Goal: Communication & Community: Answer question/provide support

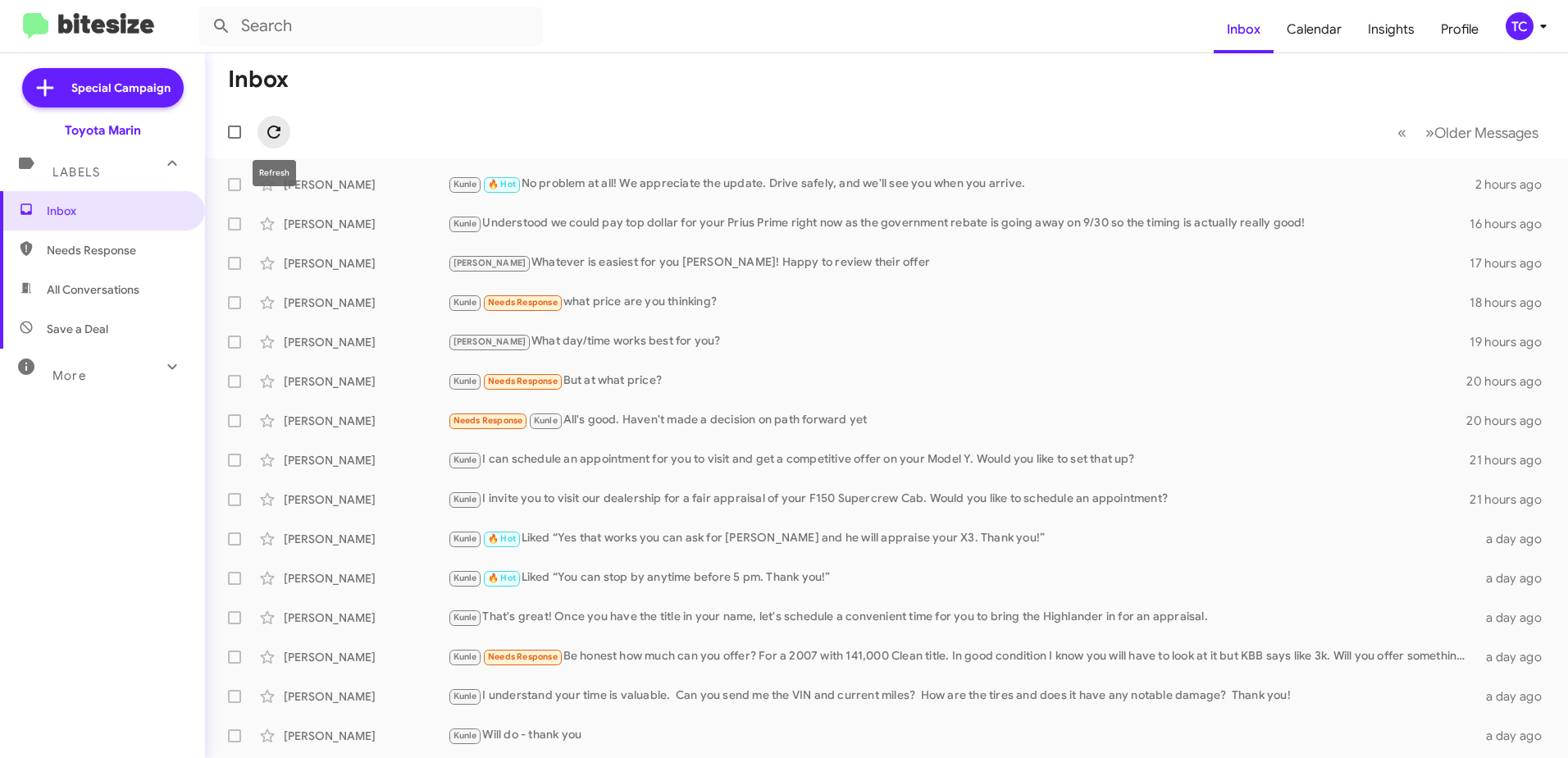
click at [275, 132] on icon at bounding box center [273, 132] width 19 height 19
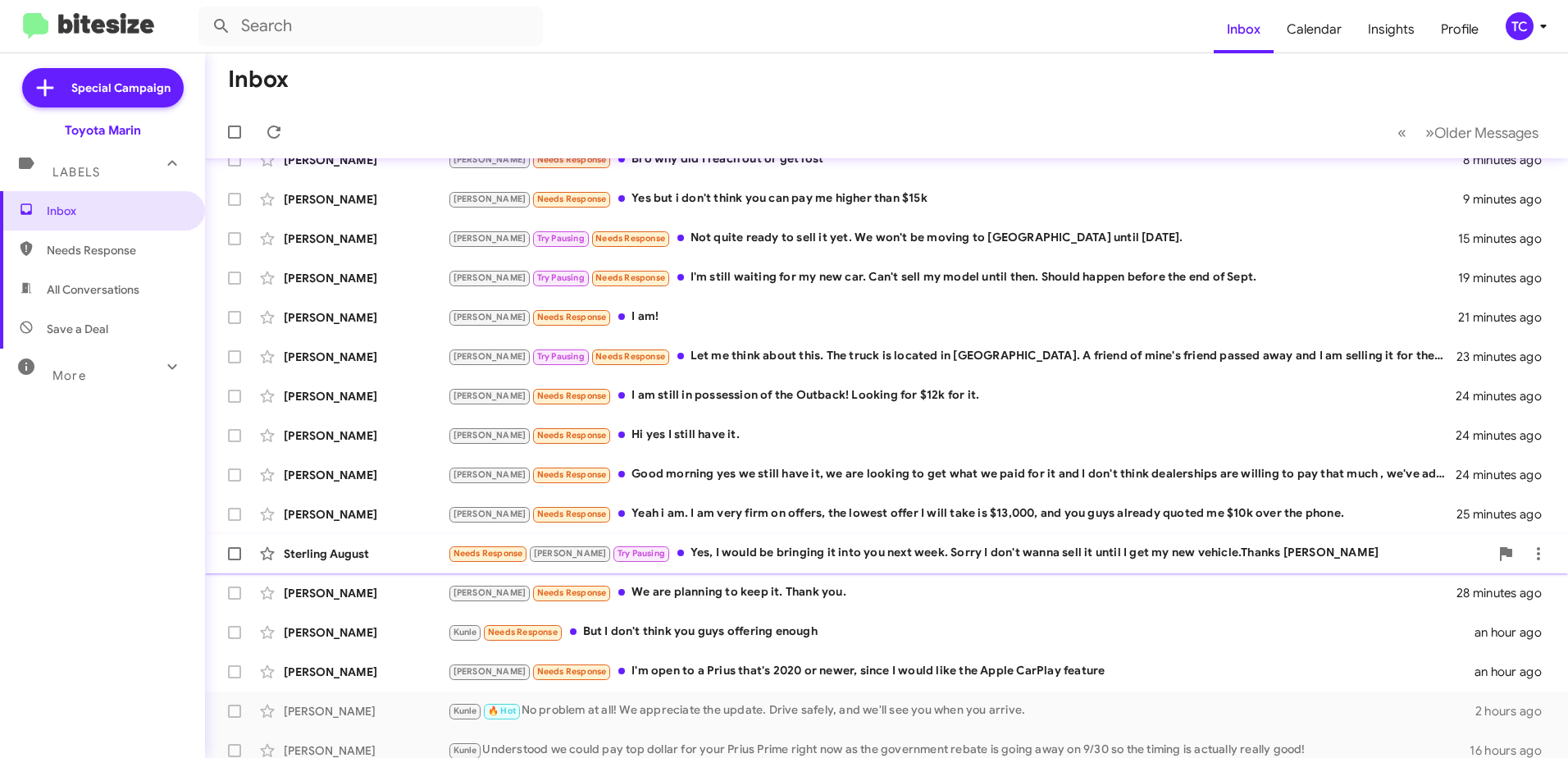
scroll to position [195, 0]
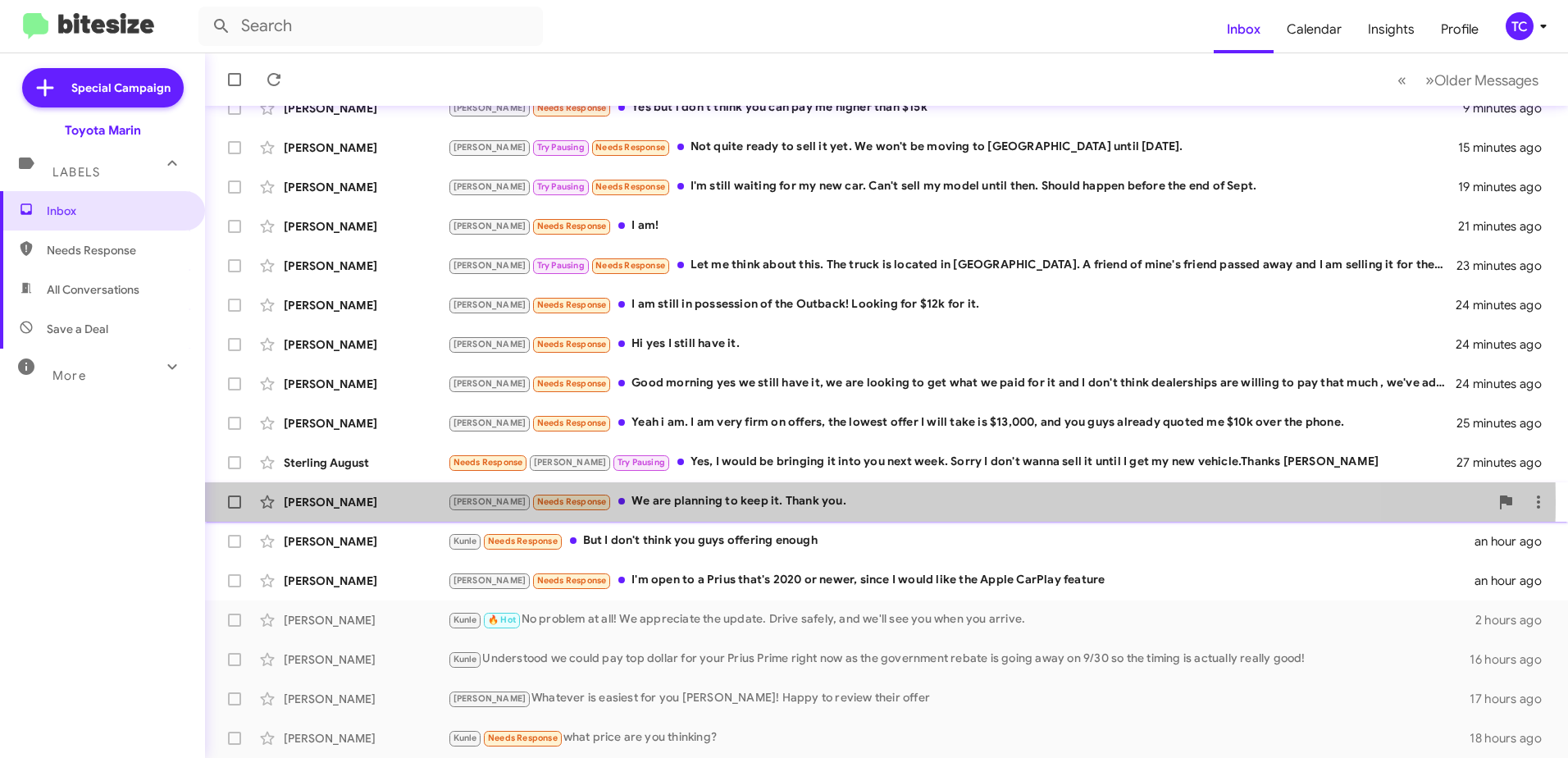
click at [738, 501] on div "[PERSON_NAME] Needs Response We are planning to keep it. Thank you." at bounding box center [968, 502] width 1041 height 19
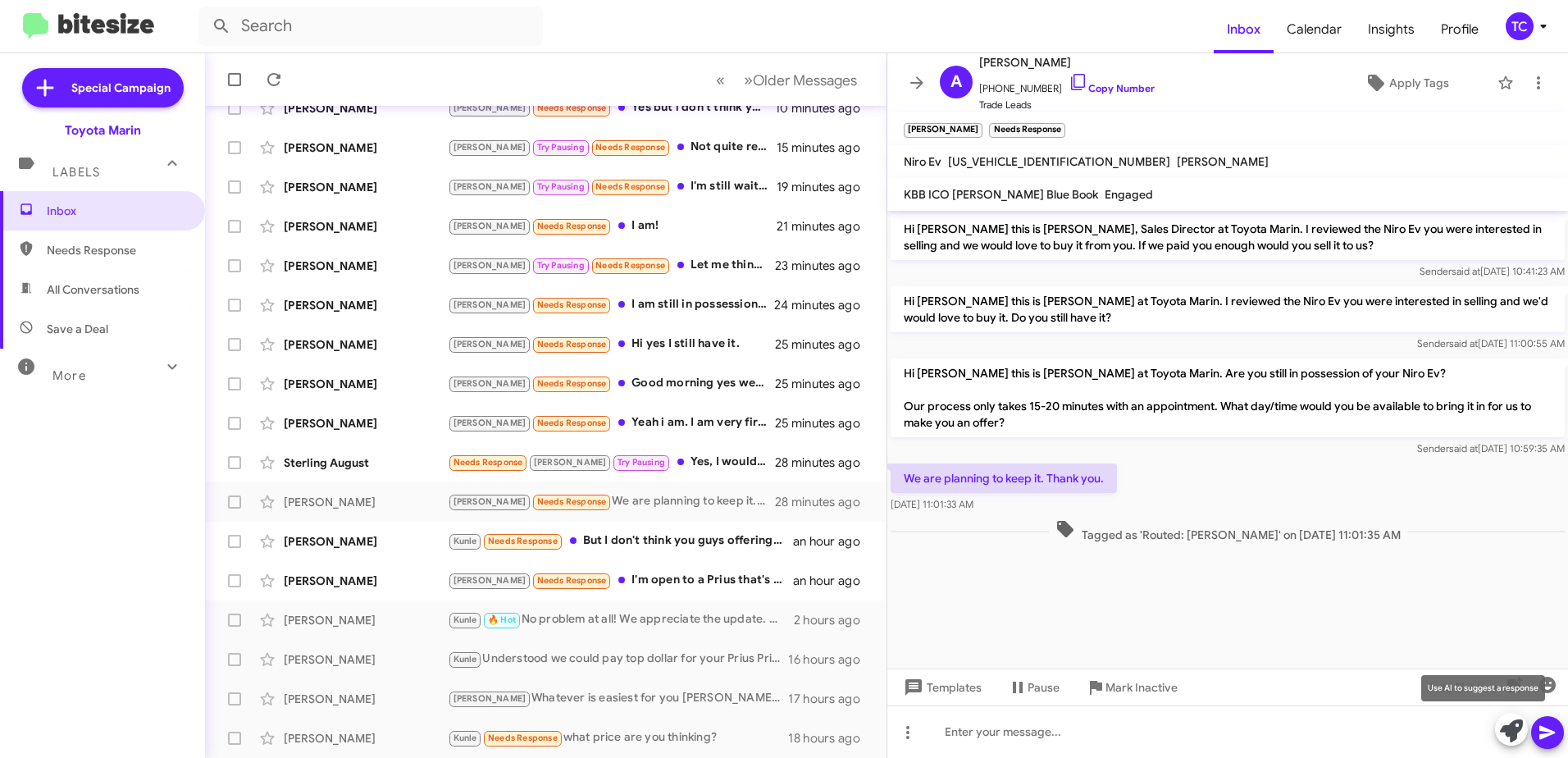
click at [1509, 727] on icon at bounding box center [1511, 731] width 23 height 23
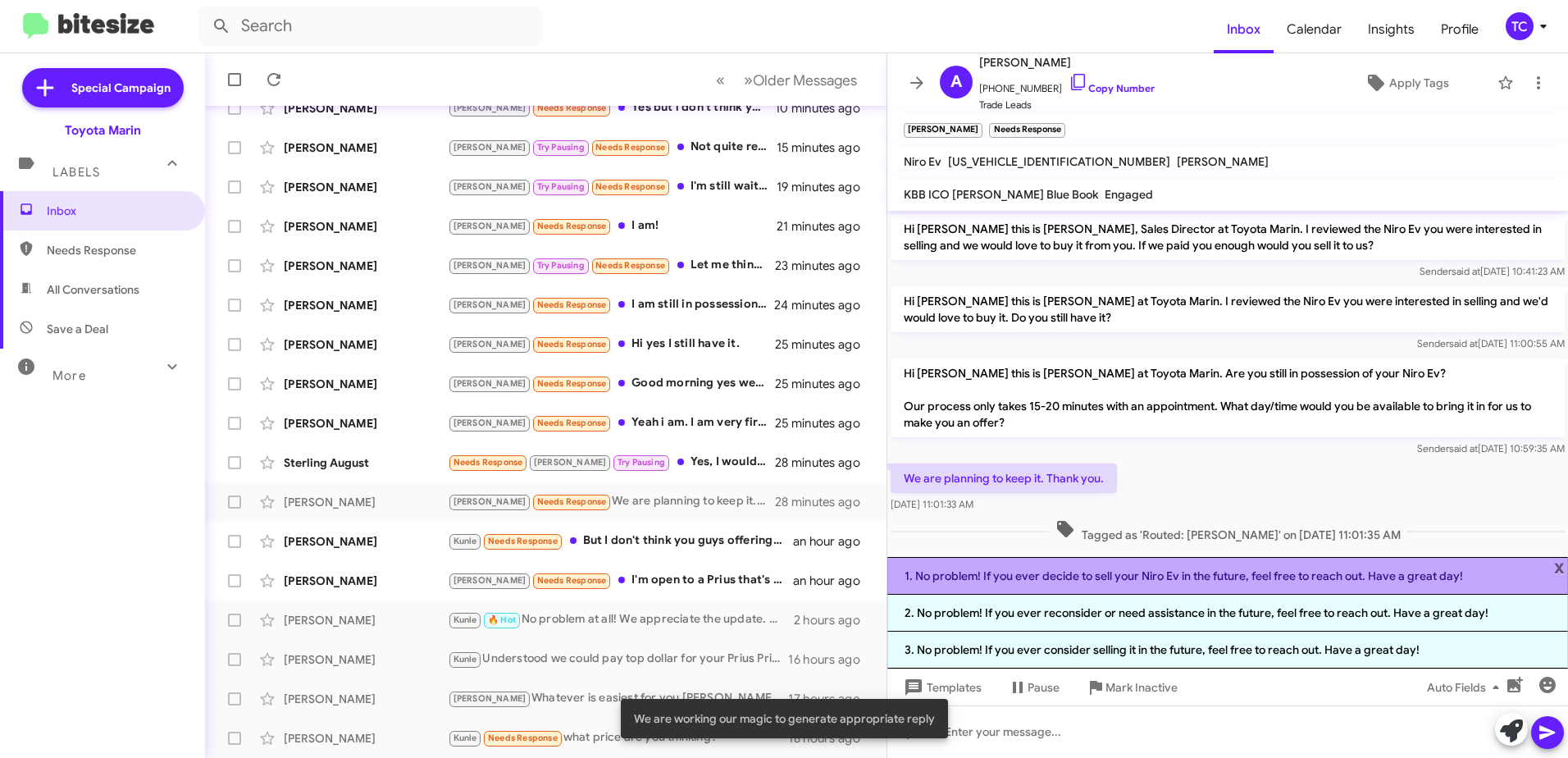
click at [1182, 579] on li "1. No problem! If you ever decide to sell your Niro Ev in the future, feel free…" at bounding box center [1227, 575] width 681 height 38
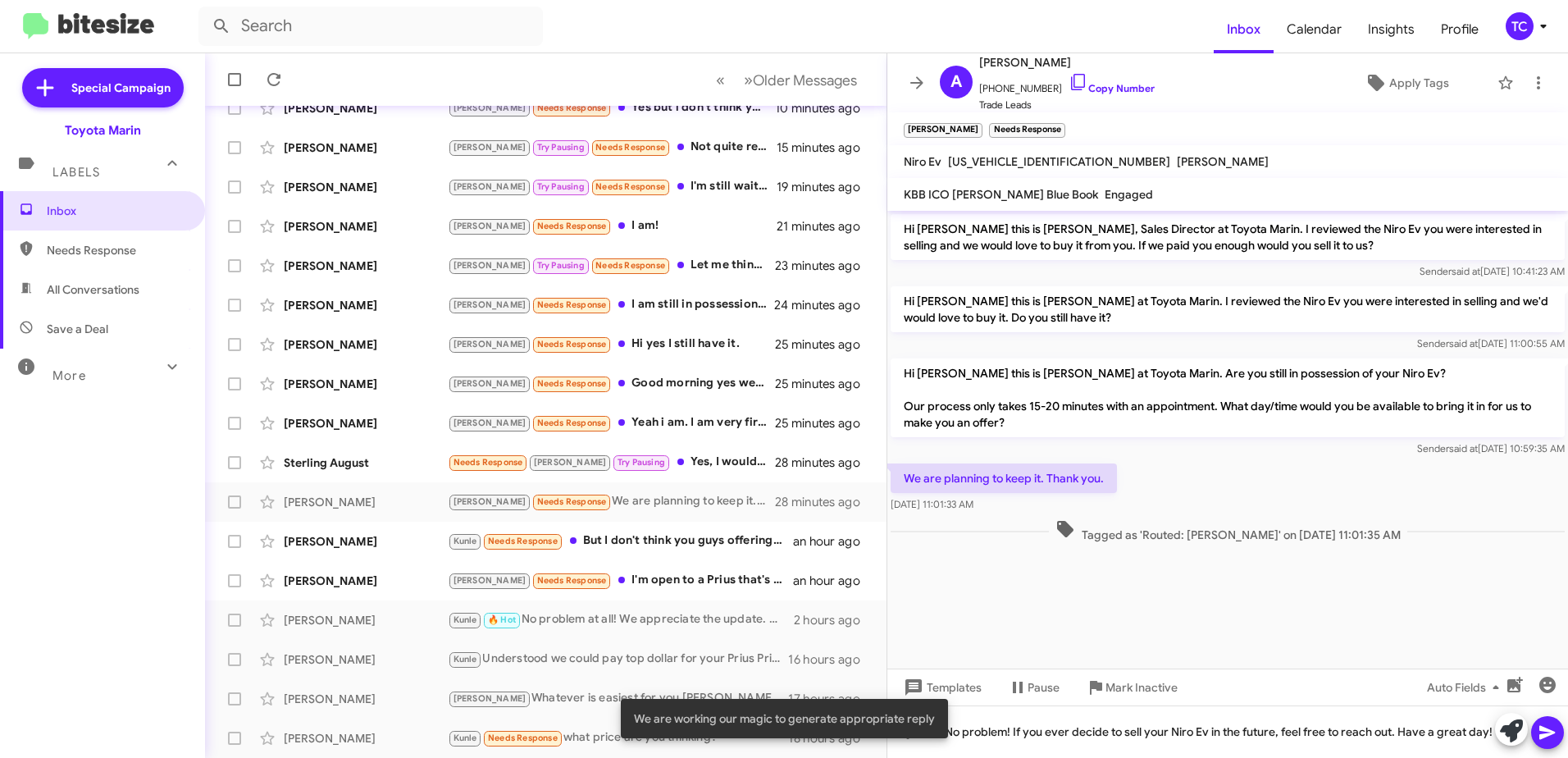
click at [1552, 727] on icon at bounding box center [1547, 732] width 19 height 19
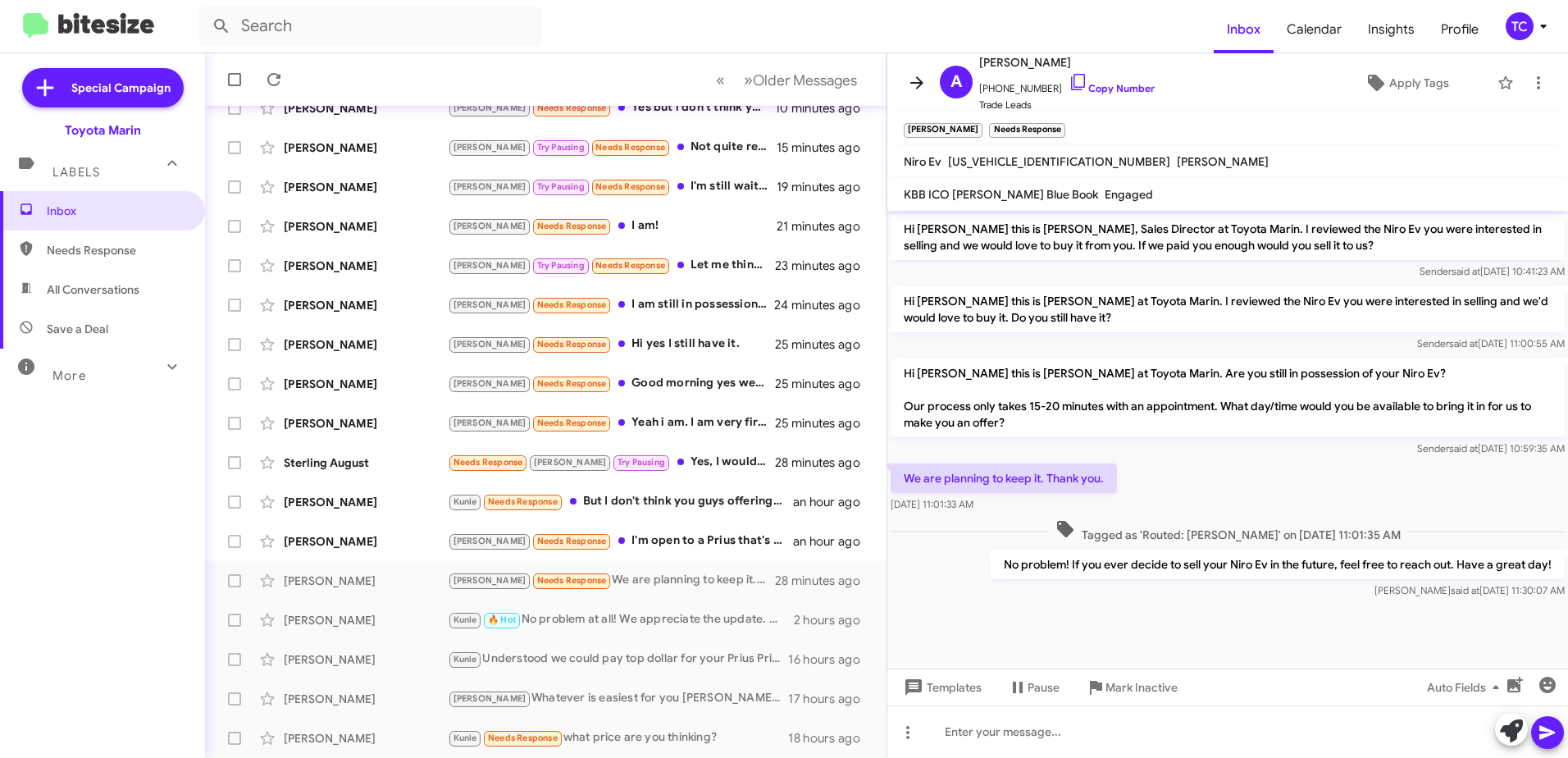
click at [901, 79] on span at bounding box center [916, 83] width 33 height 19
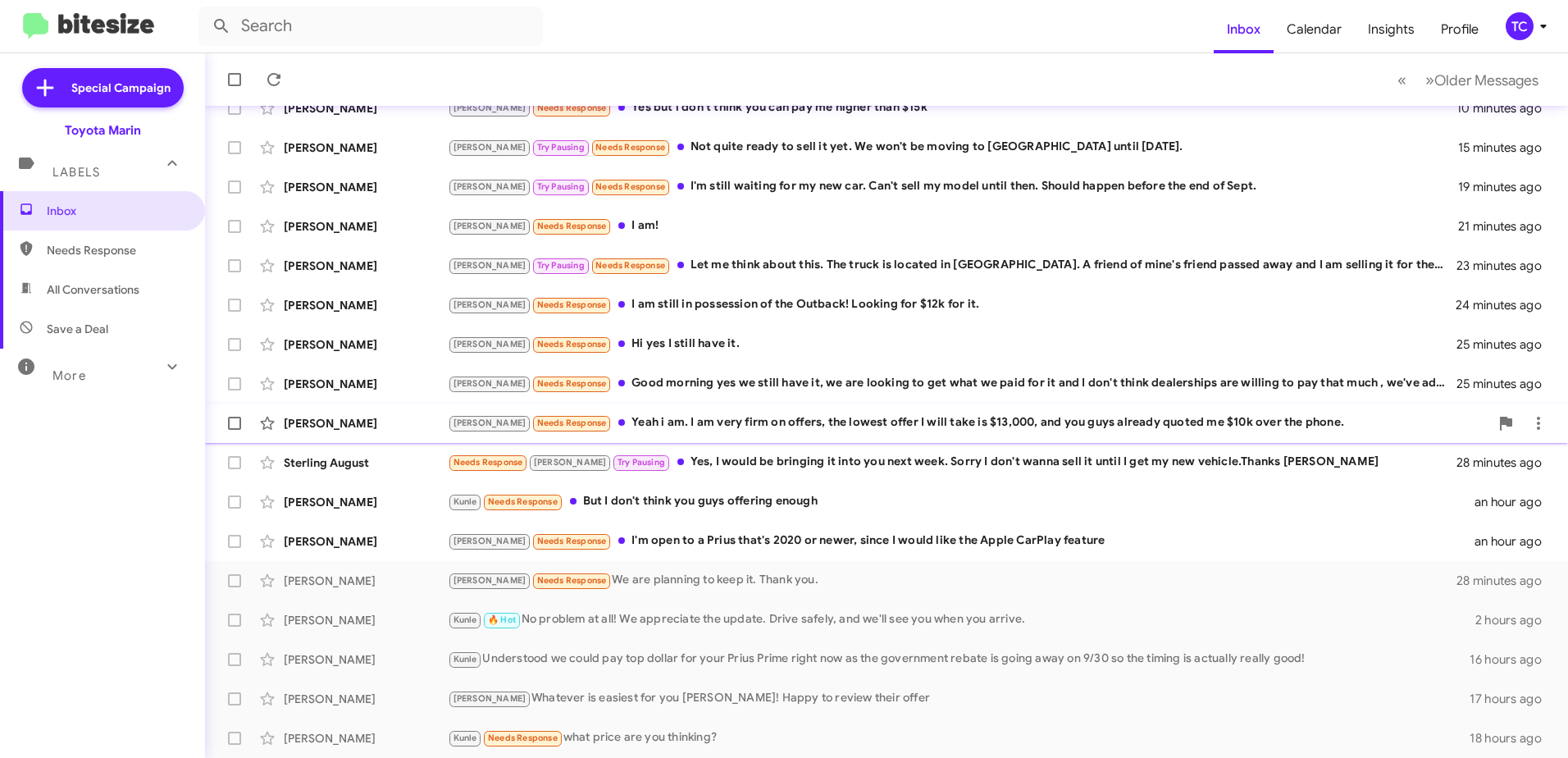
click at [678, 413] on div "[PERSON_NAME] Needs Response Yeah i am. I am very firm on offers, the lowest of…" at bounding box center [968, 423] width 1041 height 19
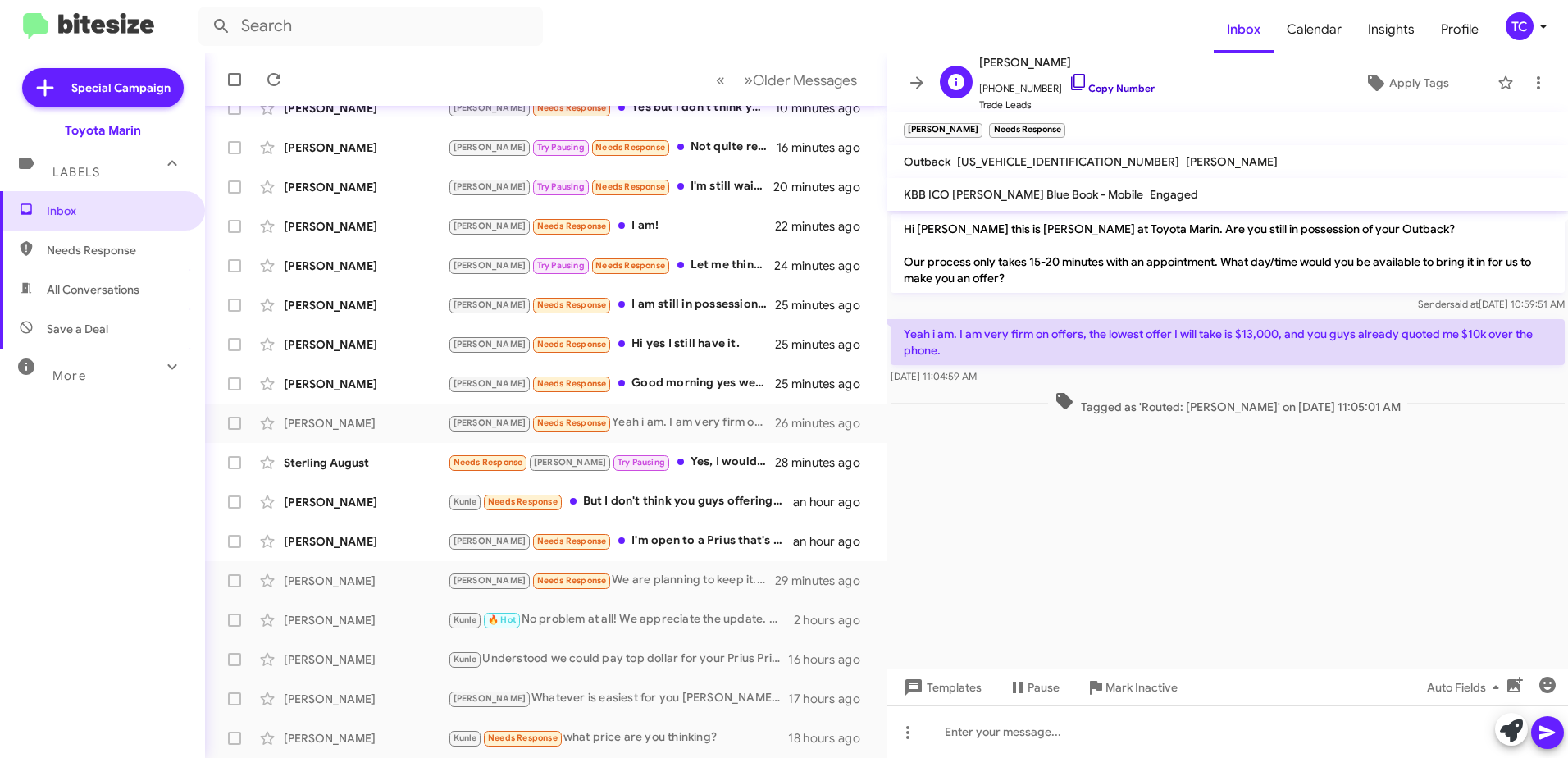
click at [1070, 84] on icon at bounding box center [1077, 82] width 13 height 16
click at [1497, 729] on button at bounding box center [1511, 729] width 33 height 33
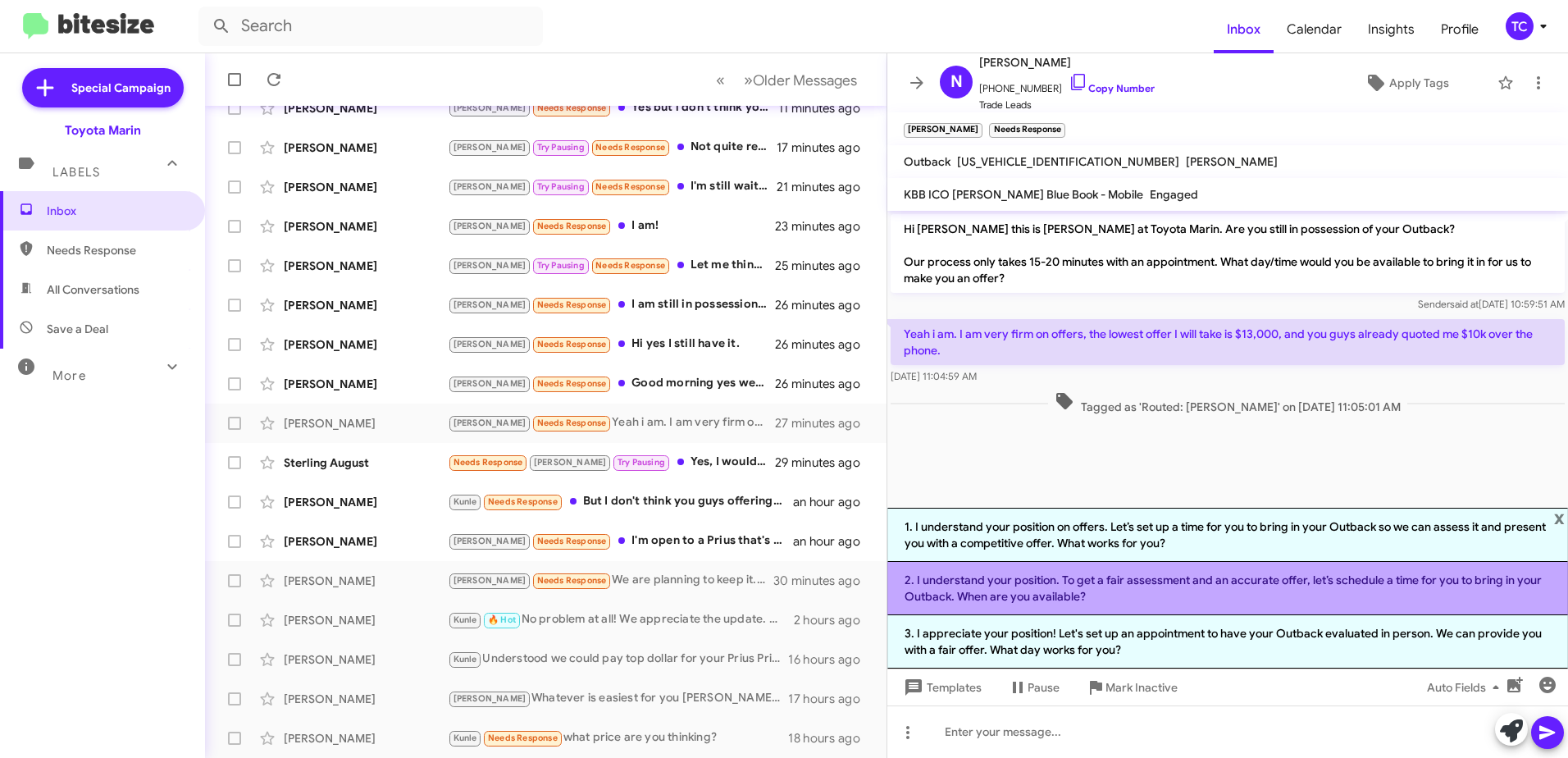
click at [1073, 588] on li "2. I understand your position. To get a fair assessment and an accurate offer, …" at bounding box center [1227, 588] width 681 height 53
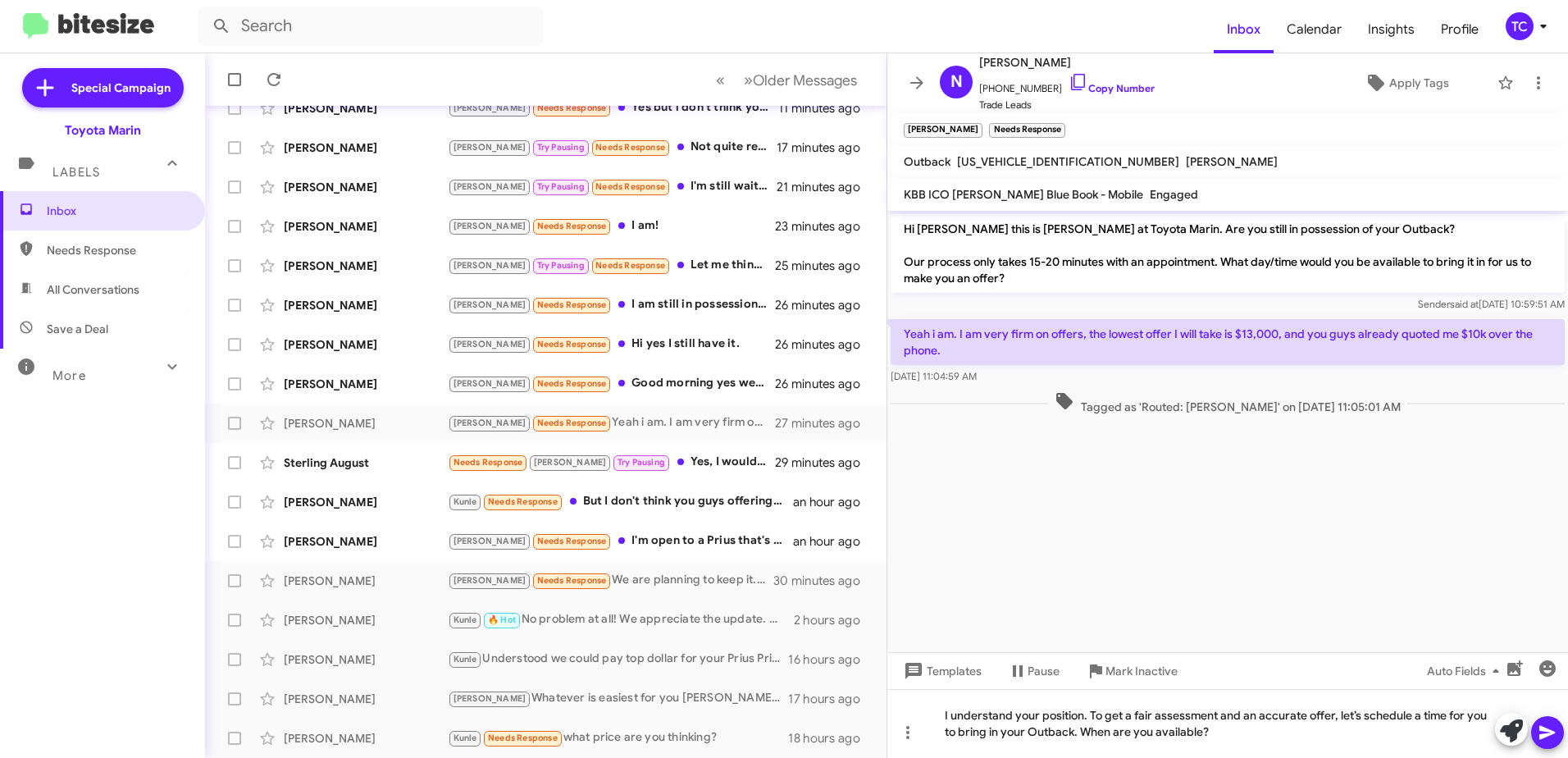
click at [1544, 729] on icon at bounding box center [1547, 733] width 15 height 13
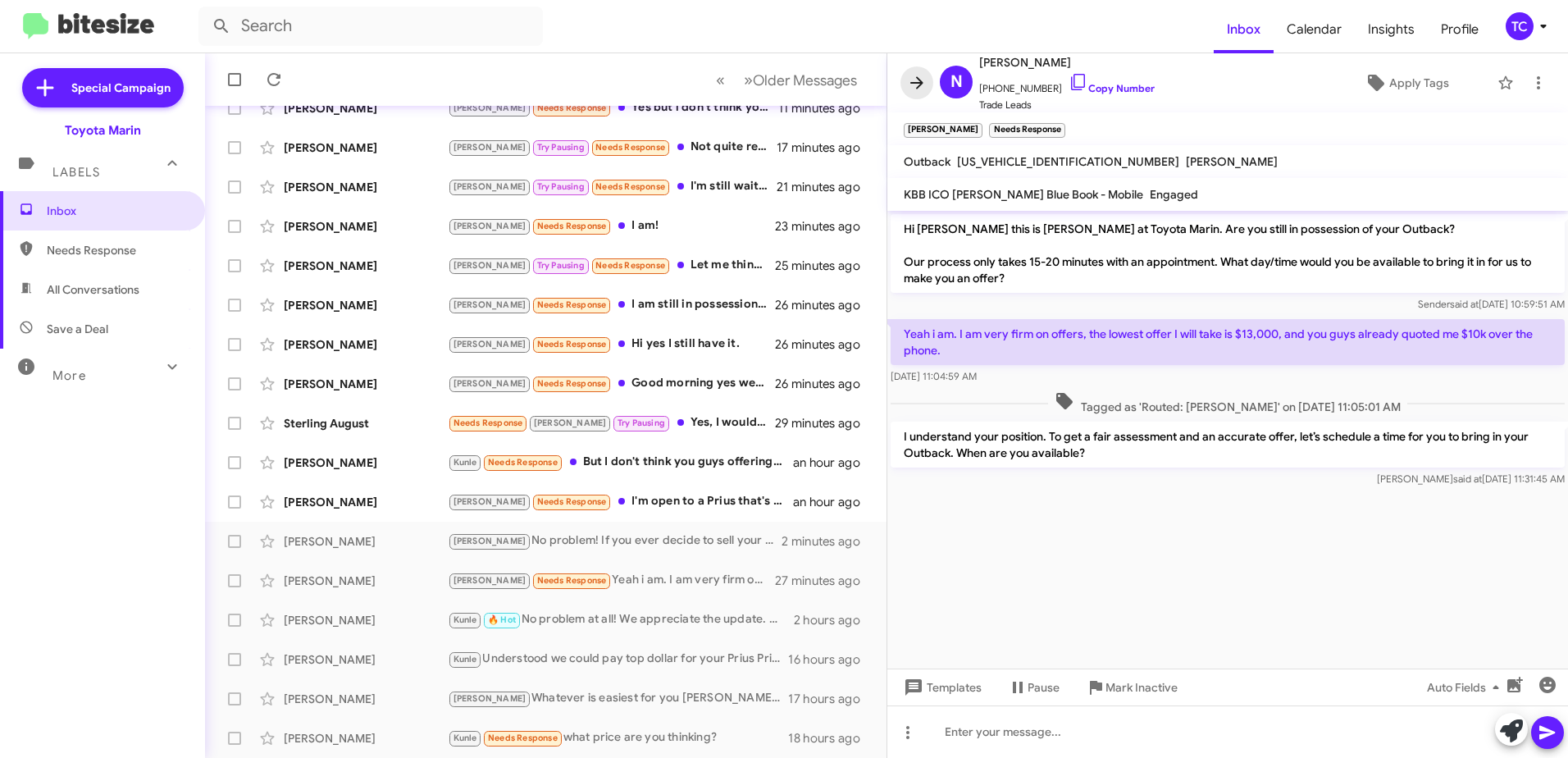
click at [913, 79] on icon at bounding box center [916, 83] width 19 height 19
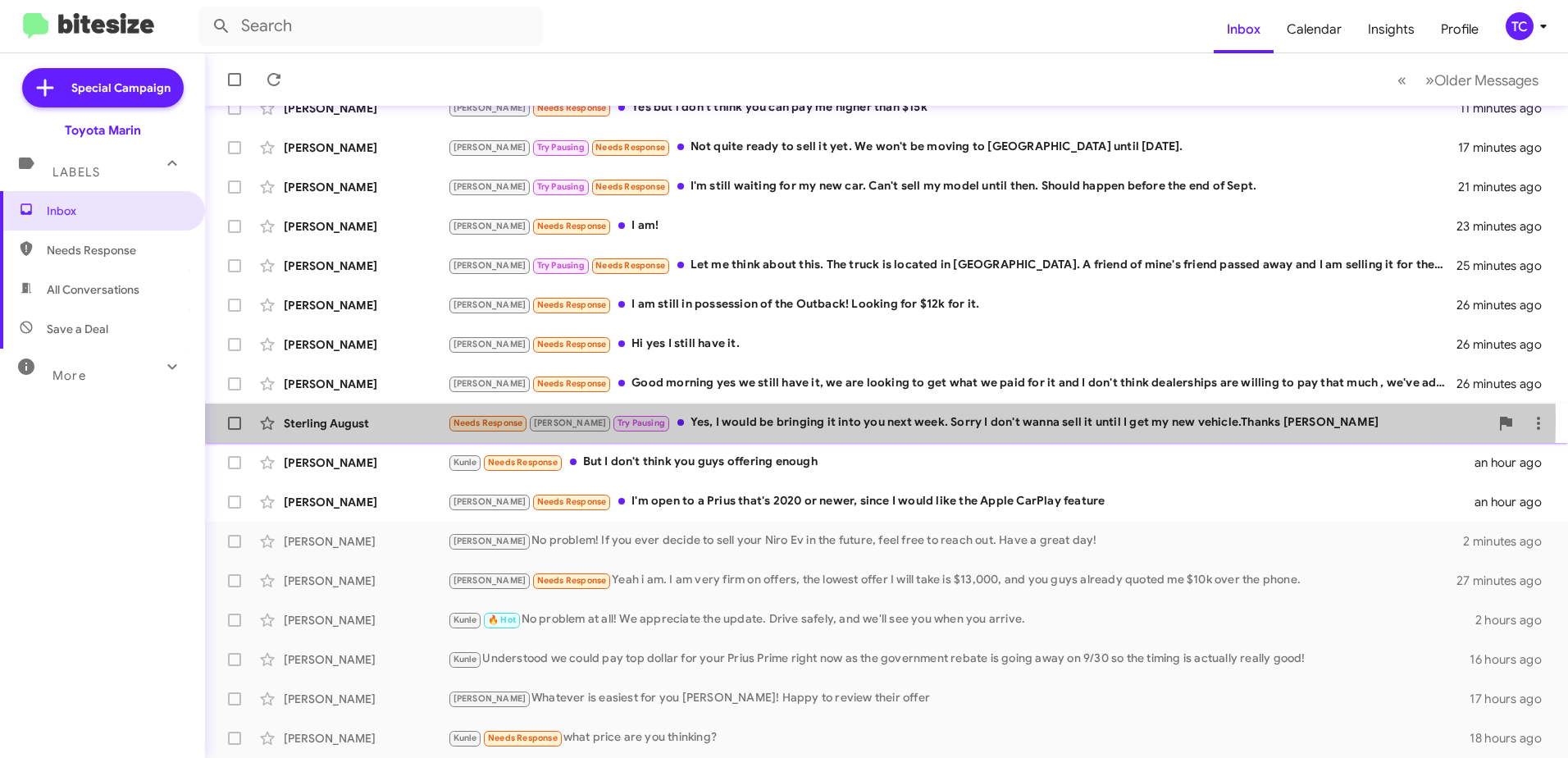
click at [762, 420] on div "Needs Response [PERSON_NAME] Pausing Yes, I would be bringing it into you next …" at bounding box center [968, 423] width 1041 height 19
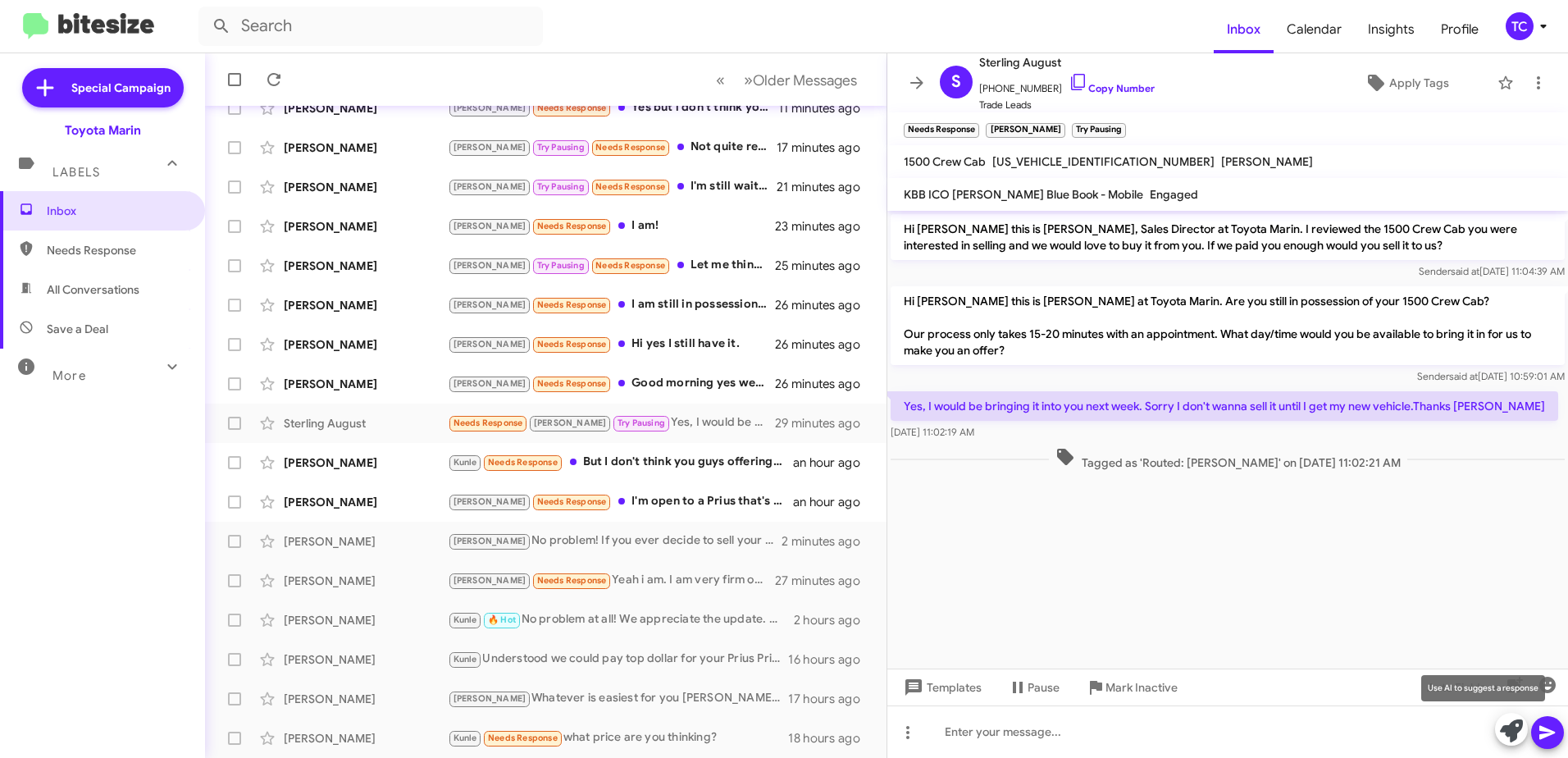
click at [1509, 724] on icon at bounding box center [1511, 731] width 23 height 23
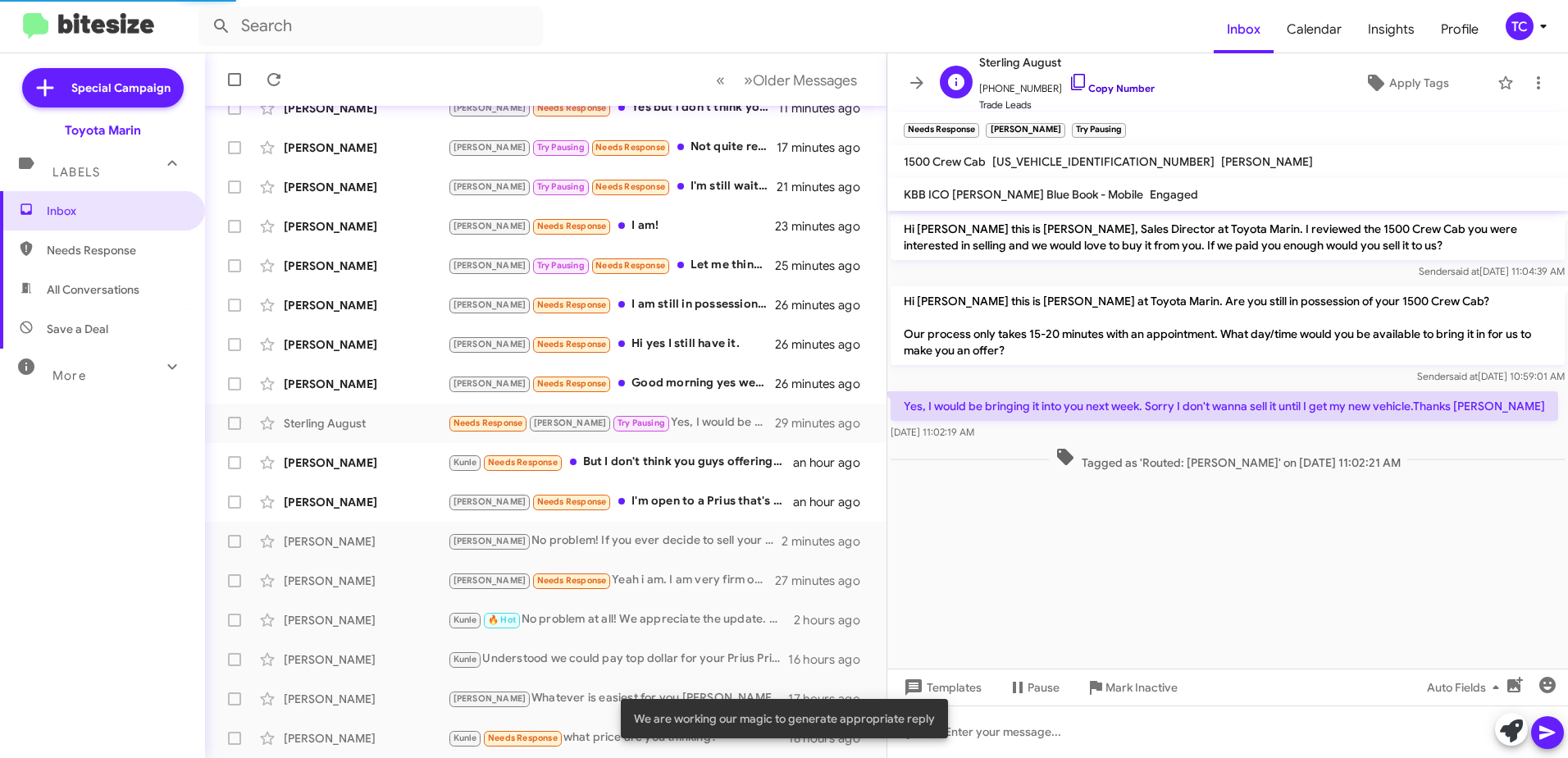
click at [1068, 83] on icon at bounding box center [1078, 82] width 19 height 19
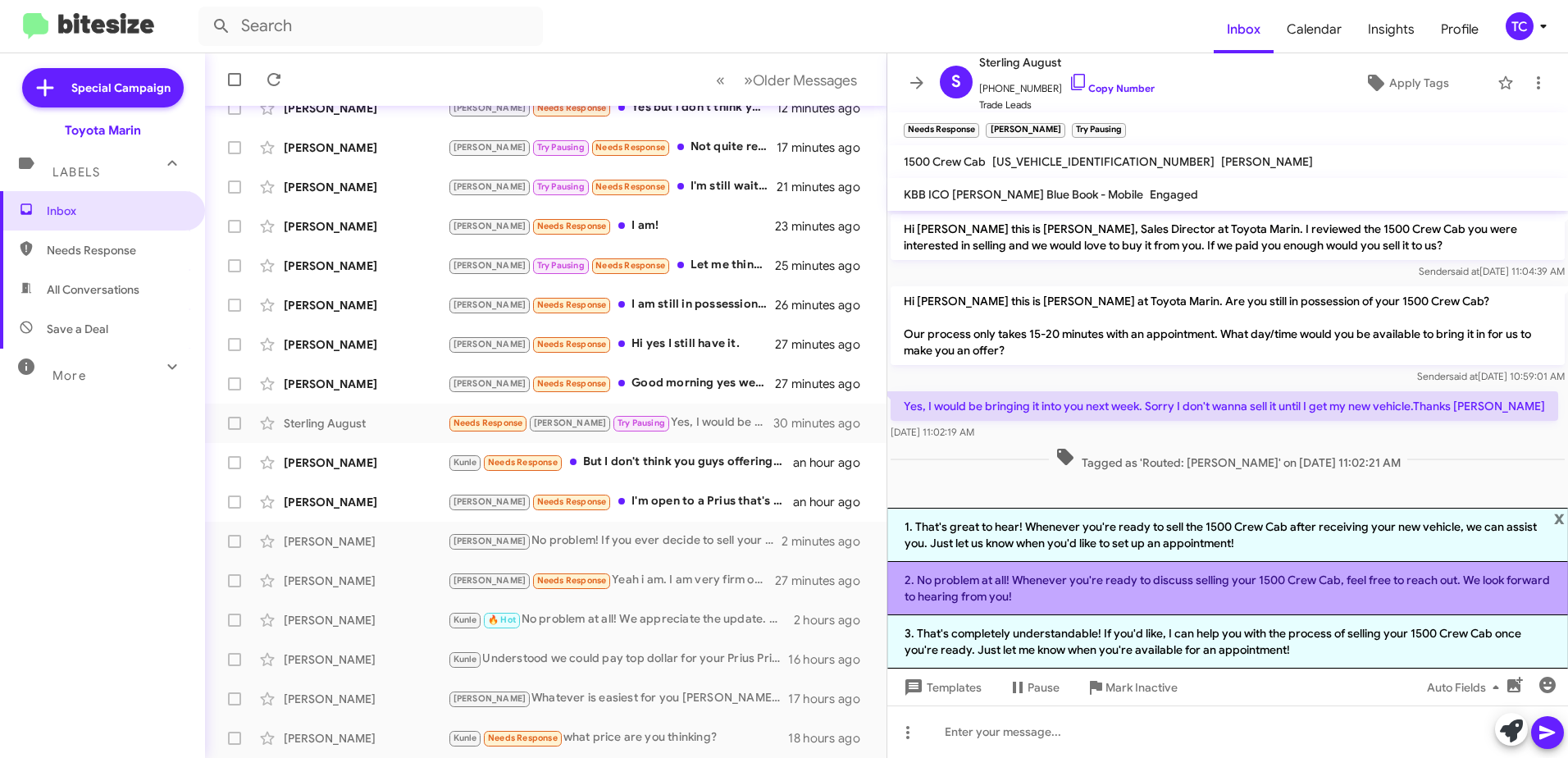
click at [1231, 588] on li "2. No problem at all! Whenever you're ready to discuss selling your 1500 Crew C…" at bounding box center [1227, 588] width 681 height 53
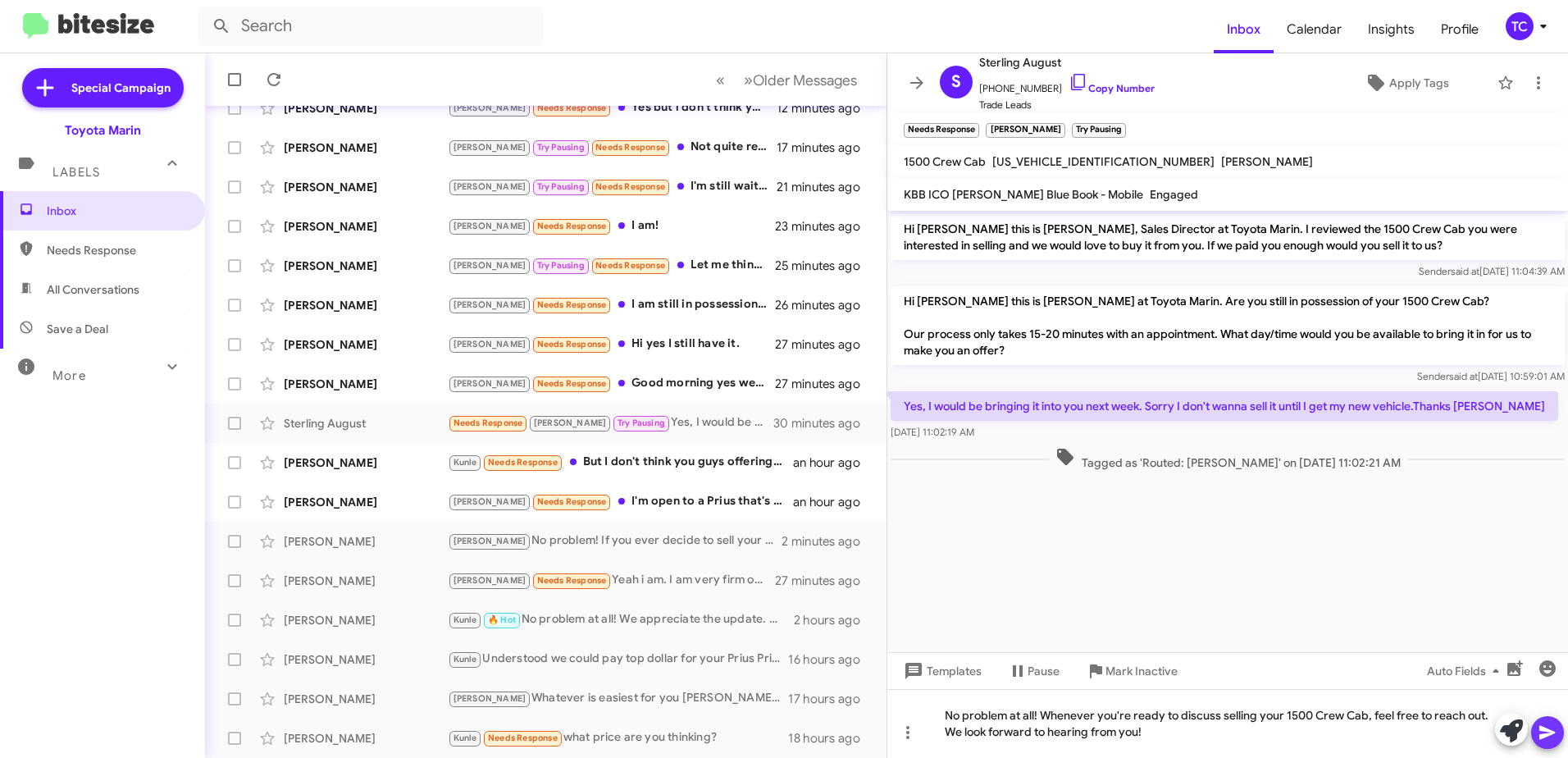
click at [1553, 728] on icon at bounding box center [1547, 732] width 19 height 19
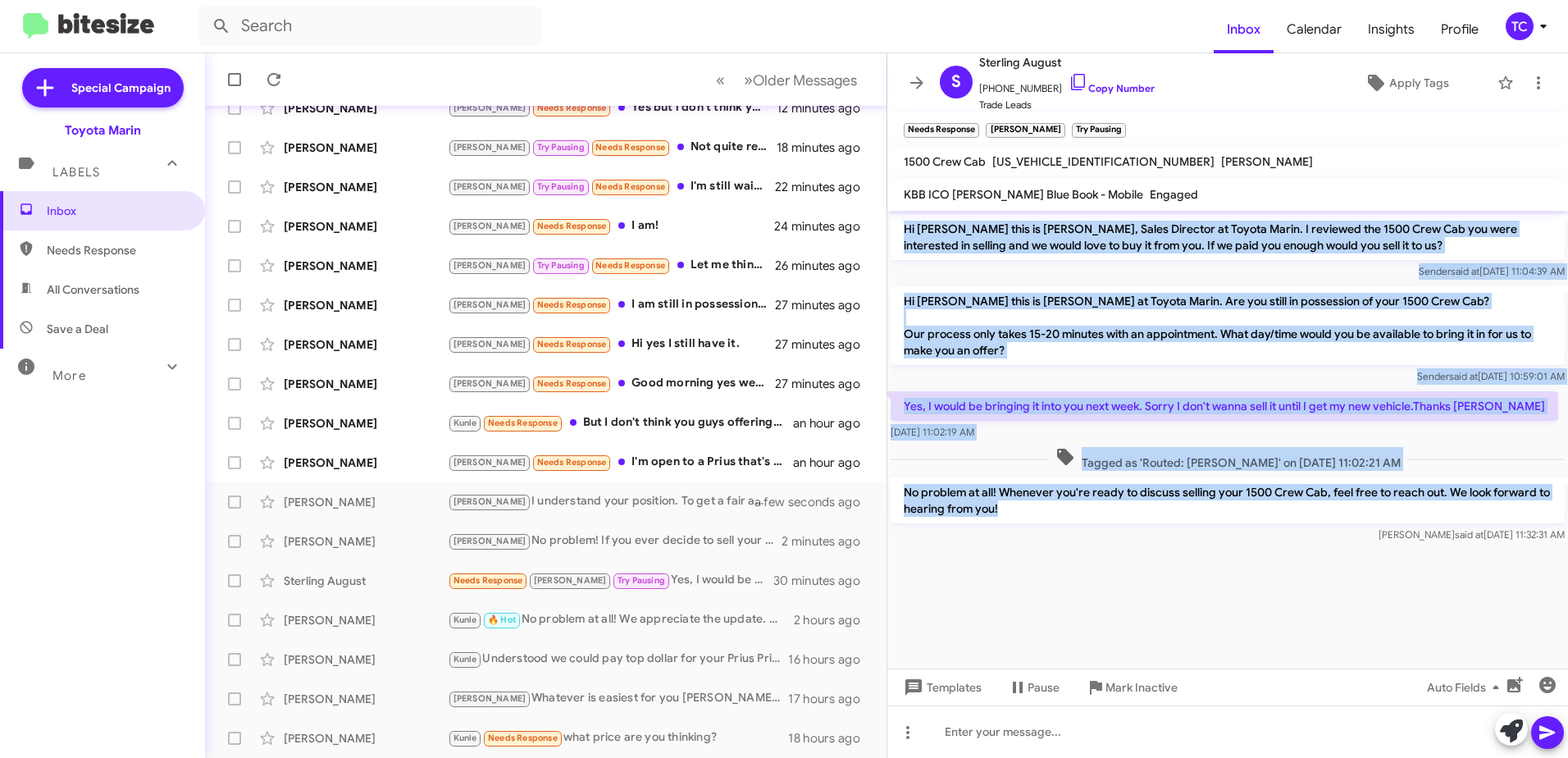
drag, startPoint x: 1024, startPoint y: 517, endPoint x: 899, endPoint y: 229, distance: 314.0
click at [899, 229] on div "Hi [PERSON_NAME] this is [PERSON_NAME], Sales Director at Toyota Marin. I revie…" at bounding box center [1227, 379] width 681 height 335
drag, startPoint x: 899, startPoint y: 229, endPoint x: 941, endPoint y: 240, distance: 43.4
copy div "Hi [PERSON_NAME] this is [PERSON_NAME], Sales Director at Toyota Marin. I revie…"
click at [907, 86] on icon at bounding box center [916, 83] width 19 height 19
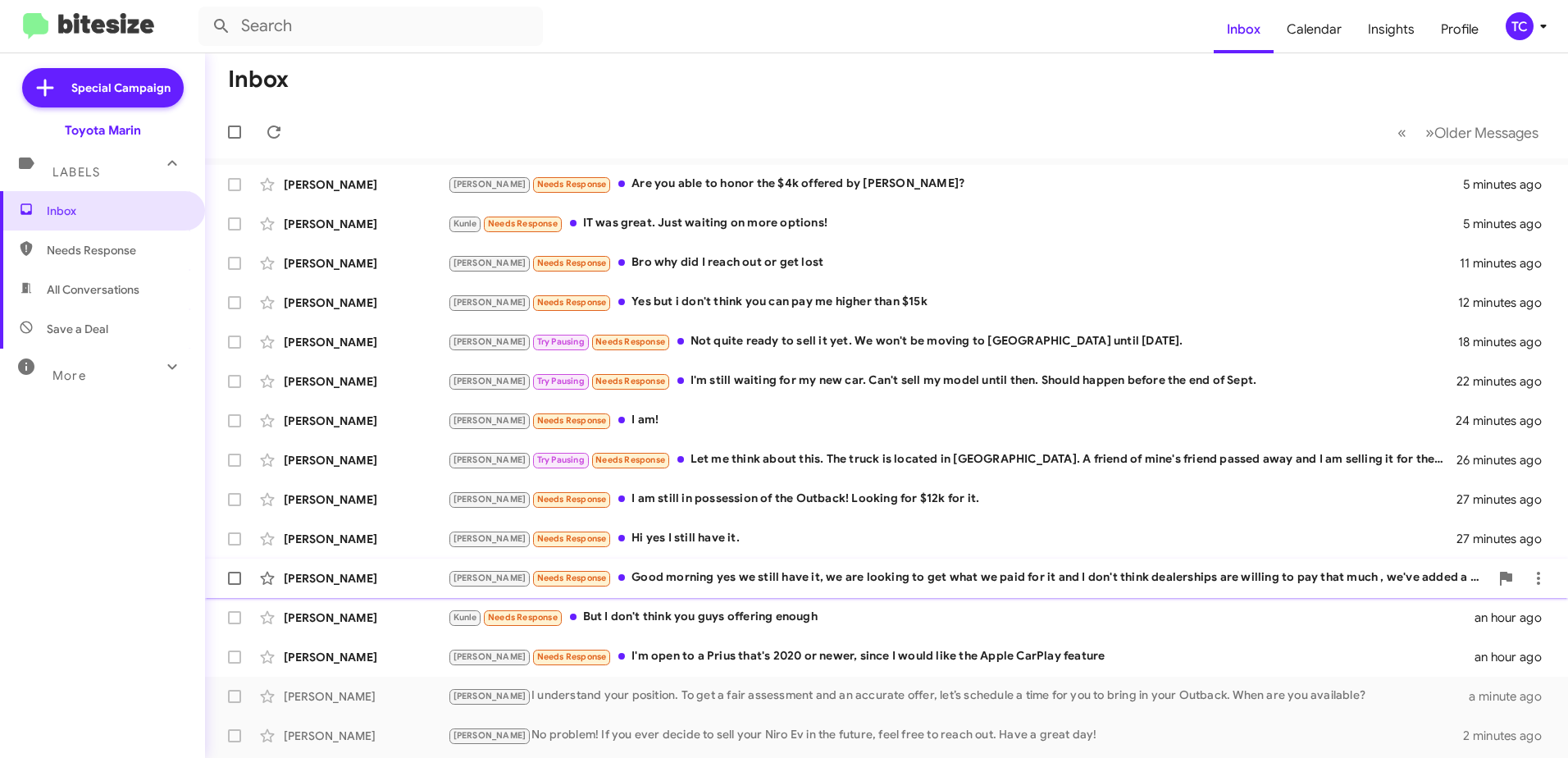
click at [653, 580] on div "[PERSON_NAME] Needs Response Good morning yes we still have it, we are looking …" at bounding box center [968, 578] width 1041 height 19
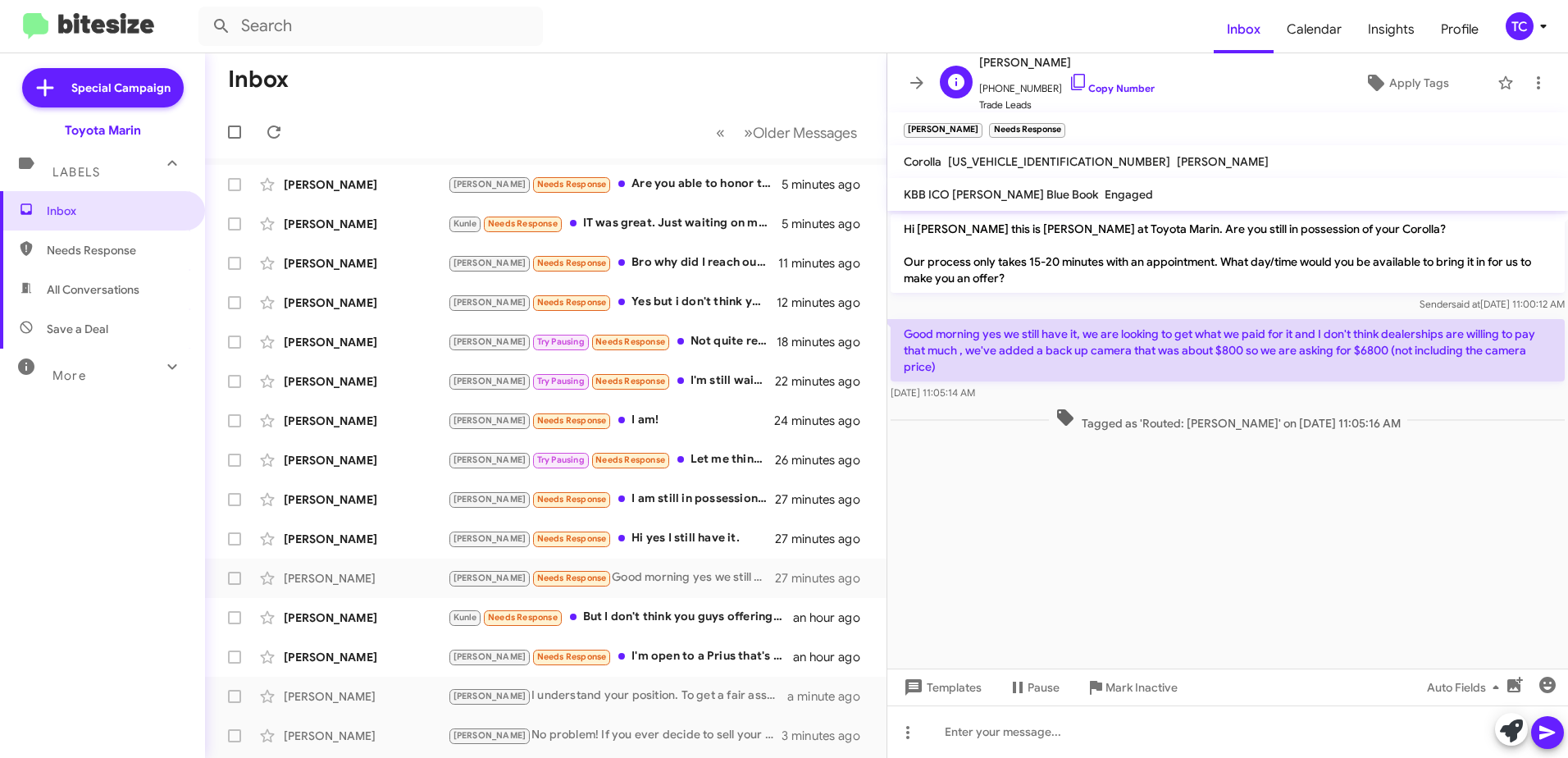
drag, startPoint x: 1067, startPoint y: 76, endPoint x: 1042, endPoint y: 71, distance: 25.5
click at [1068, 76] on icon at bounding box center [1078, 82] width 19 height 19
click at [1514, 732] on icon at bounding box center [1511, 731] width 23 height 23
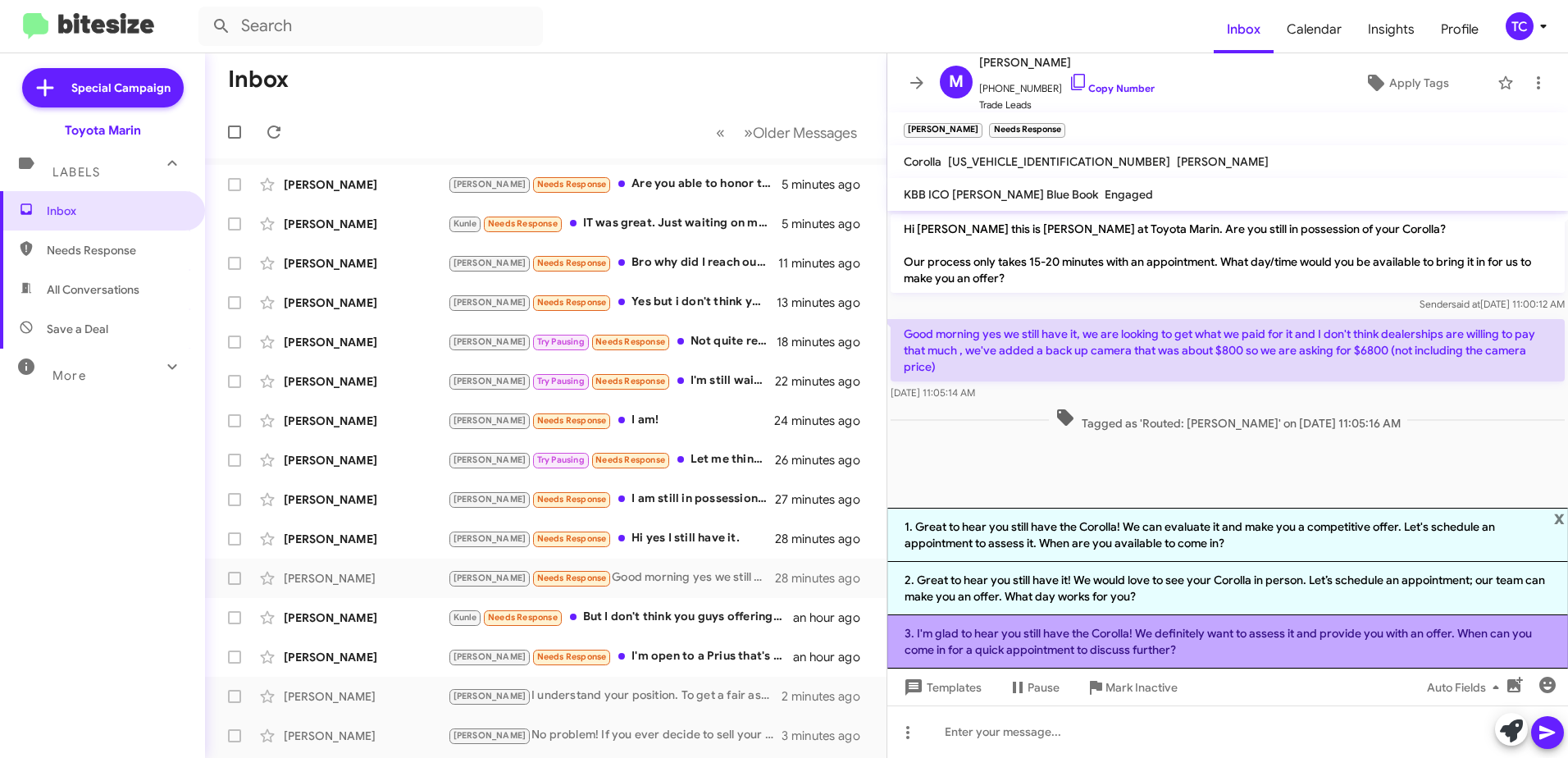
click at [1074, 640] on li "3. I'm glad to hear you still have the Corolla! We definitely want to assess it…" at bounding box center [1227, 641] width 681 height 53
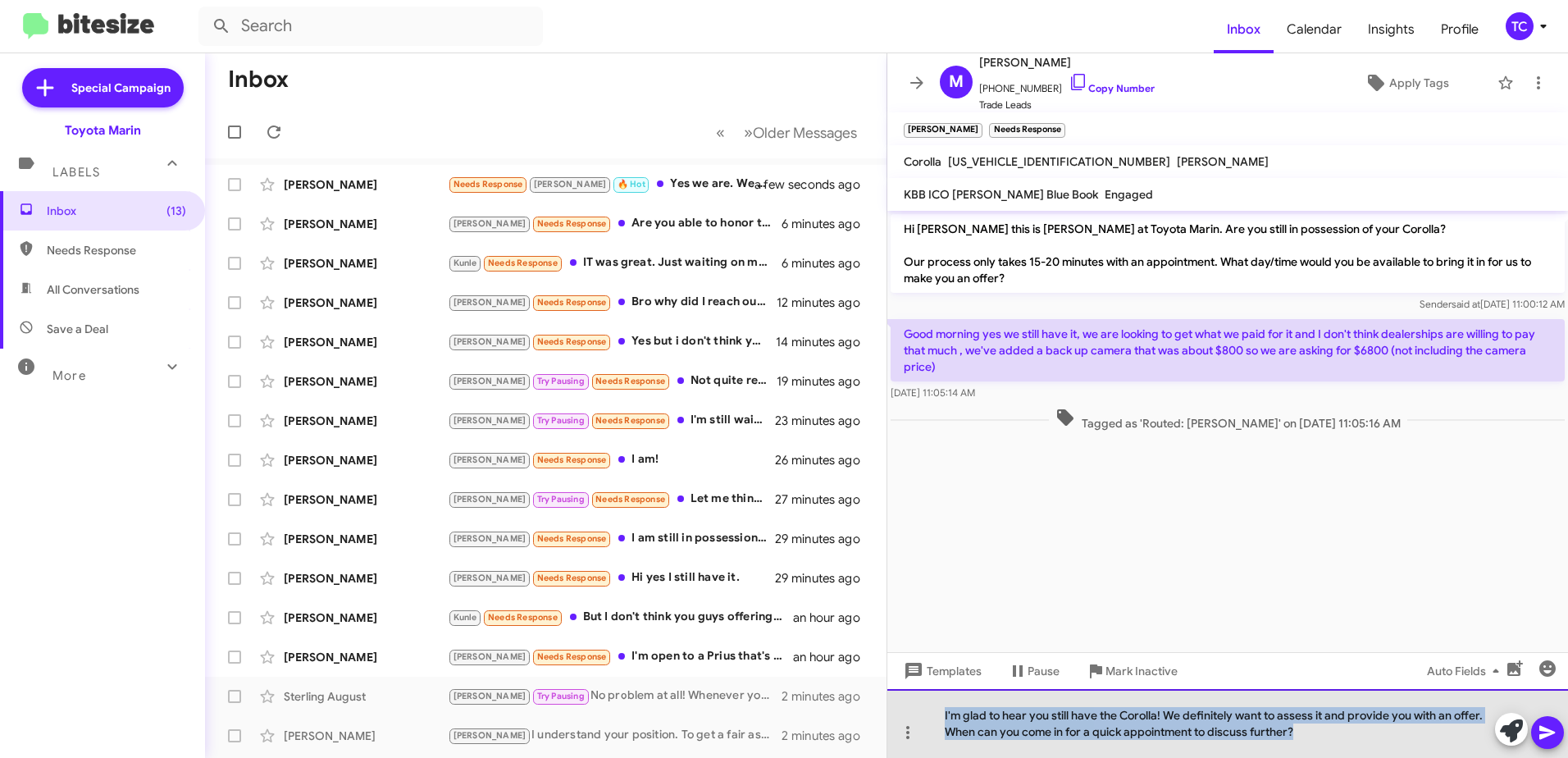
drag, startPoint x: 1328, startPoint y: 737, endPoint x: 905, endPoint y: 706, distance: 424.1
click at [905, 706] on div "I'm glad to hear you still have the Corolla! We definitely want to assess it an…" at bounding box center [1227, 723] width 681 height 69
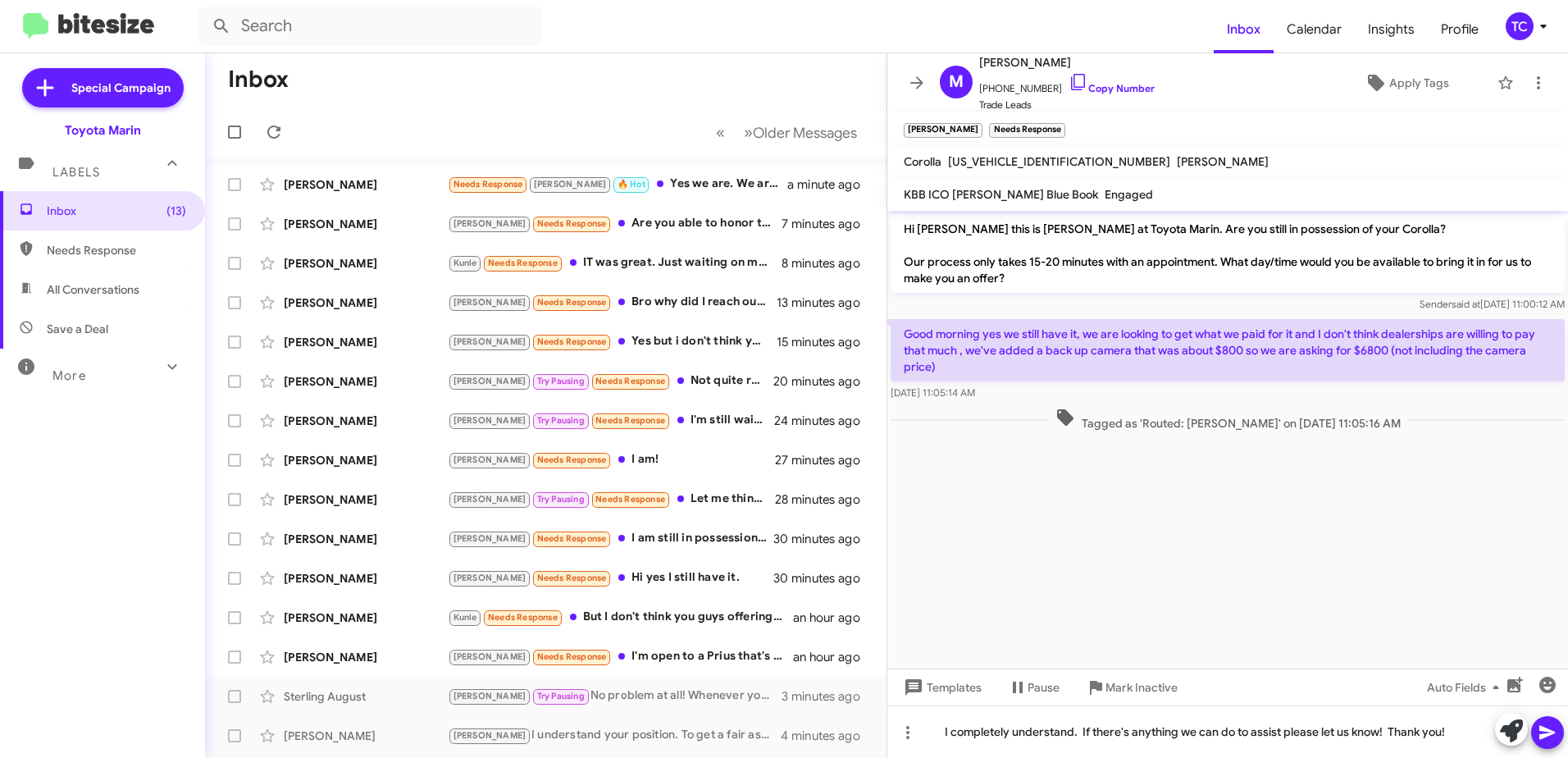
click at [1547, 733] on icon at bounding box center [1547, 733] width 15 height 13
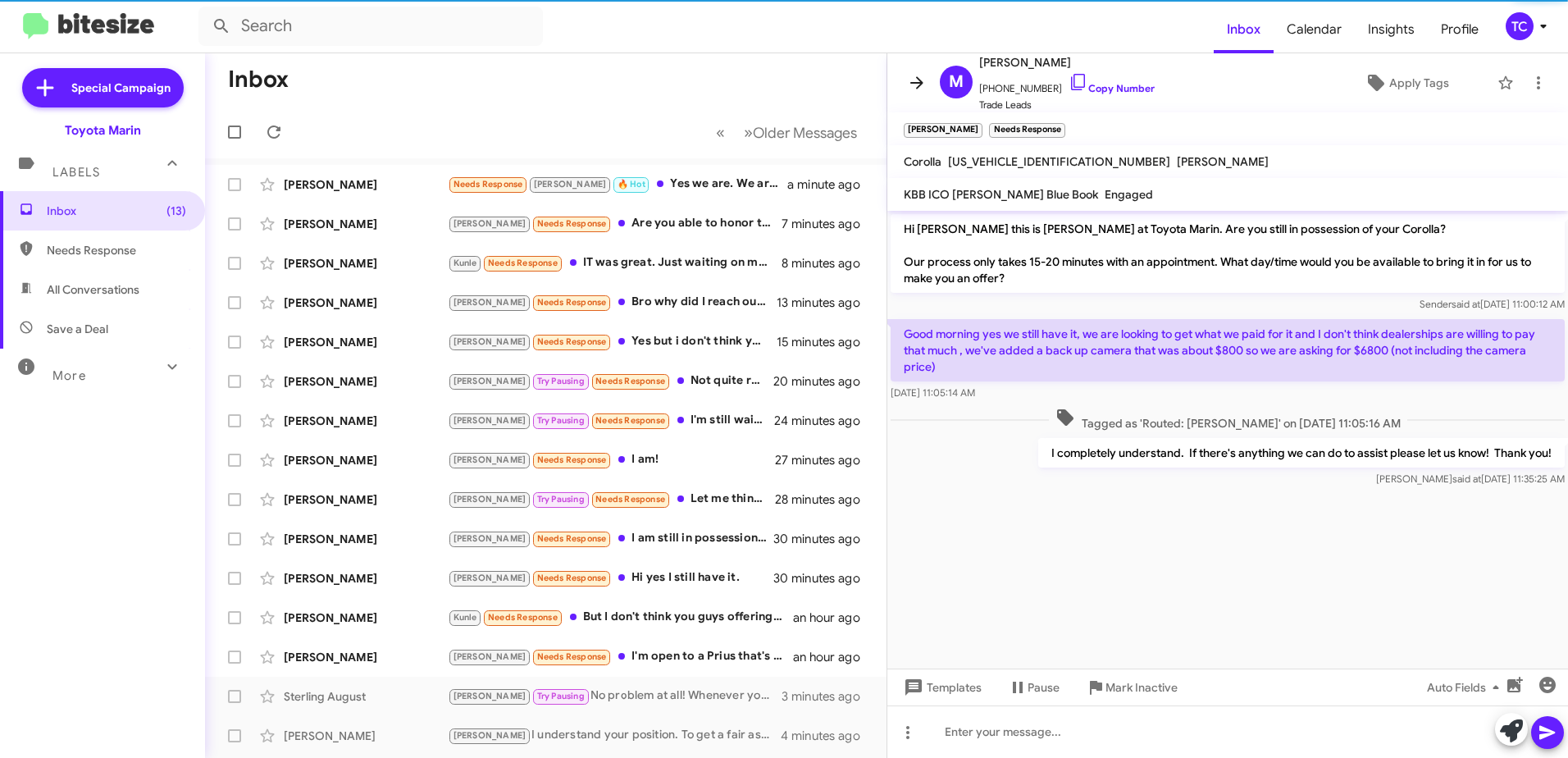
click at [922, 81] on icon at bounding box center [916, 83] width 19 height 19
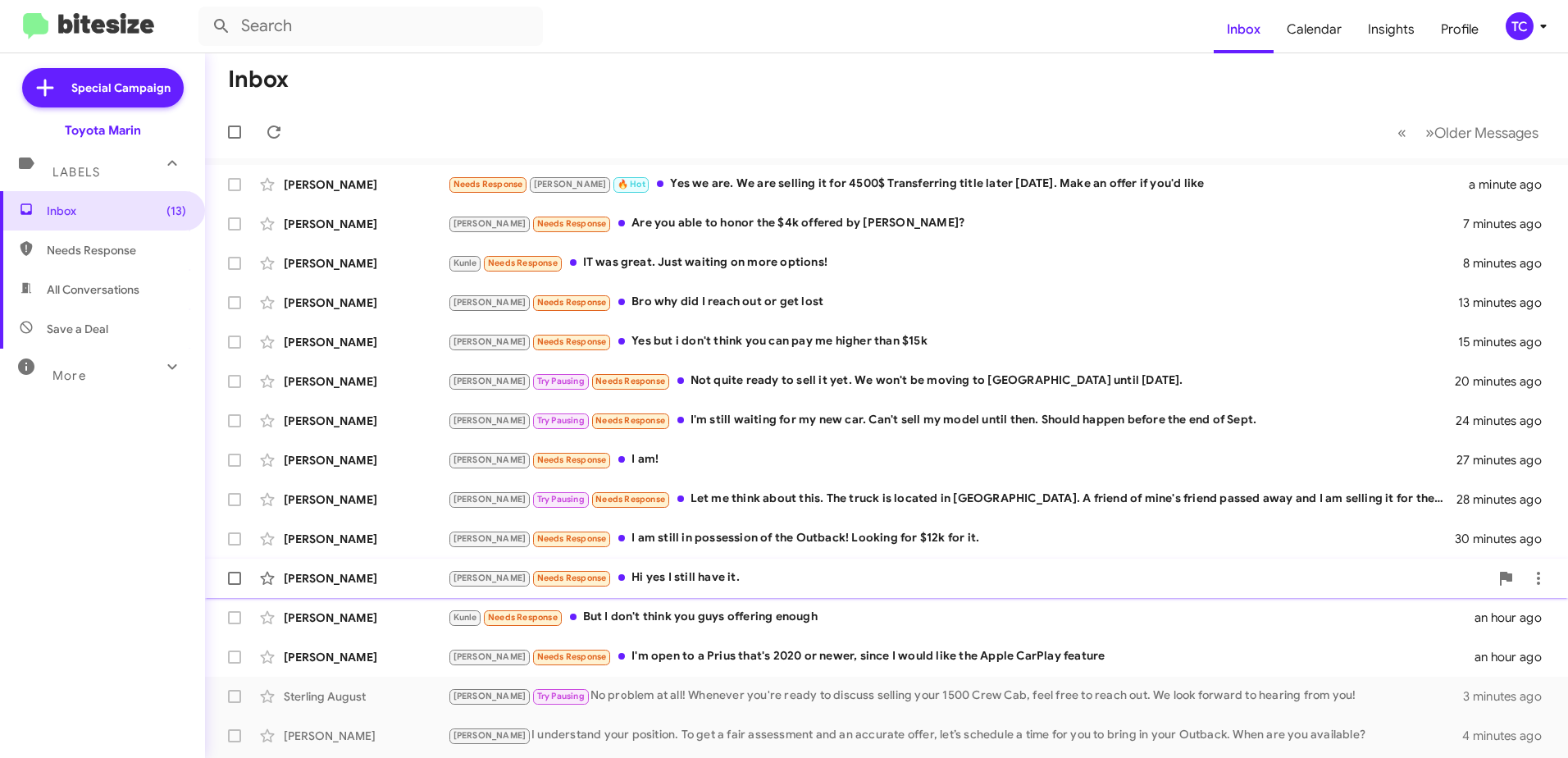
click at [656, 572] on div "[PERSON_NAME] Needs Response Hi yes I still have it." at bounding box center [968, 578] width 1041 height 19
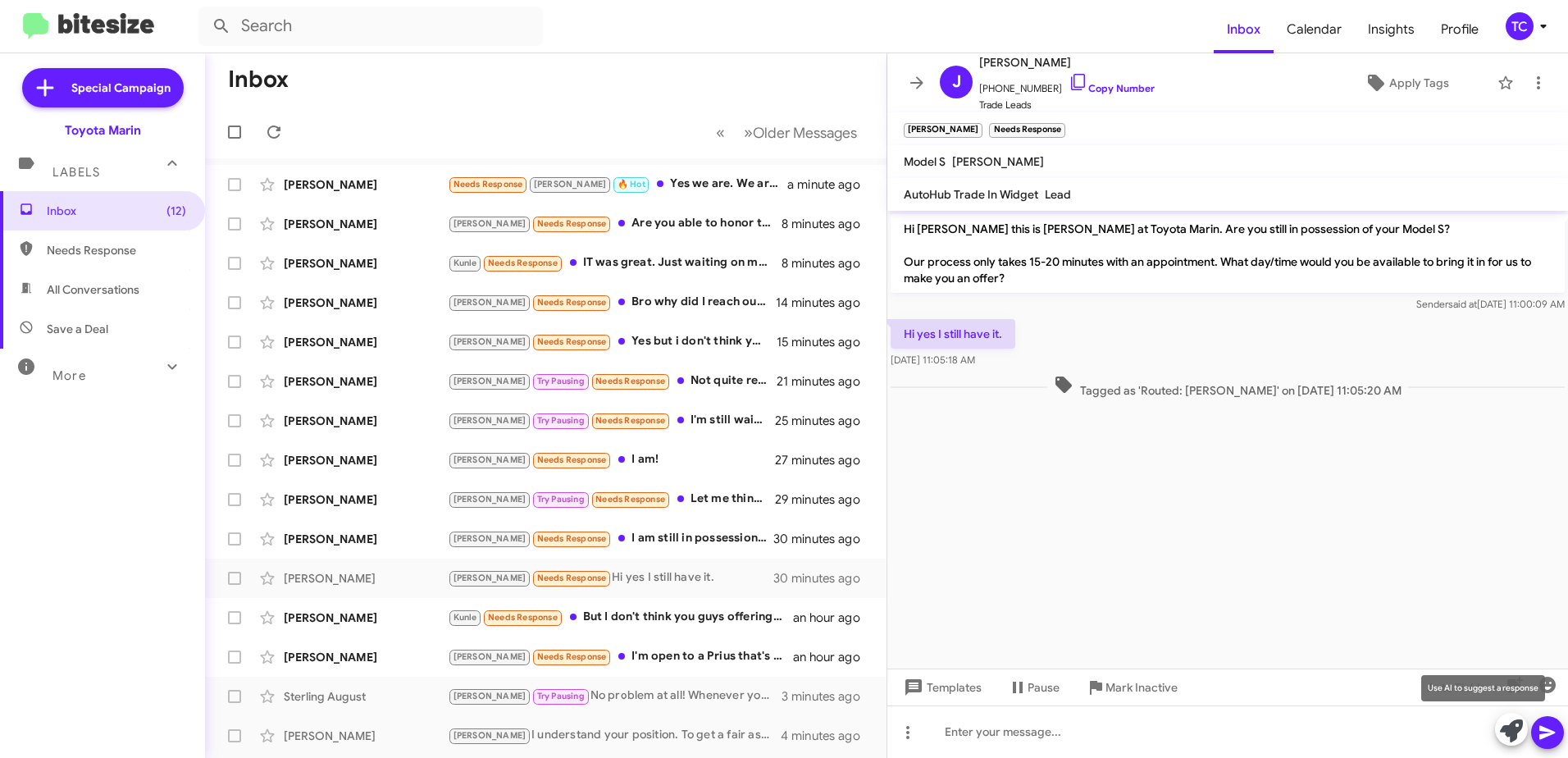
click at [1506, 736] on icon at bounding box center [1511, 731] width 23 height 23
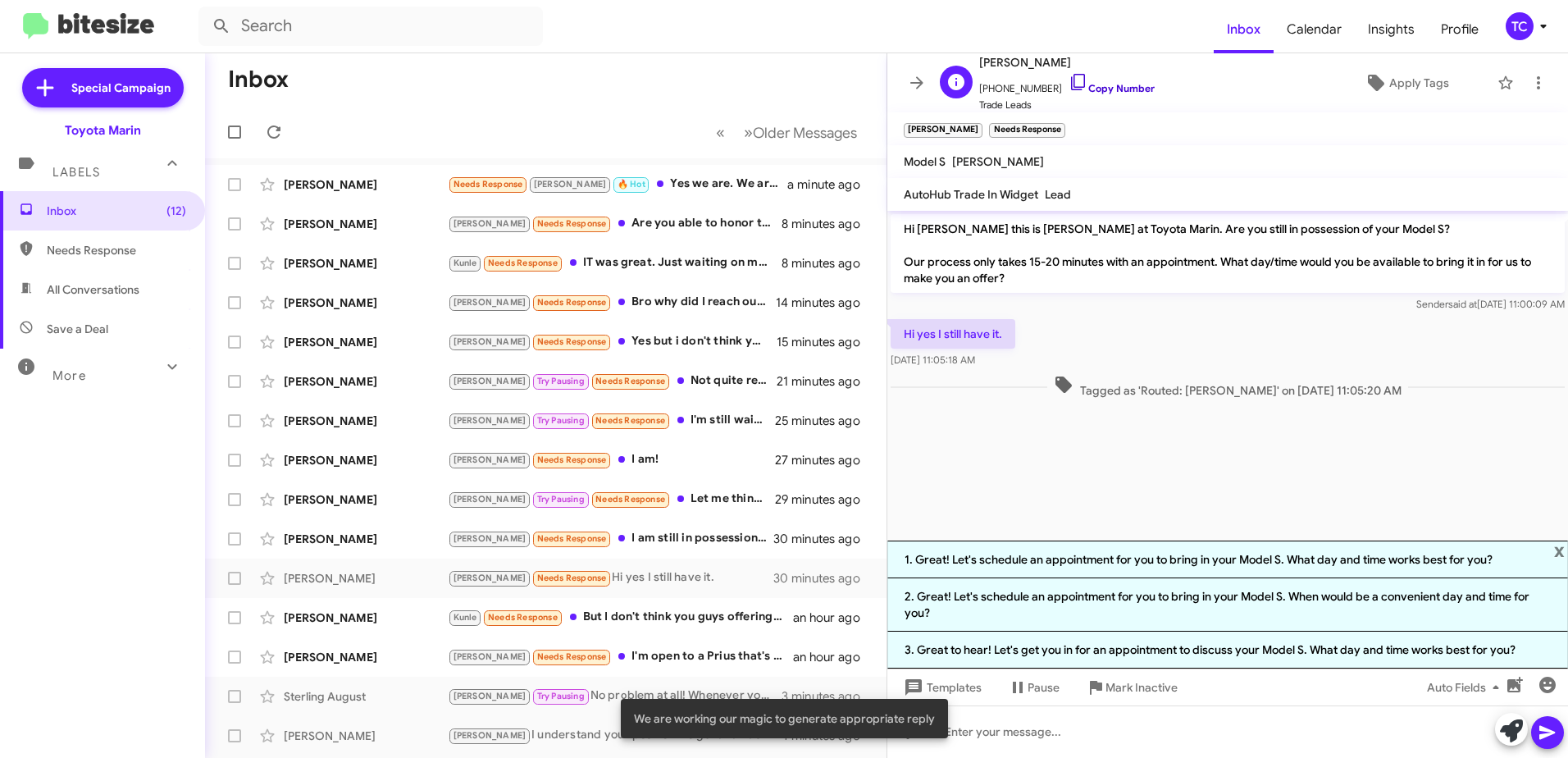
click at [1068, 86] on icon at bounding box center [1078, 82] width 19 height 19
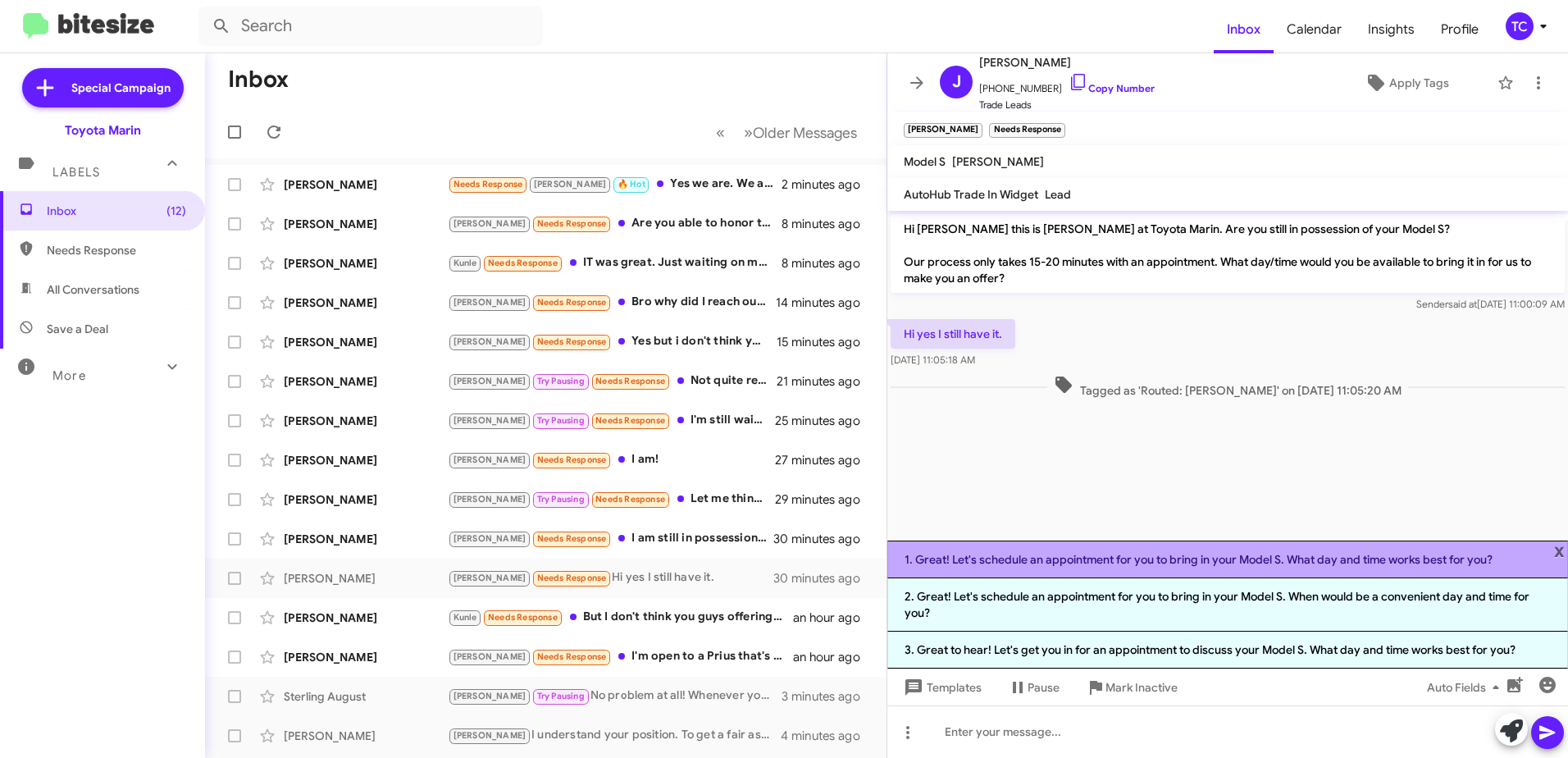
click at [1120, 565] on li "1. Great! Let's schedule an appointment for you to bring in your Model S. What …" at bounding box center [1227, 559] width 681 height 38
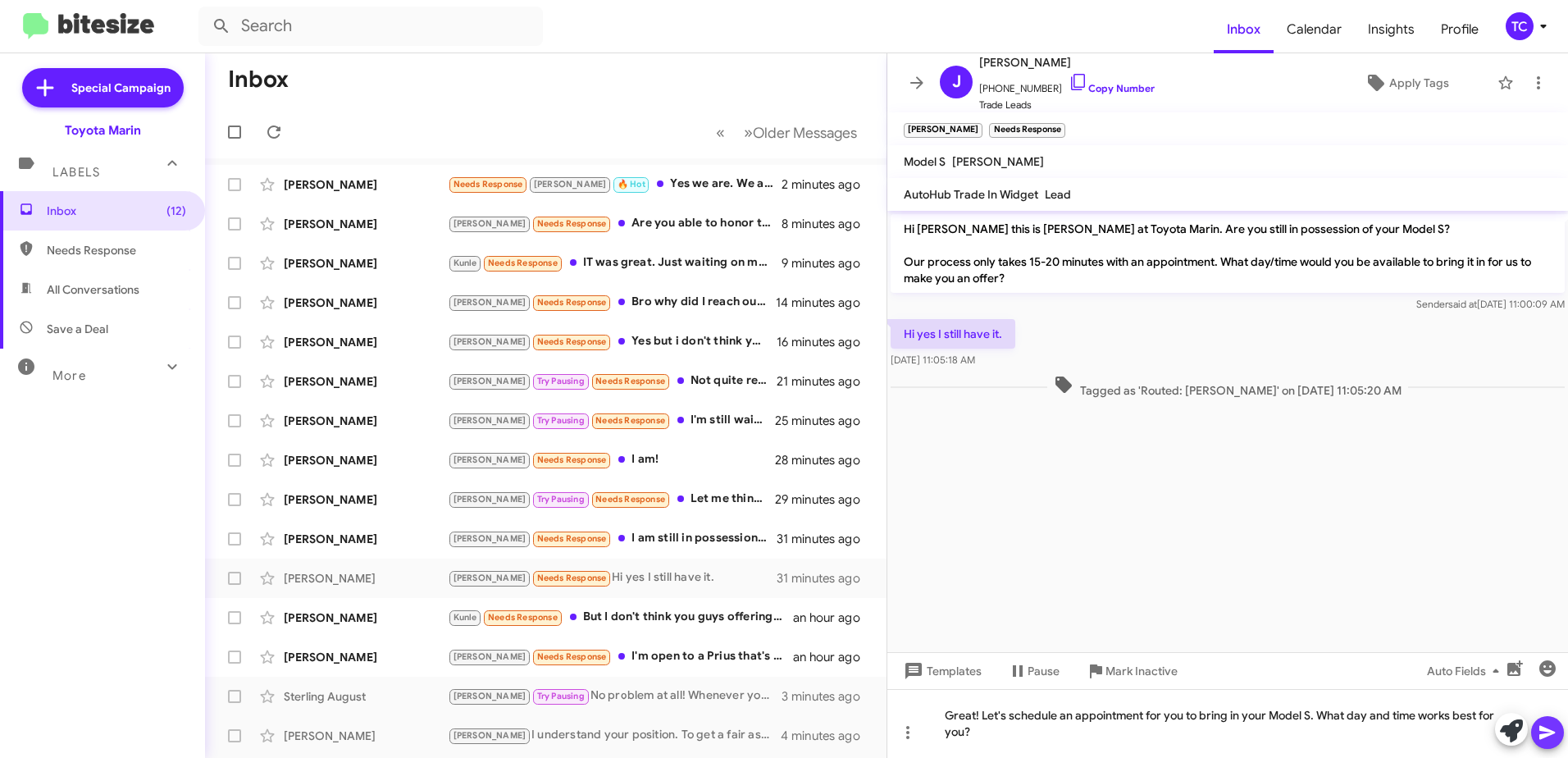
click at [1550, 733] on icon at bounding box center [1547, 732] width 19 height 19
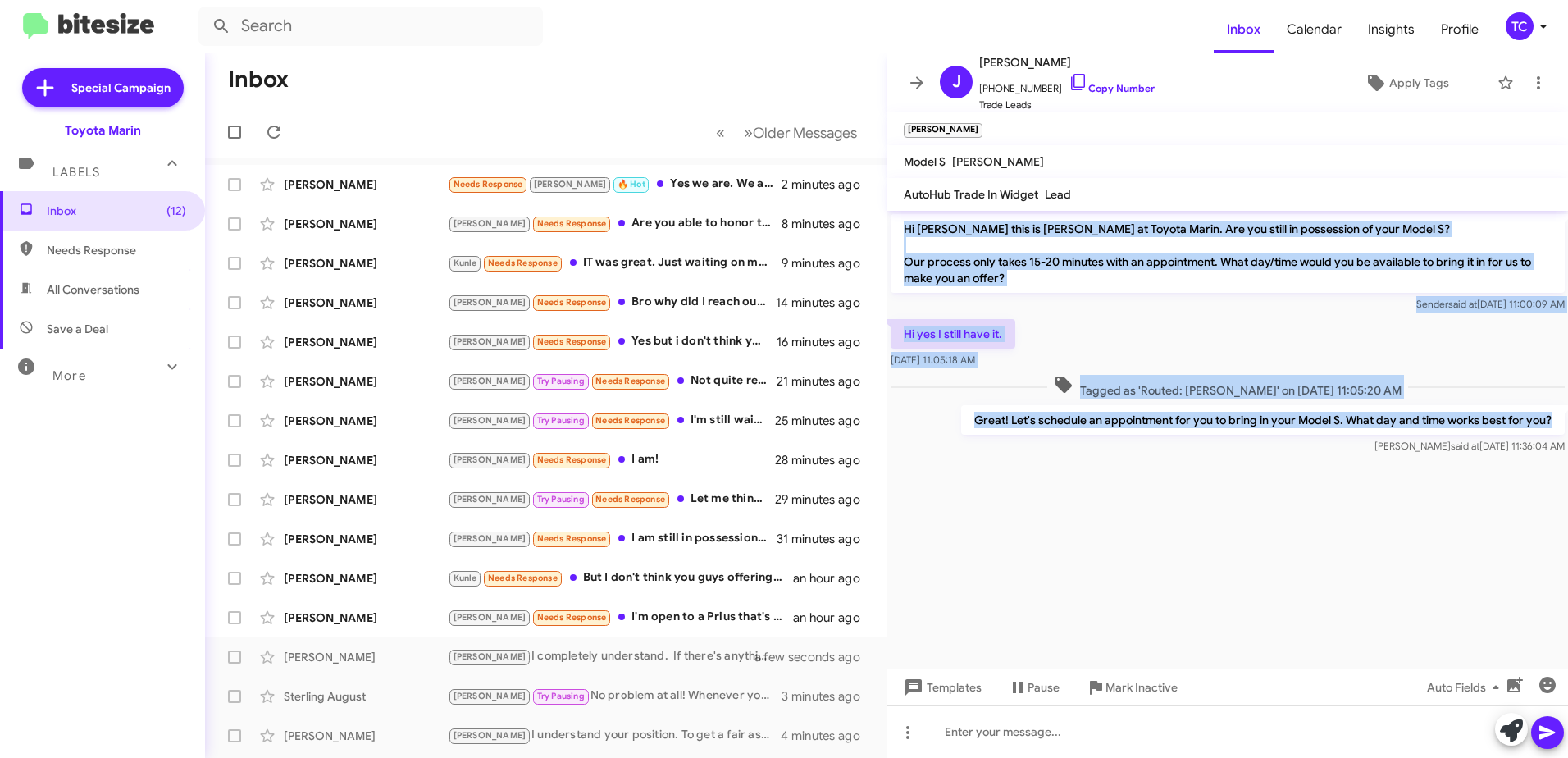
drag, startPoint x: 1561, startPoint y: 419, endPoint x: 905, endPoint y: 227, distance: 683.5
click at [905, 227] on div "Hi [PERSON_NAME] this is [PERSON_NAME] at Toyota Marin. Are you still in posses…" at bounding box center [1227, 334] width 681 height 247
drag, startPoint x: 905, startPoint y: 227, endPoint x: 929, endPoint y: 226, distance: 24.0
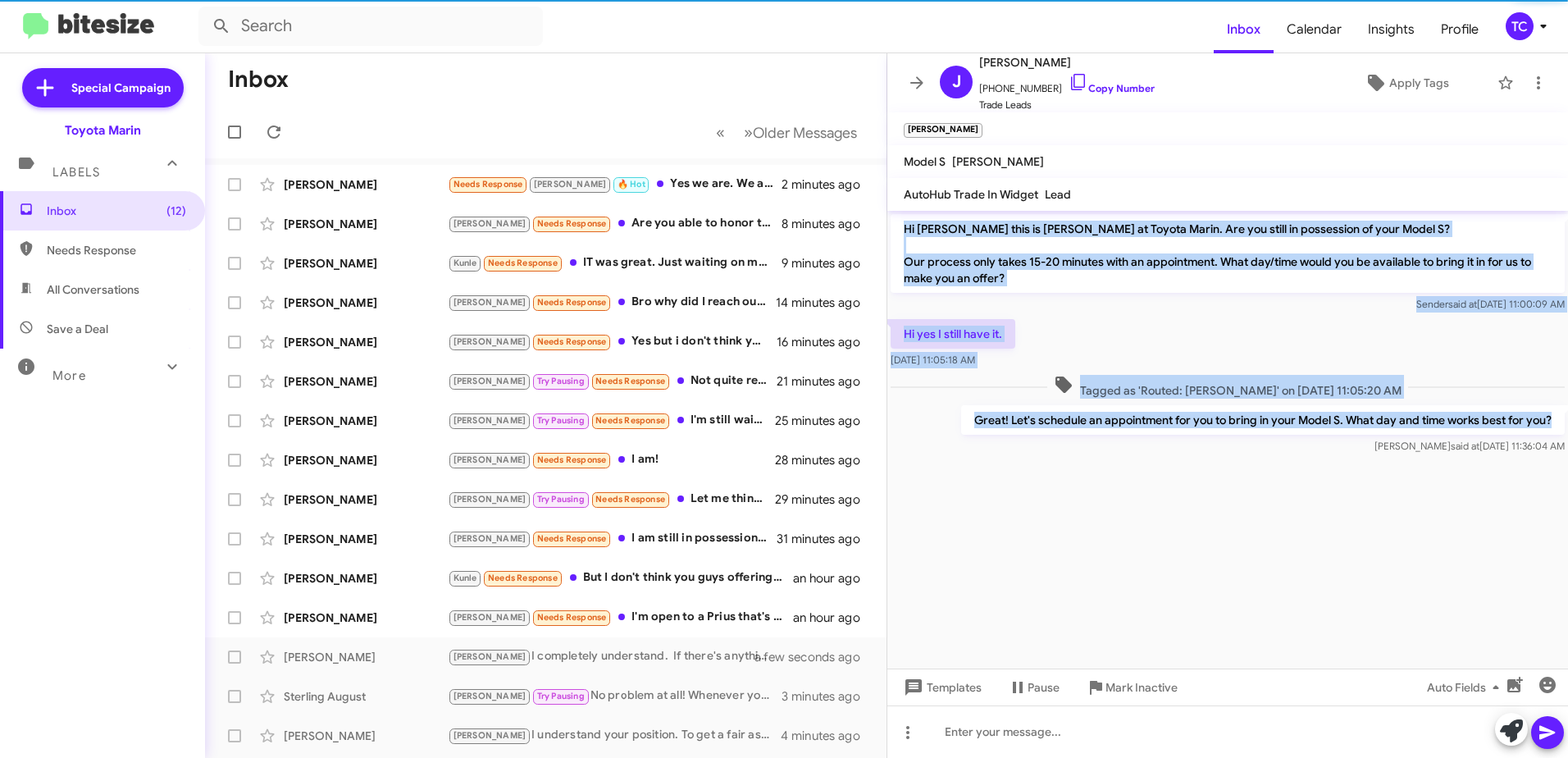
copy div "Hi [PERSON_NAME] this is [PERSON_NAME] at Toyota Marin. Are you still in posses…"
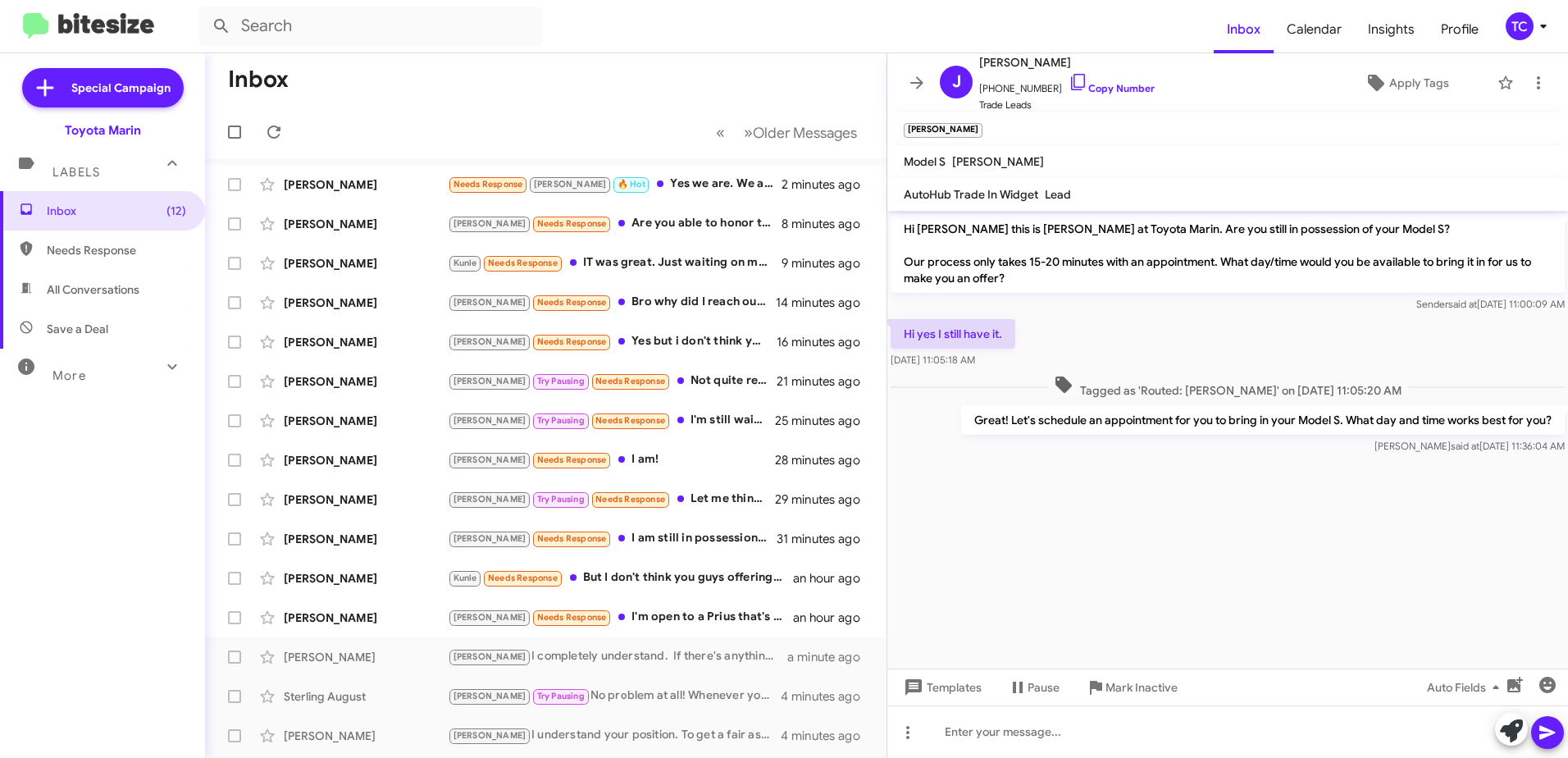
click at [1118, 512] on cdk-virtual-scroll-viewport "Hi [PERSON_NAME] this is [PERSON_NAME] at Toyota Marin. Are you still in posses…" at bounding box center [1227, 439] width 681 height 457
click at [911, 75] on icon at bounding box center [916, 83] width 19 height 19
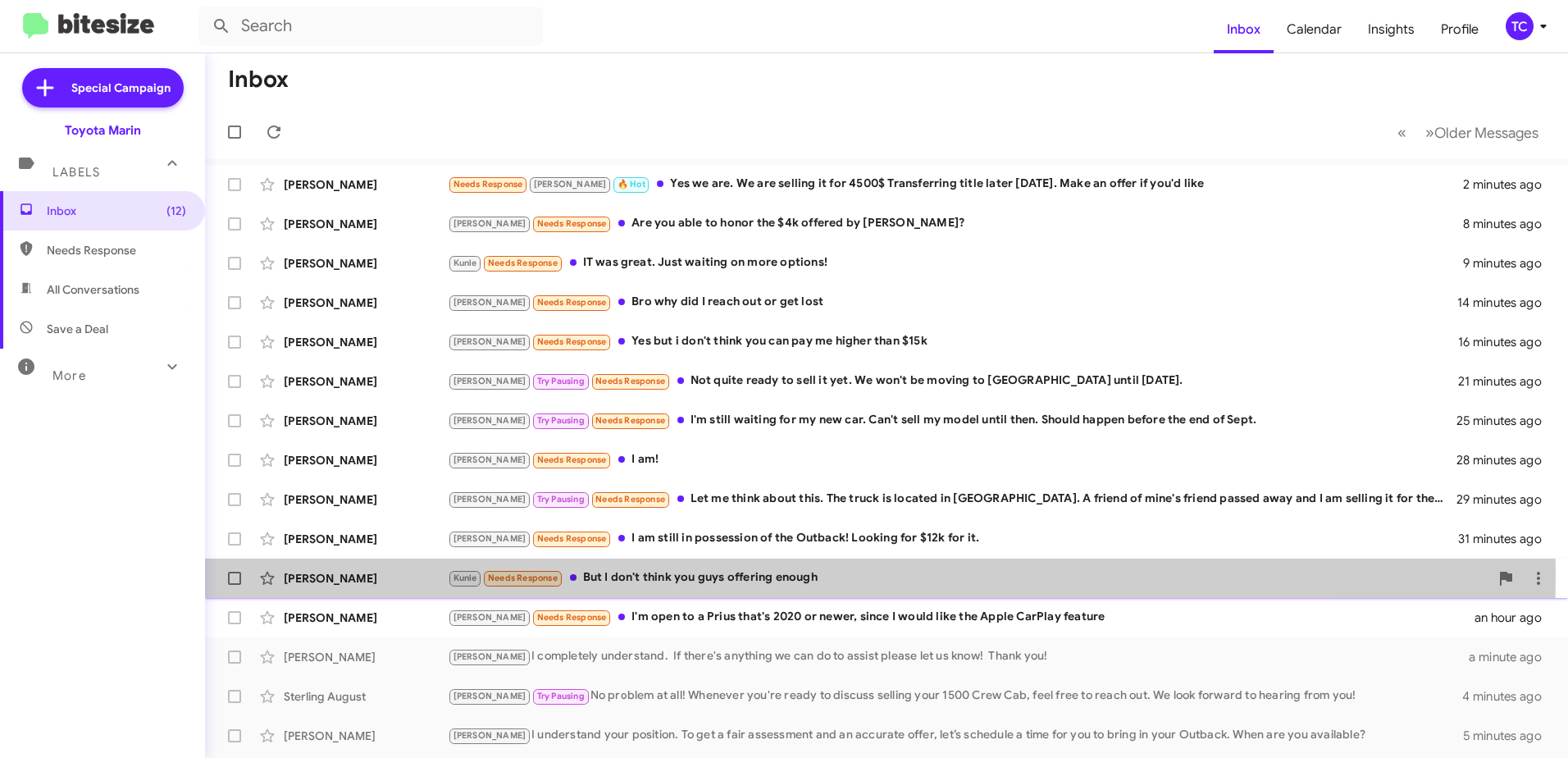
click at [716, 575] on div "Kunle Needs Response But I don't think you guys offering enough" at bounding box center [968, 578] width 1041 height 19
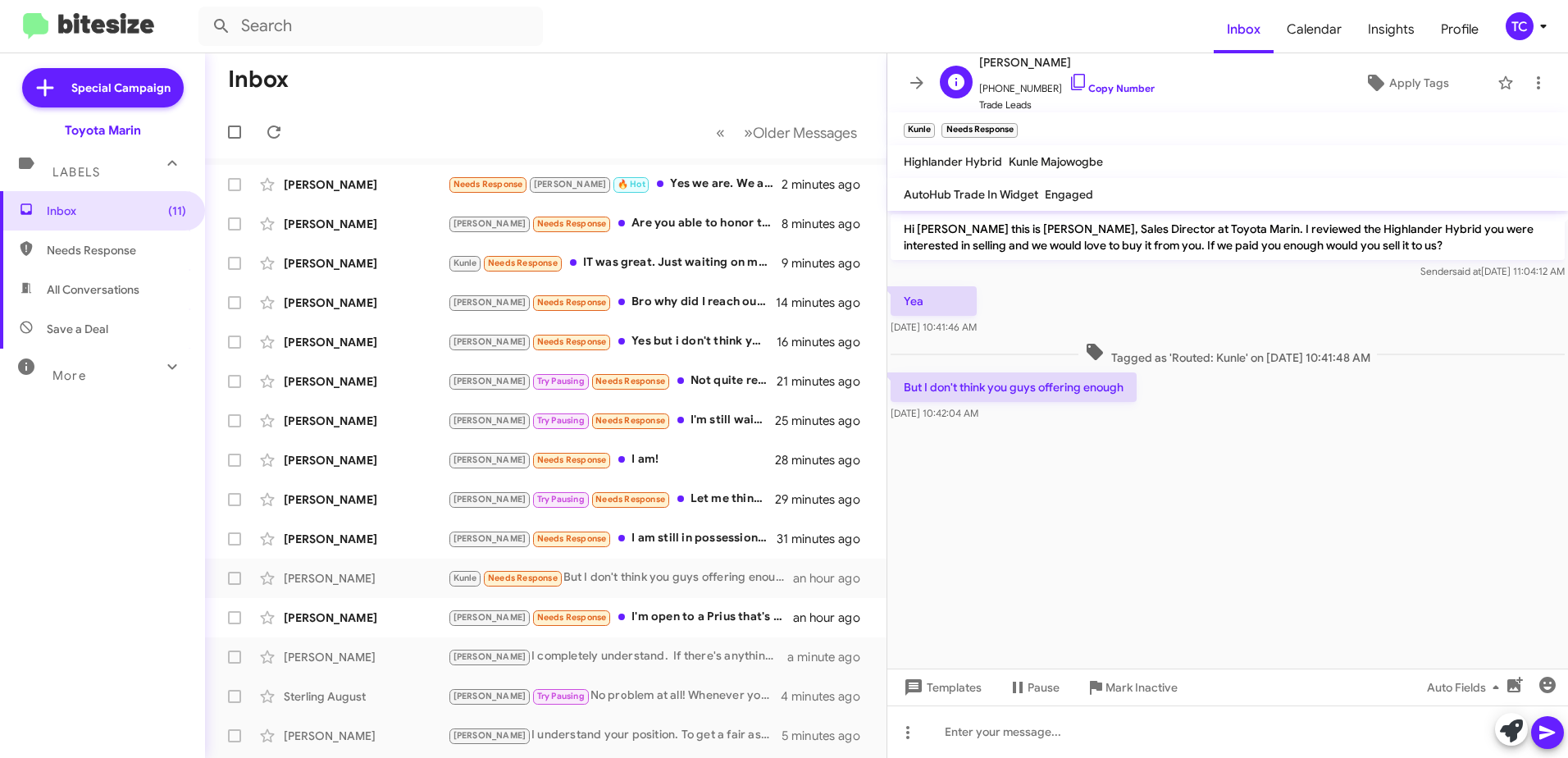
drag, startPoint x: 1054, startPoint y: 91, endPoint x: 1047, endPoint y: 84, distance: 9.9
click at [1068, 91] on icon at bounding box center [1078, 82] width 19 height 19
click at [922, 83] on icon at bounding box center [916, 82] width 13 height 13
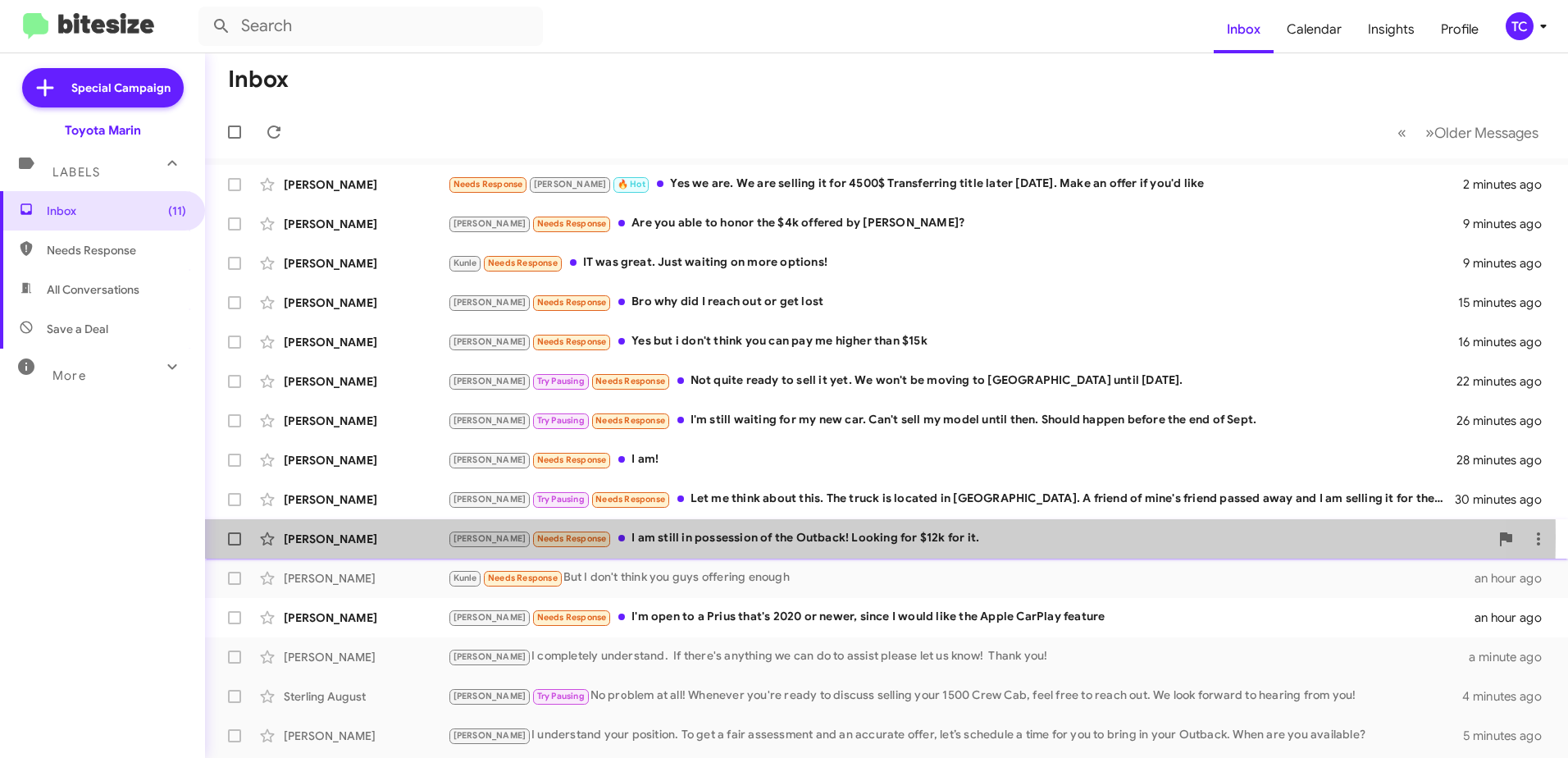
click at [699, 537] on div "[PERSON_NAME] Needs Response I am still in possession of the Outback! Looking f…" at bounding box center [968, 538] width 1041 height 19
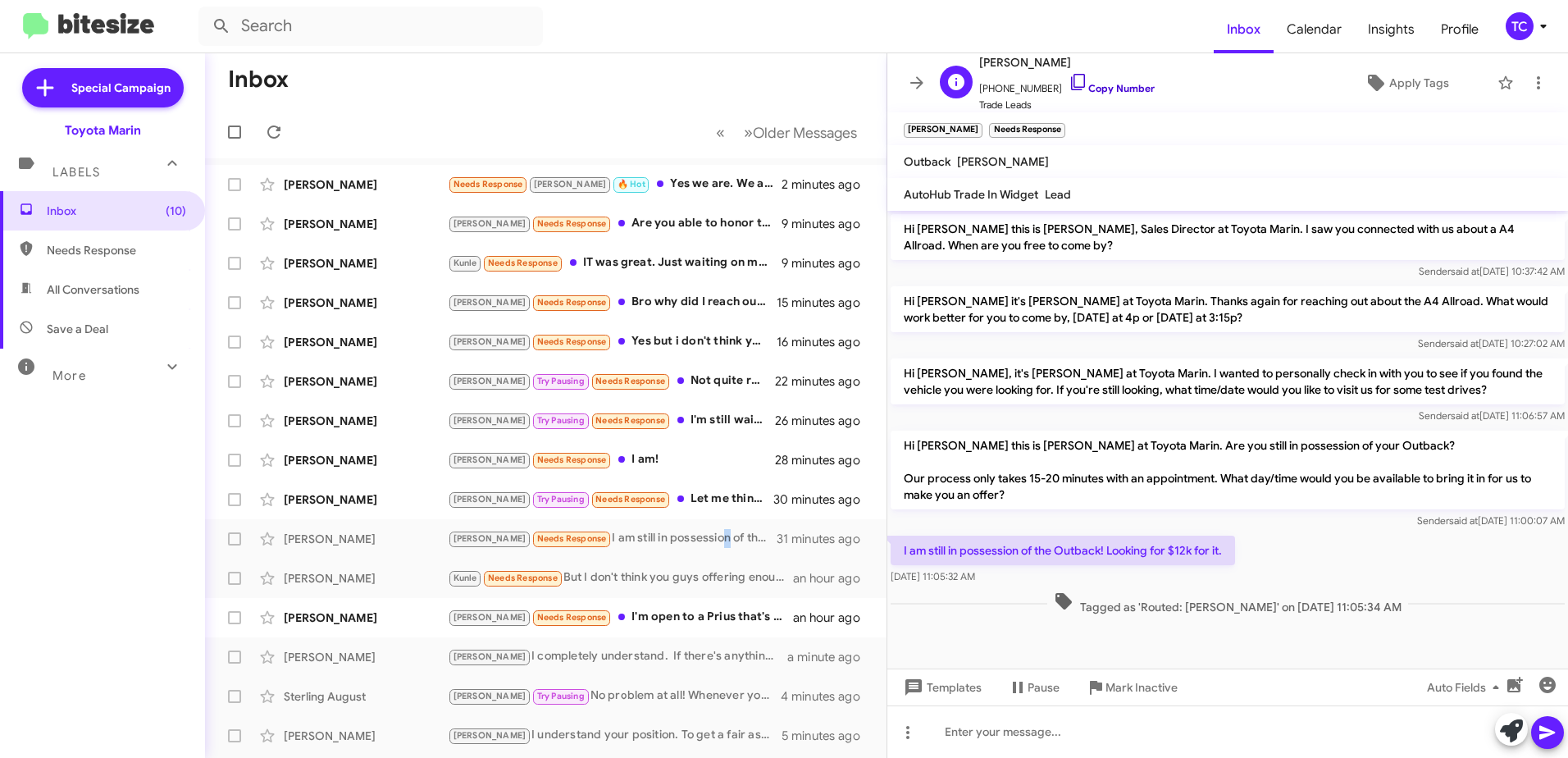
click at [1068, 81] on icon at bounding box center [1078, 82] width 19 height 19
click at [1508, 730] on icon at bounding box center [1511, 731] width 23 height 23
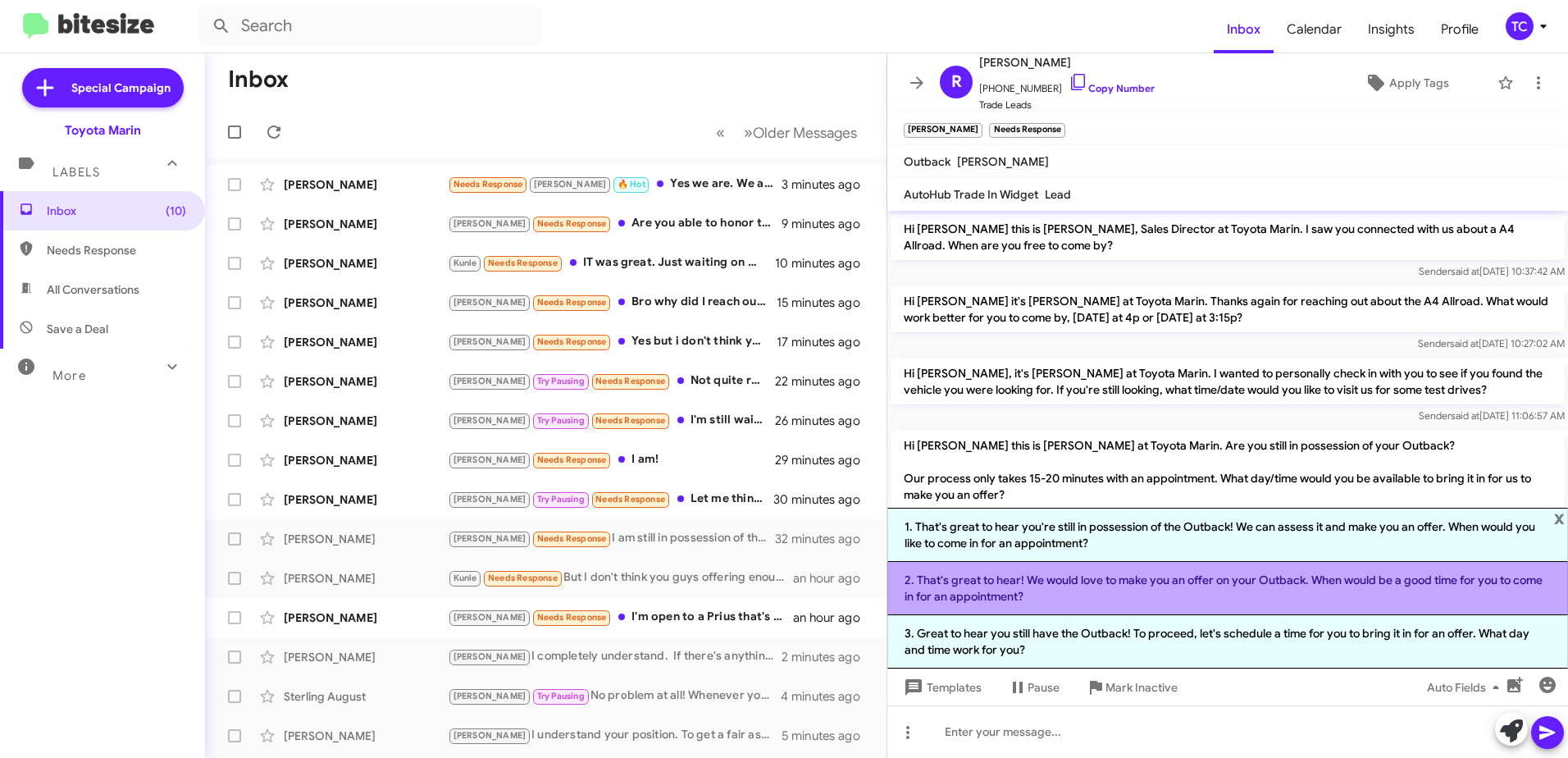
click at [1192, 589] on li "2. That's great to hear! We would love to make you an offer on your Outback. Wh…" at bounding box center [1227, 588] width 681 height 53
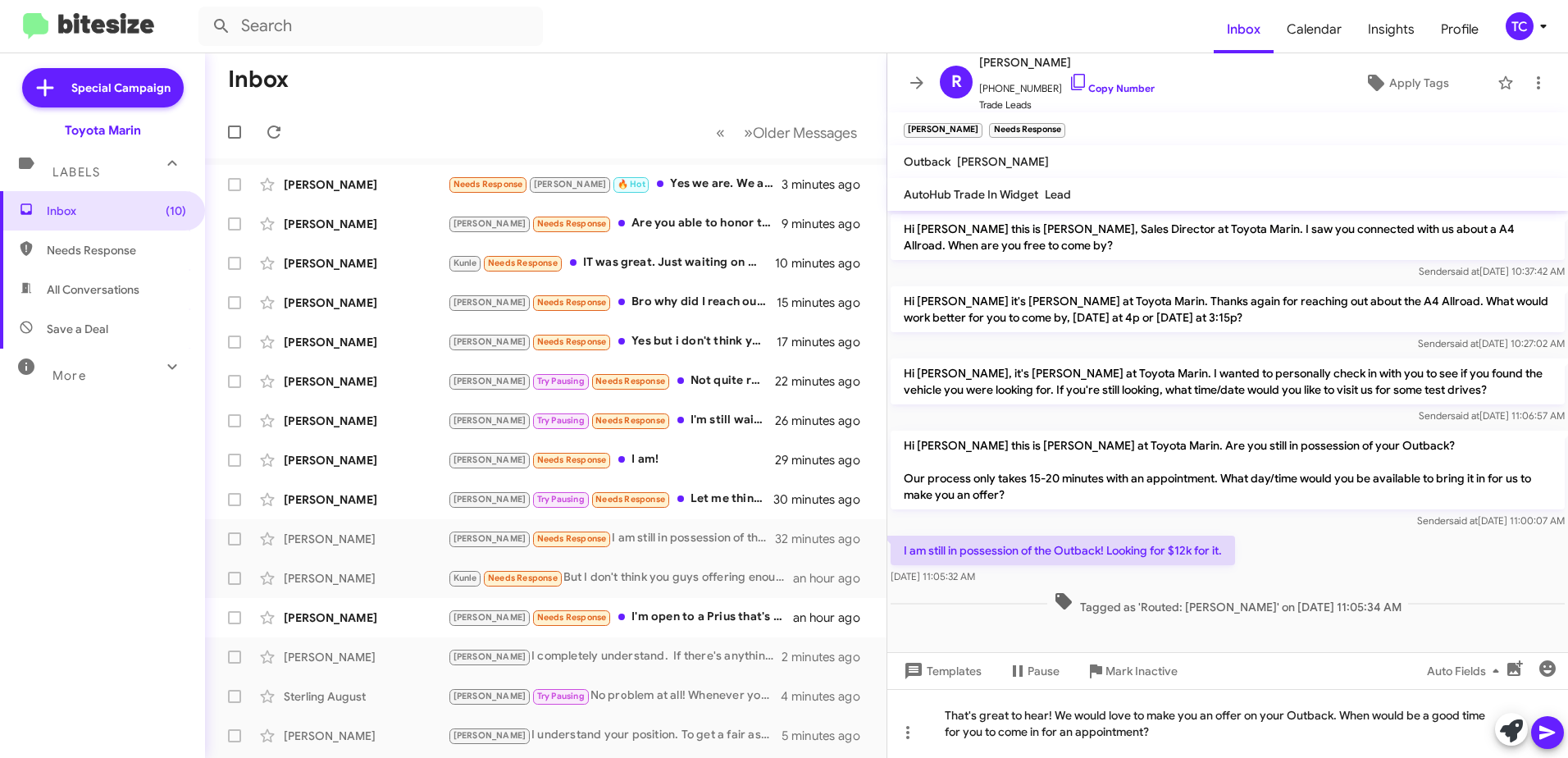
click at [1550, 732] on icon at bounding box center [1547, 733] width 15 height 13
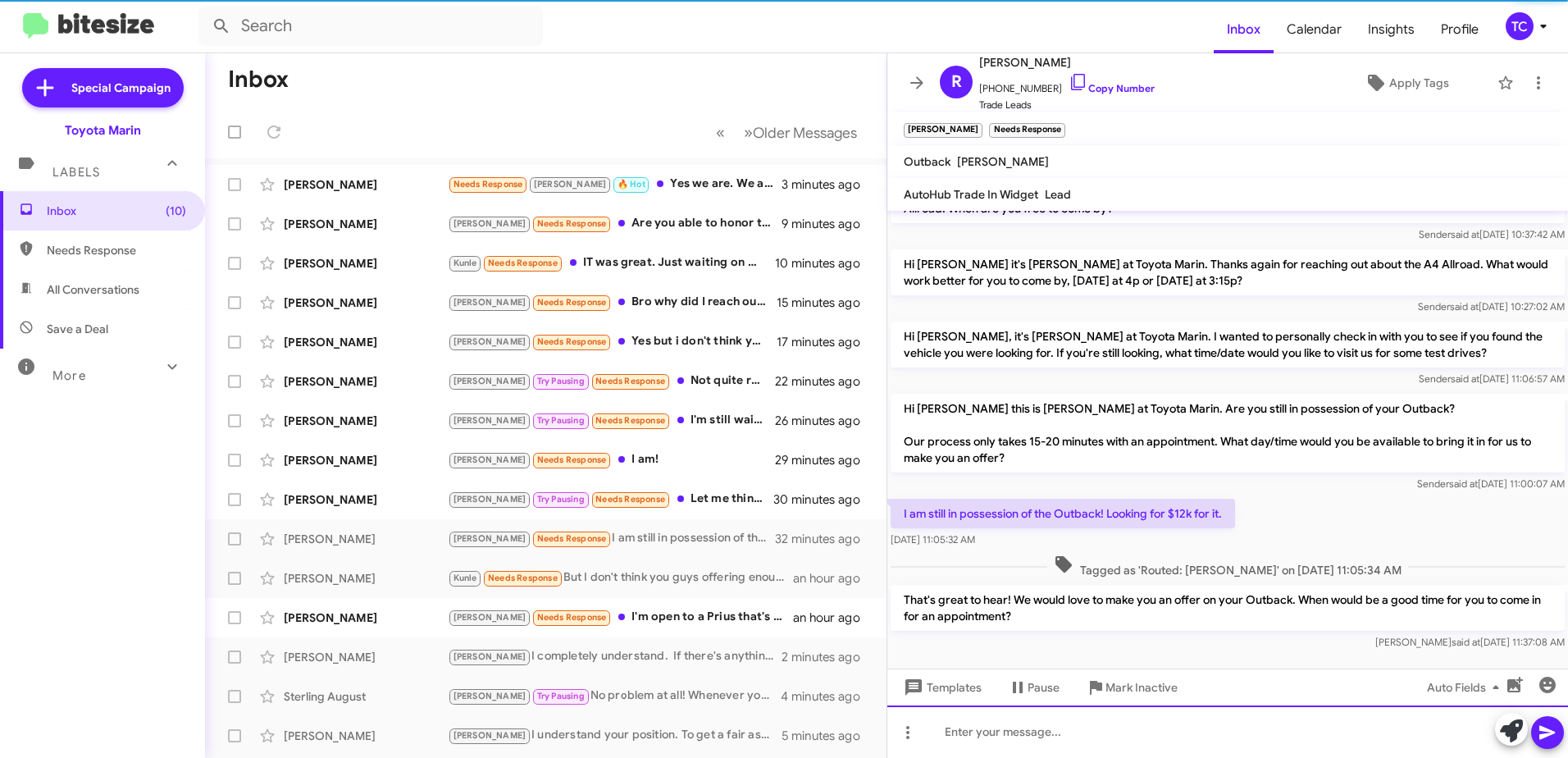
scroll to position [51, 0]
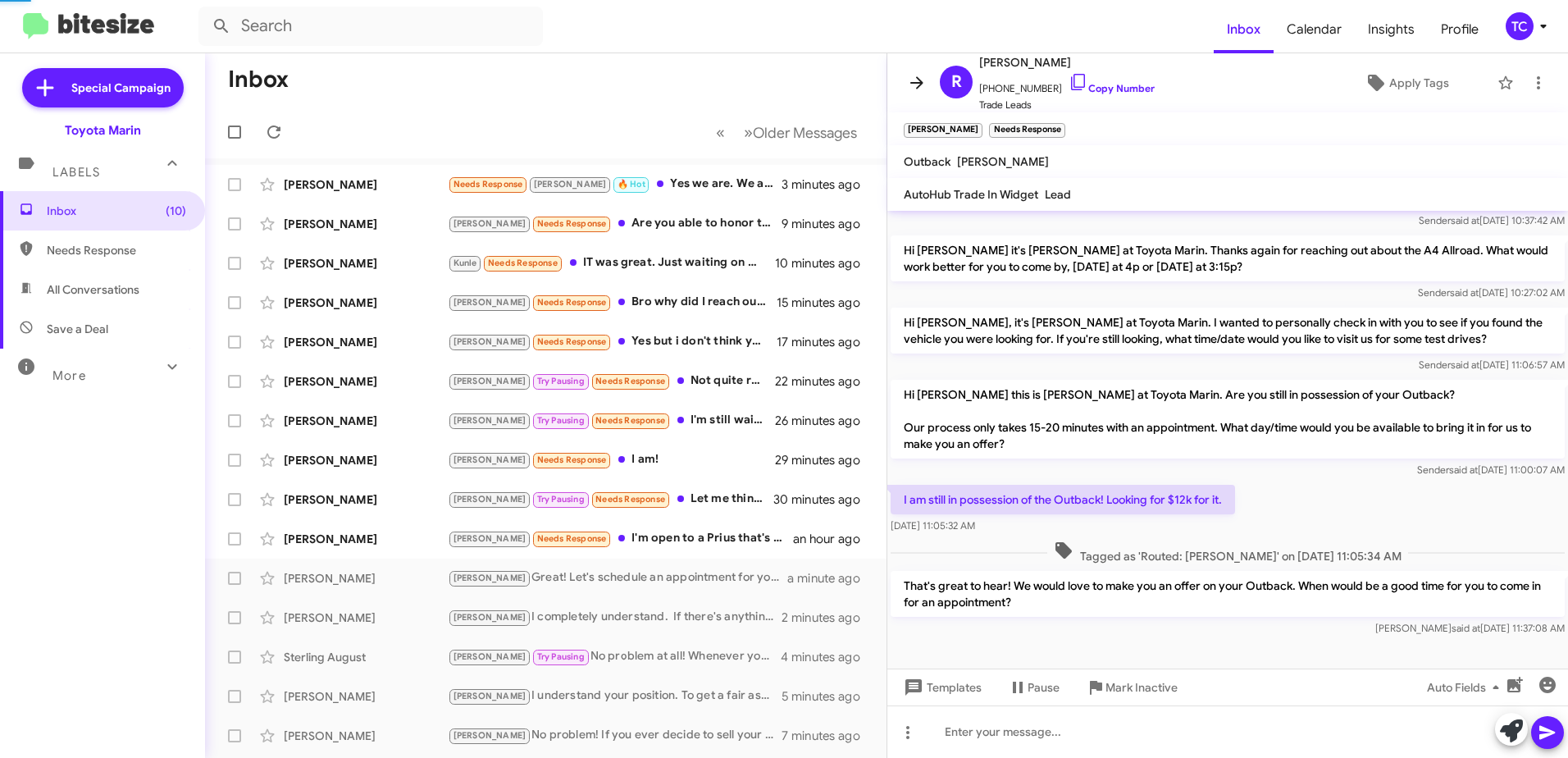
click at [919, 86] on icon at bounding box center [916, 82] width 13 height 13
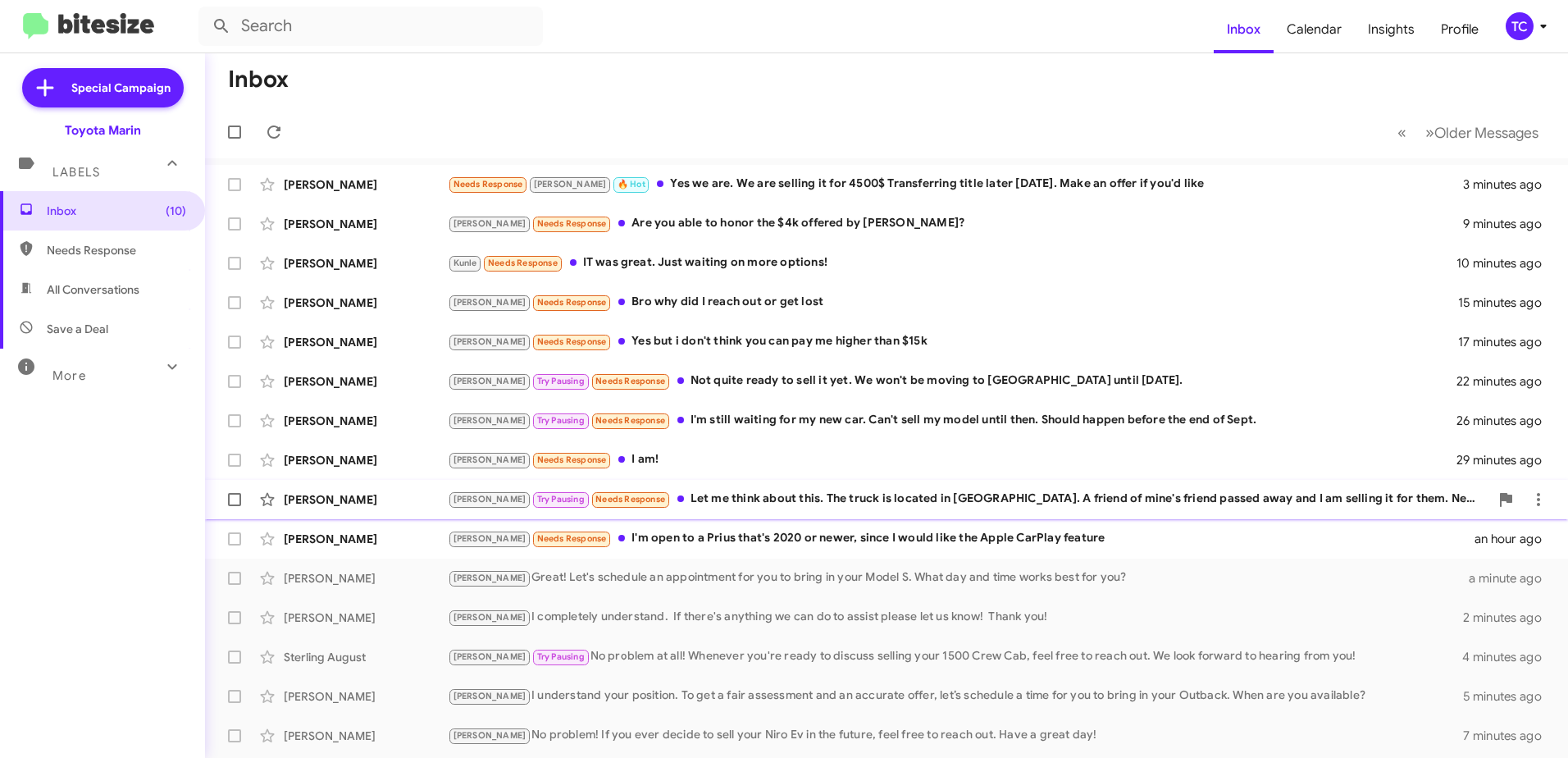
click at [650, 496] on div "[PERSON_NAME] Pausing Needs Response Let me think about this. The truck is loca…" at bounding box center [968, 500] width 1041 height 19
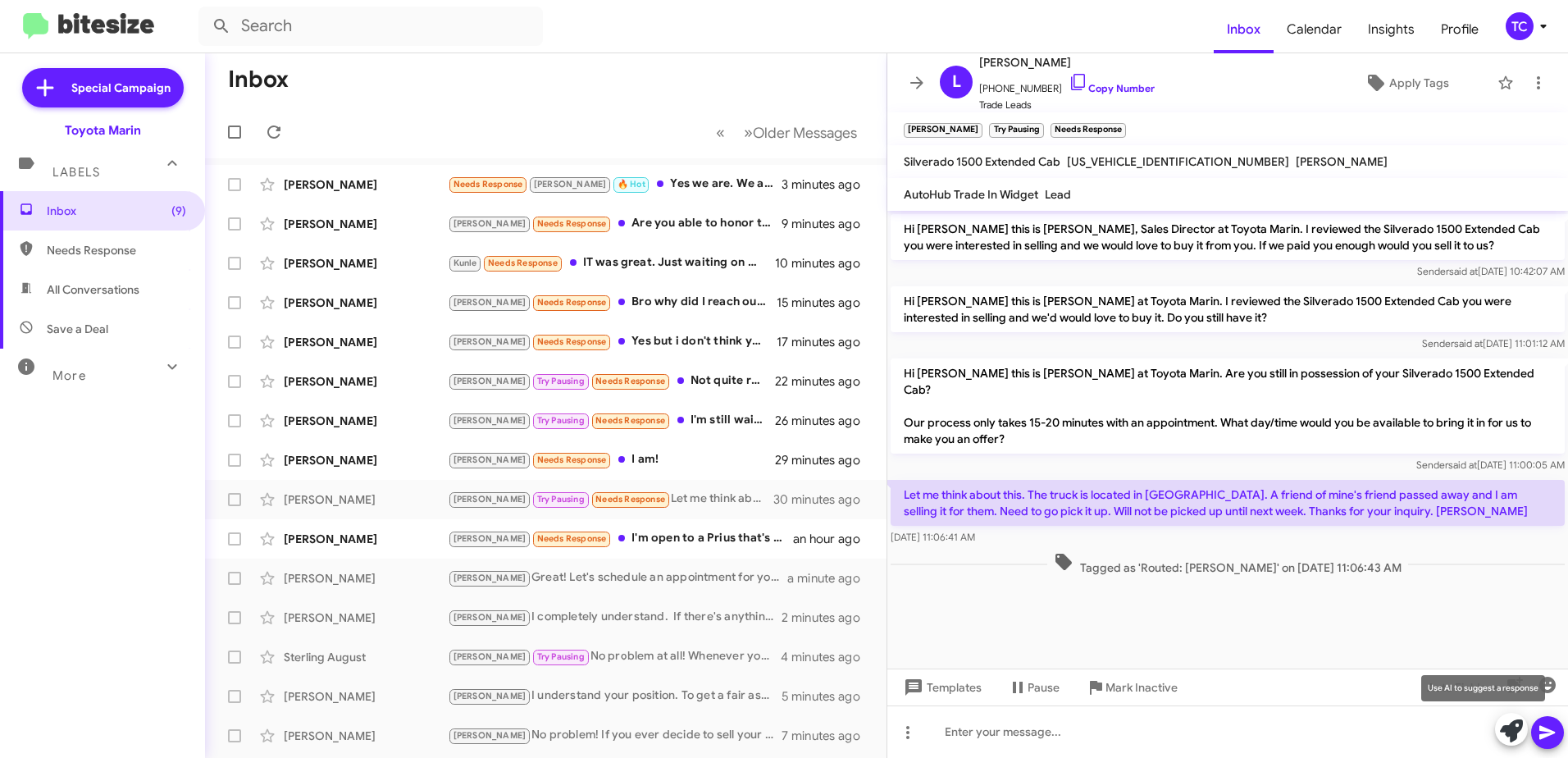
click at [1507, 728] on icon at bounding box center [1511, 731] width 23 height 23
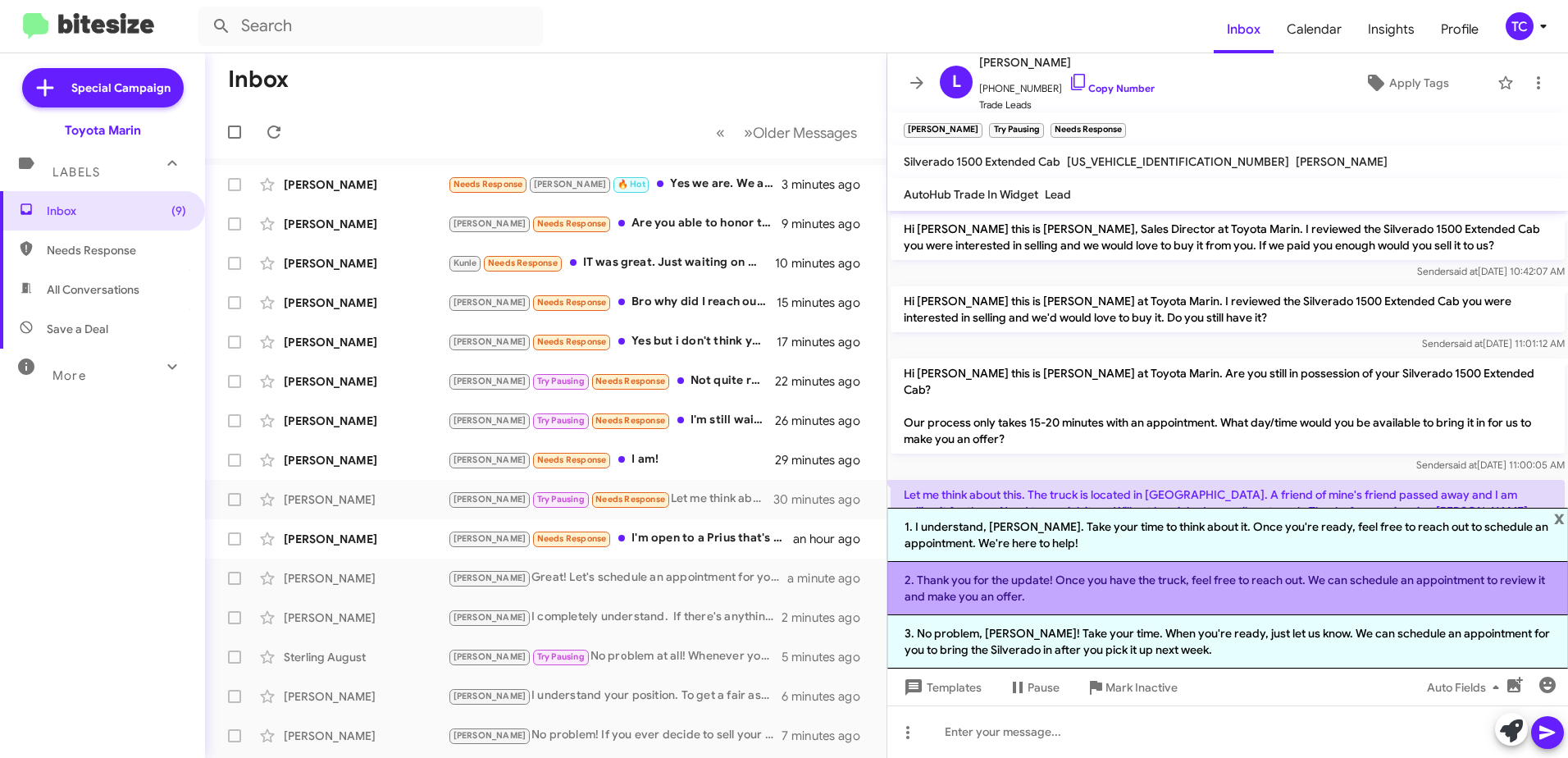
click at [1190, 595] on li "2. Thank you for the update! Once you have the truck, feel free to reach out. W…" at bounding box center [1227, 588] width 681 height 53
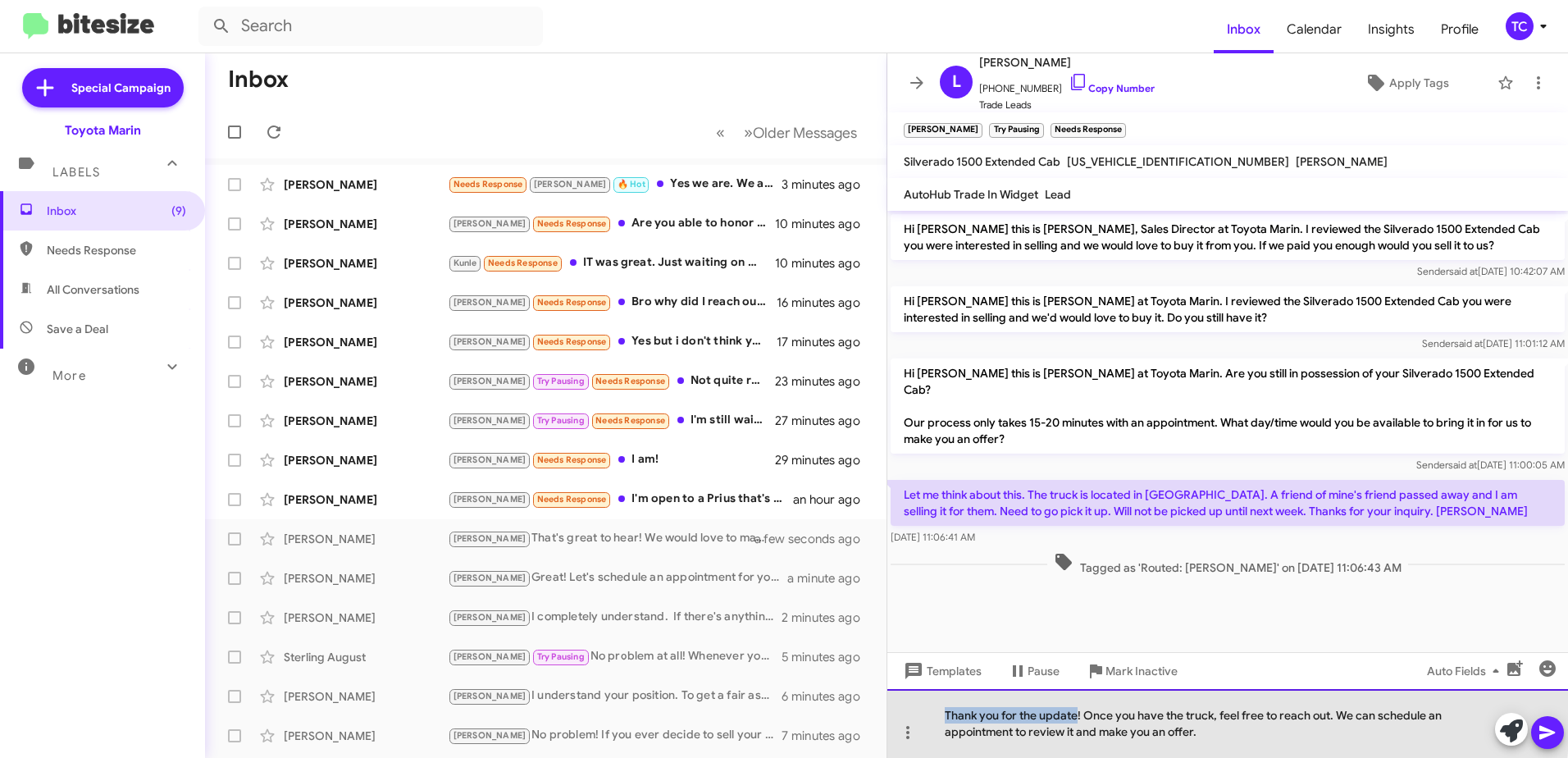
drag, startPoint x: 1078, startPoint y: 714, endPoint x: 943, endPoint y: 716, distance: 135.0
click at [943, 716] on div "Thank you for the update! Once you have the truck, feel free to reach out. We c…" at bounding box center [1227, 723] width 681 height 69
click at [1036, 714] on div "I'm sorry to hear! Once you have the truck, feel free to reach out. We can sche…" at bounding box center [1227, 723] width 681 height 69
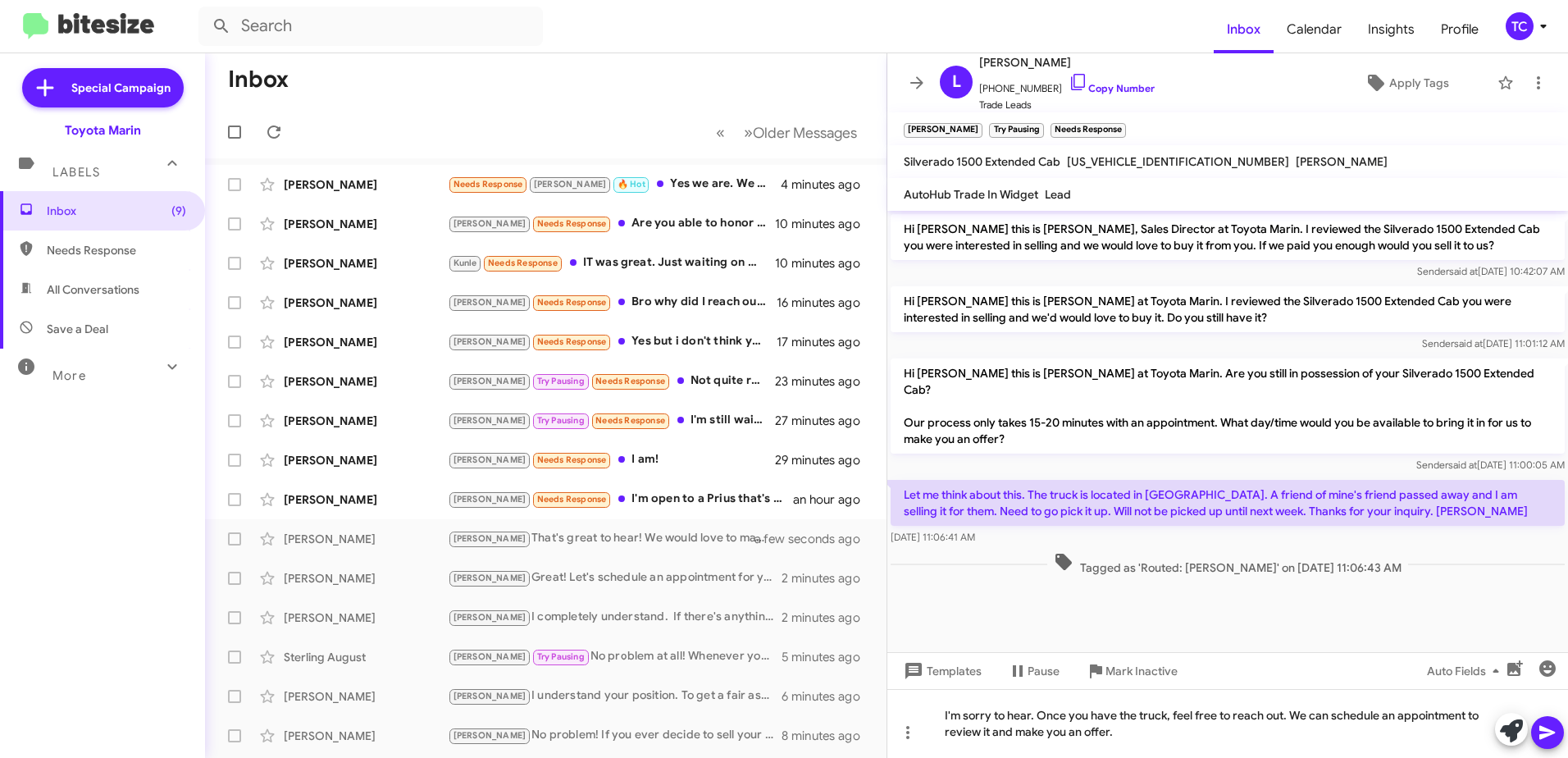
click at [1552, 735] on icon at bounding box center [1547, 732] width 19 height 19
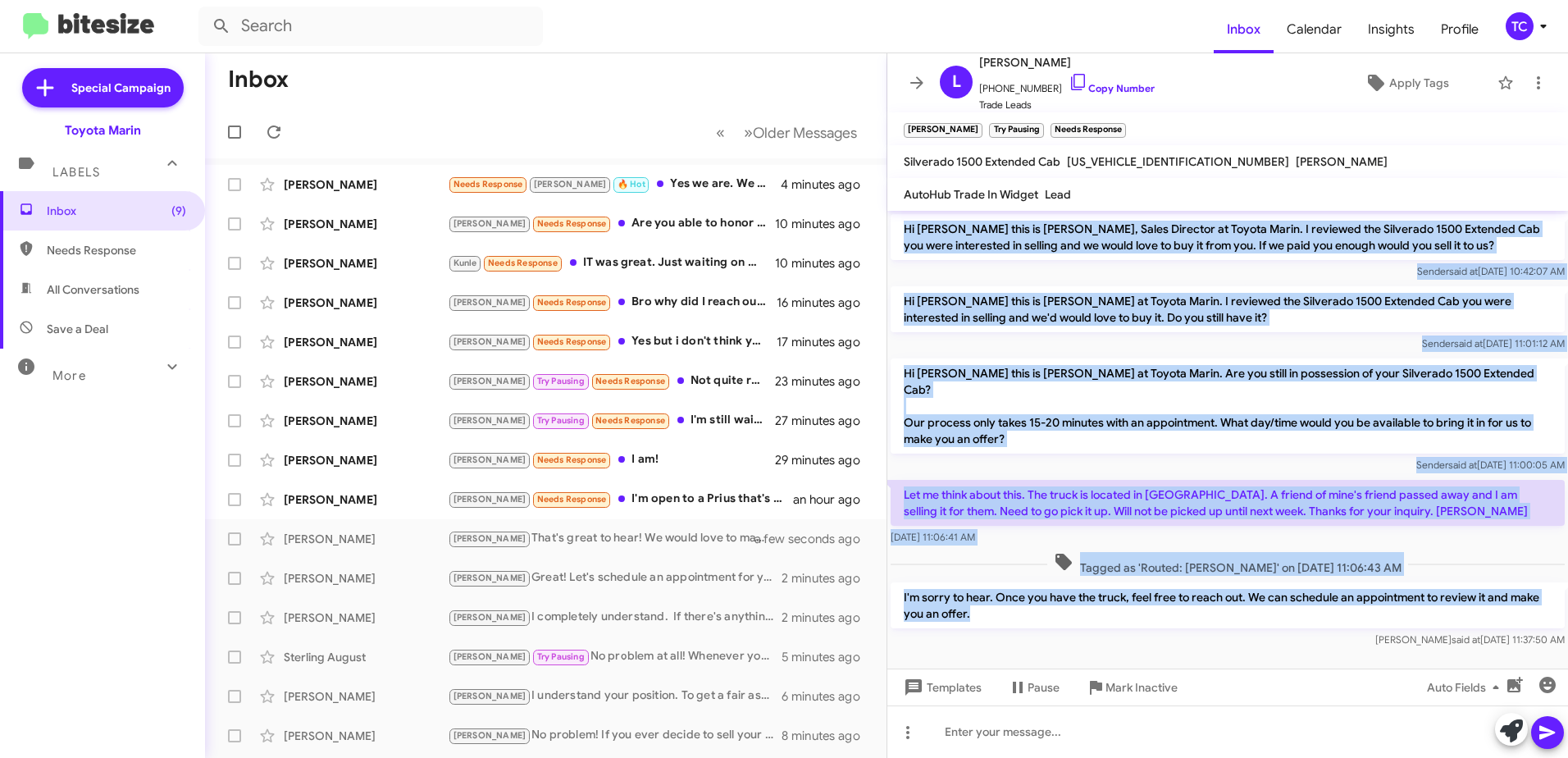
drag, startPoint x: 988, startPoint y: 601, endPoint x: 905, endPoint y: 233, distance: 377.2
click at [905, 233] on div "Hi [PERSON_NAME] this is [PERSON_NAME], Sales Director at Toyota Marin. I revie…" at bounding box center [1227, 431] width 681 height 440
drag, startPoint x: 905, startPoint y: 233, endPoint x: 924, endPoint y: 239, distance: 19.9
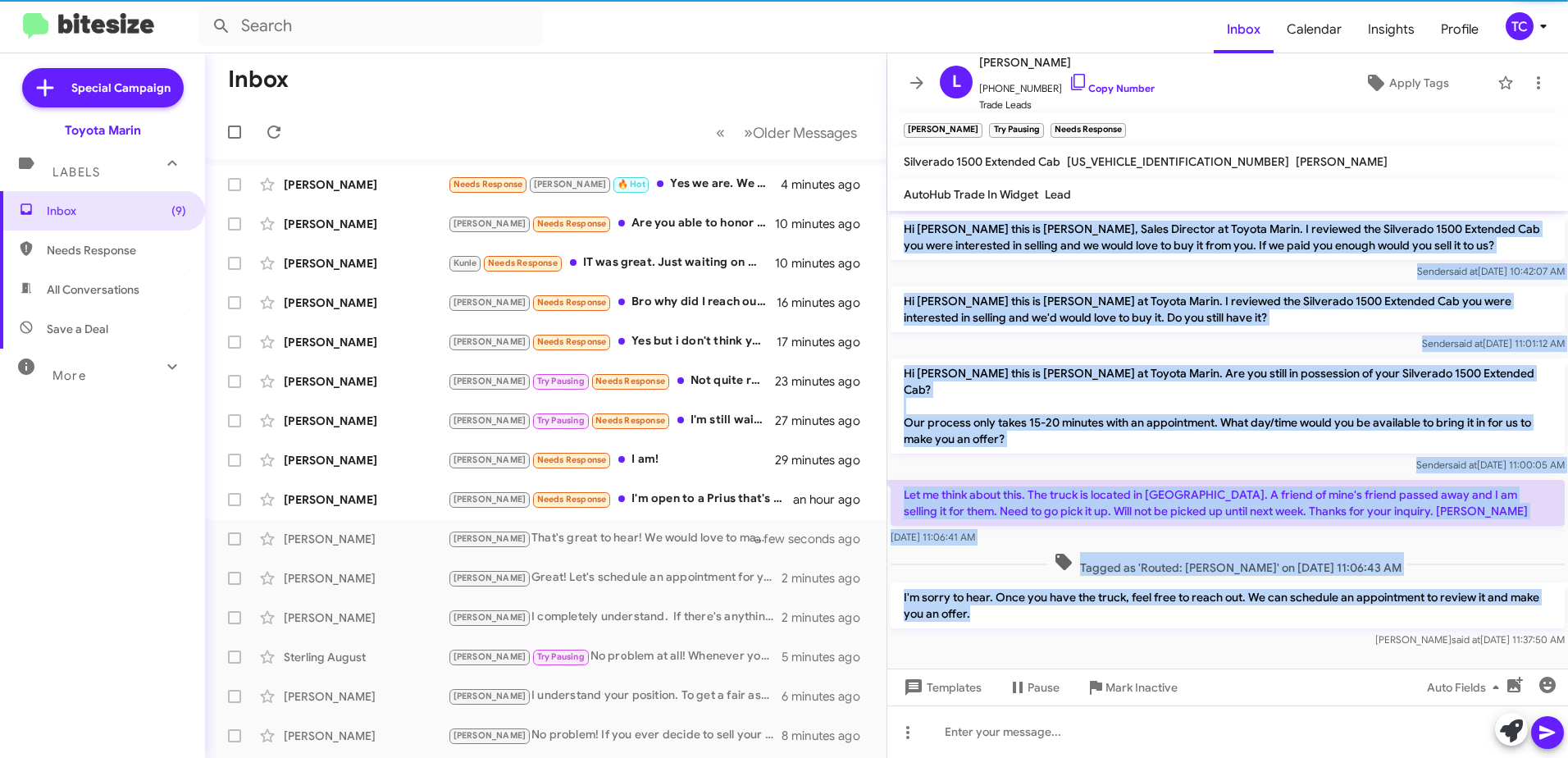
copy div "Hi [PERSON_NAME] this is [PERSON_NAME], Sales Director at Toyota Marin. I revie…"
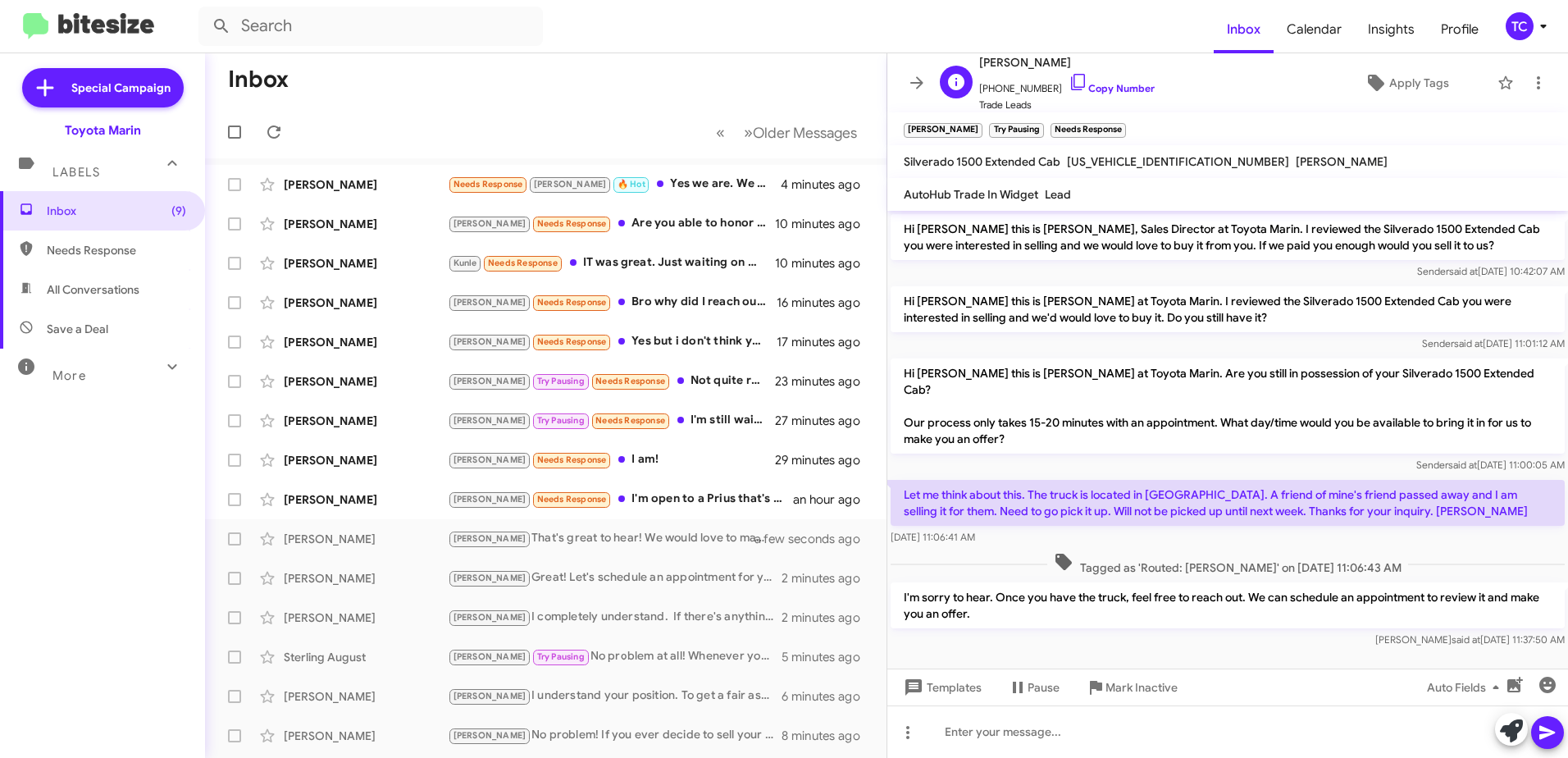
click at [1062, 69] on span "[PERSON_NAME]" at bounding box center [1067, 63] width 175 height 19
click at [1070, 83] on icon at bounding box center [1077, 82] width 13 height 16
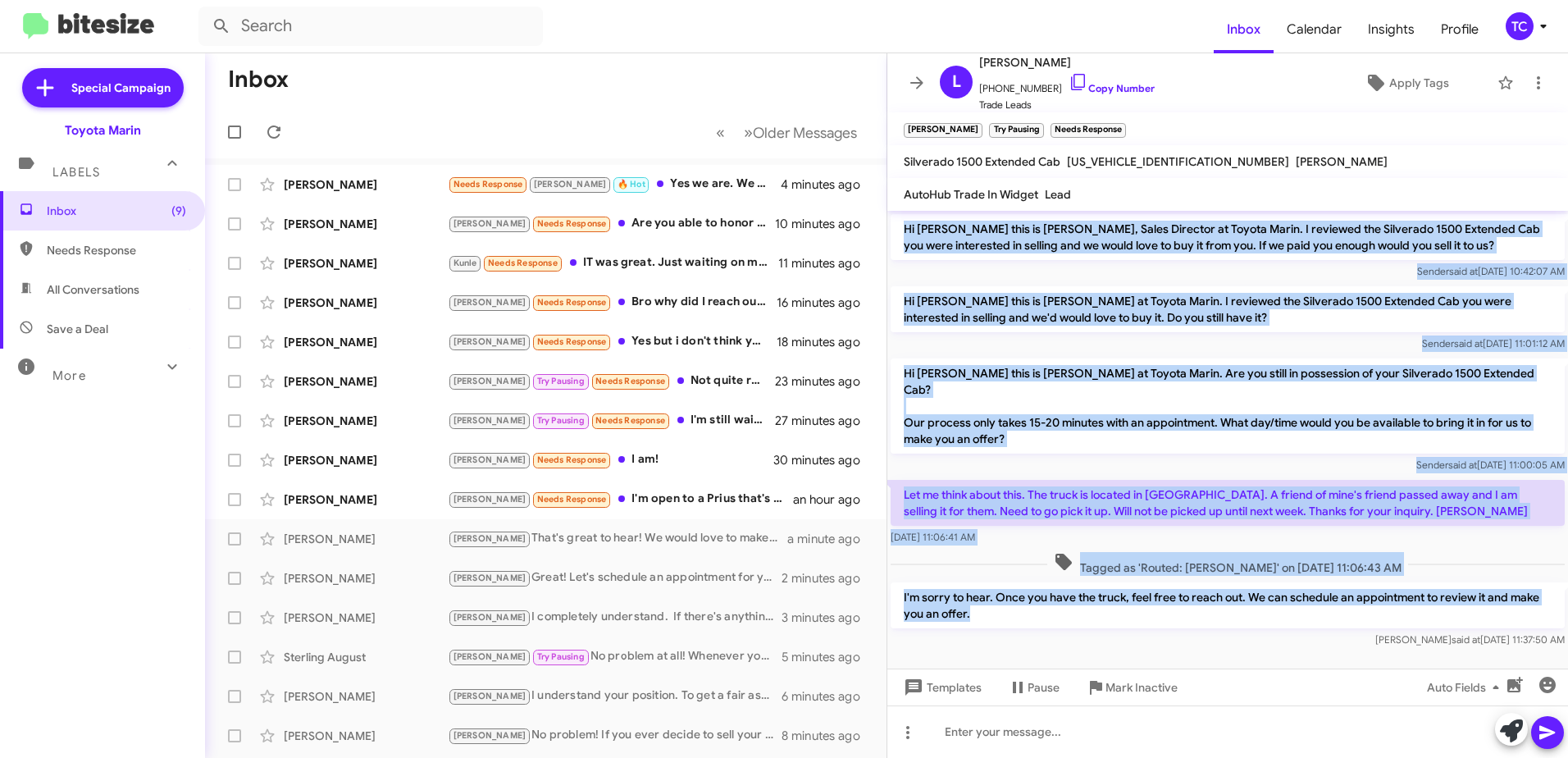
drag, startPoint x: 989, startPoint y: 593, endPoint x: 905, endPoint y: 231, distance: 371.6
click at [905, 231] on div "Hi [PERSON_NAME] this is [PERSON_NAME], Sales Director at Toyota Marin. I revie…" at bounding box center [1227, 431] width 681 height 440
drag, startPoint x: 905, startPoint y: 231, endPoint x: 945, endPoint y: 239, distance: 40.8
copy div "Hi [PERSON_NAME] this is [PERSON_NAME], Sales Director at Toyota Marin. I revie…"
click at [919, 85] on icon at bounding box center [916, 83] width 19 height 19
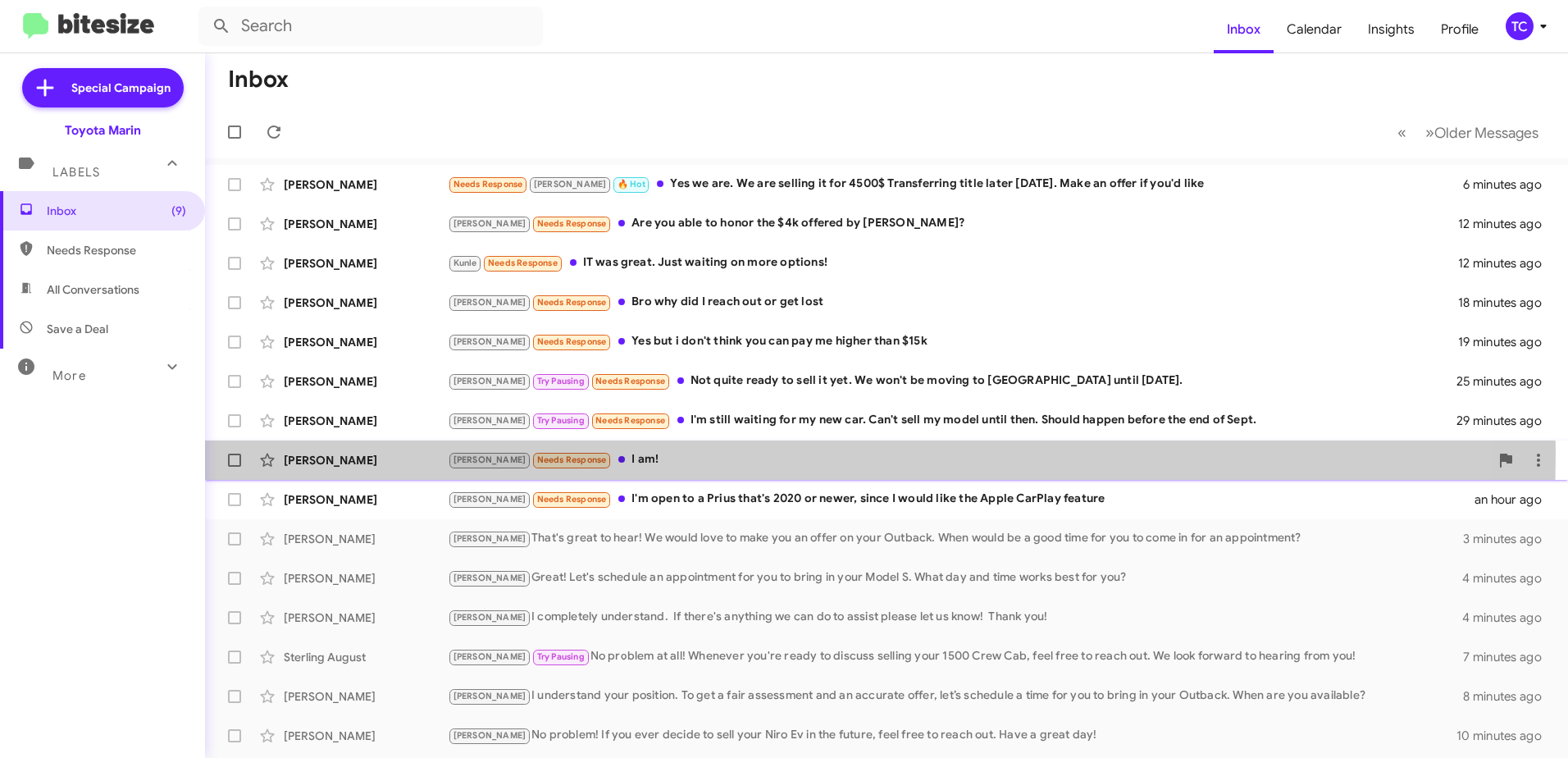
click at [585, 452] on div "[PERSON_NAME] Needs Response I am!" at bounding box center [968, 460] width 1041 height 19
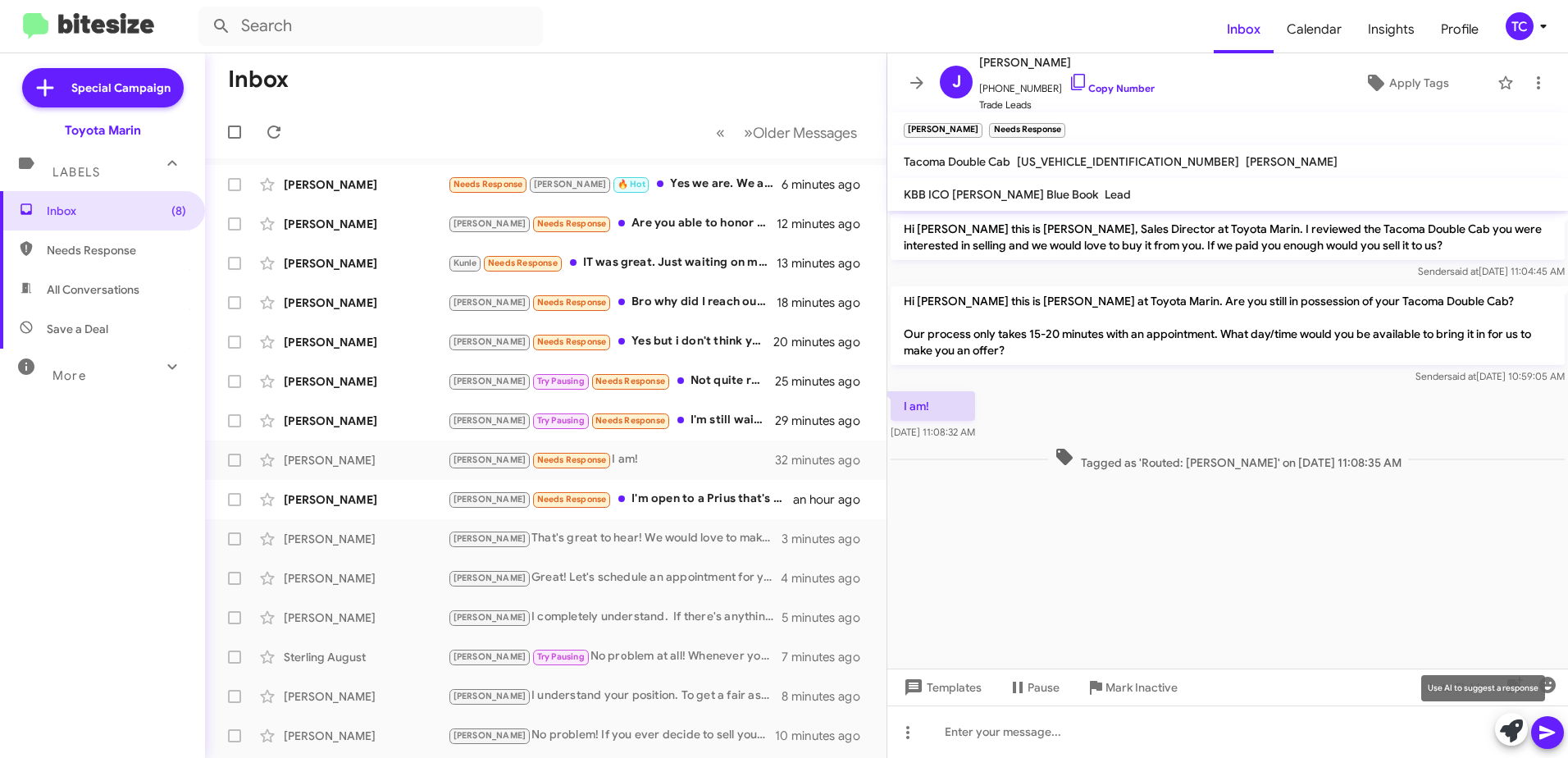
click at [1509, 734] on icon at bounding box center [1511, 731] width 23 height 23
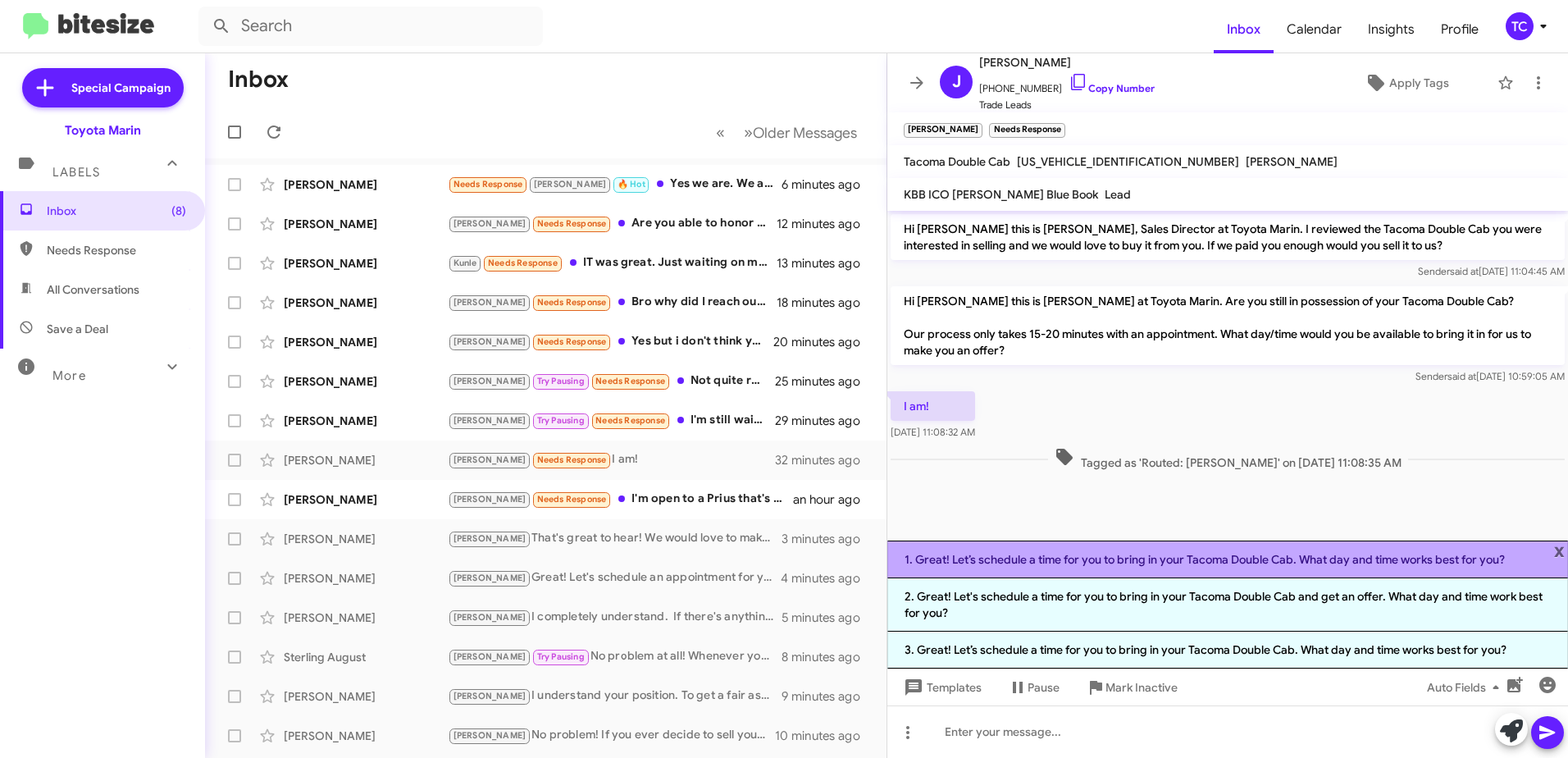
click at [1408, 562] on li "1. Great! Let’s schedule a time for you to bring in your Tacoma Double Cab. Wha…" at bounding box center [1227, 559] width 681 height 38
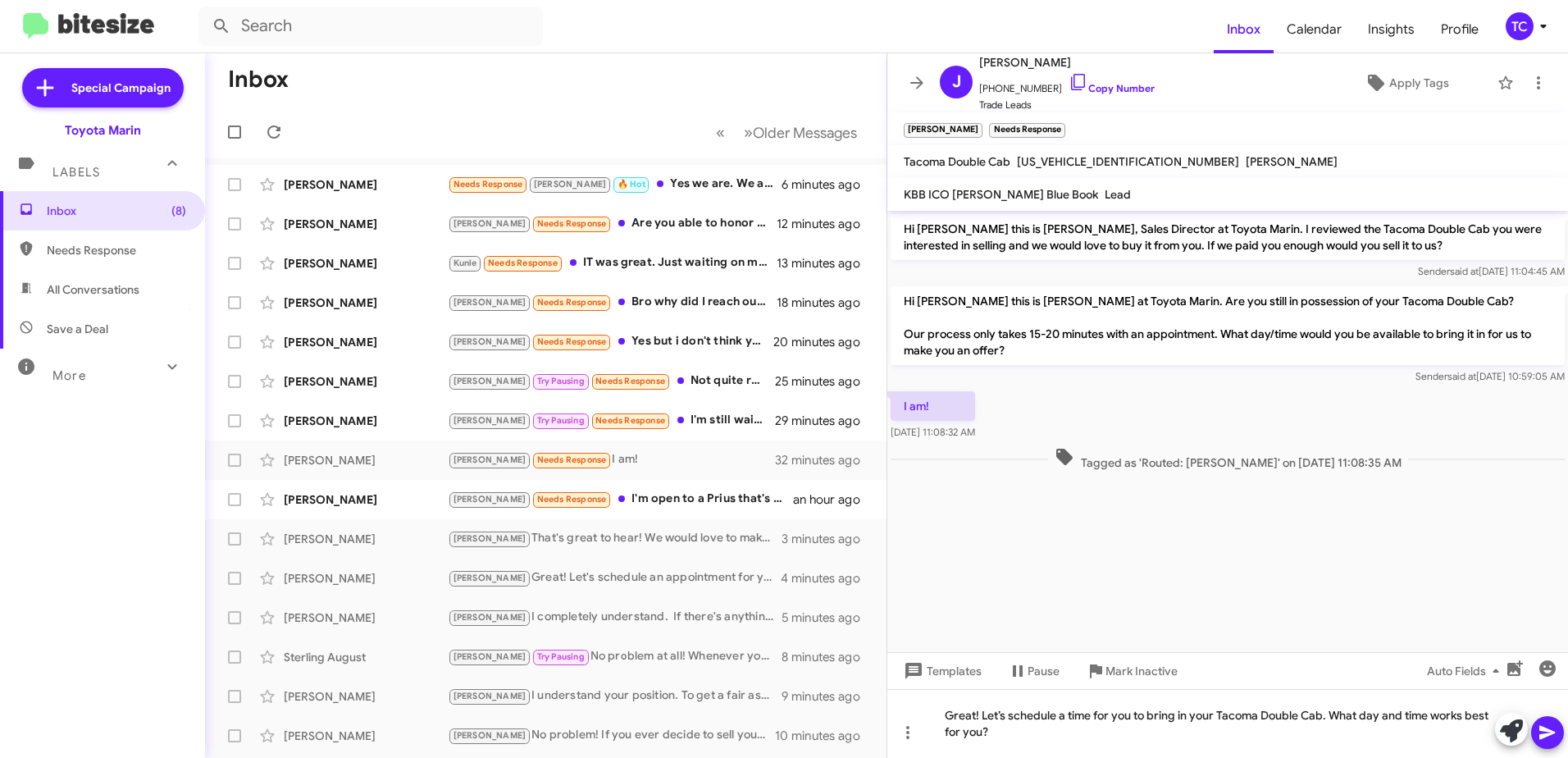
click at [1553, 723] on icon at bounding box center [1547, 732] width 19 height 19
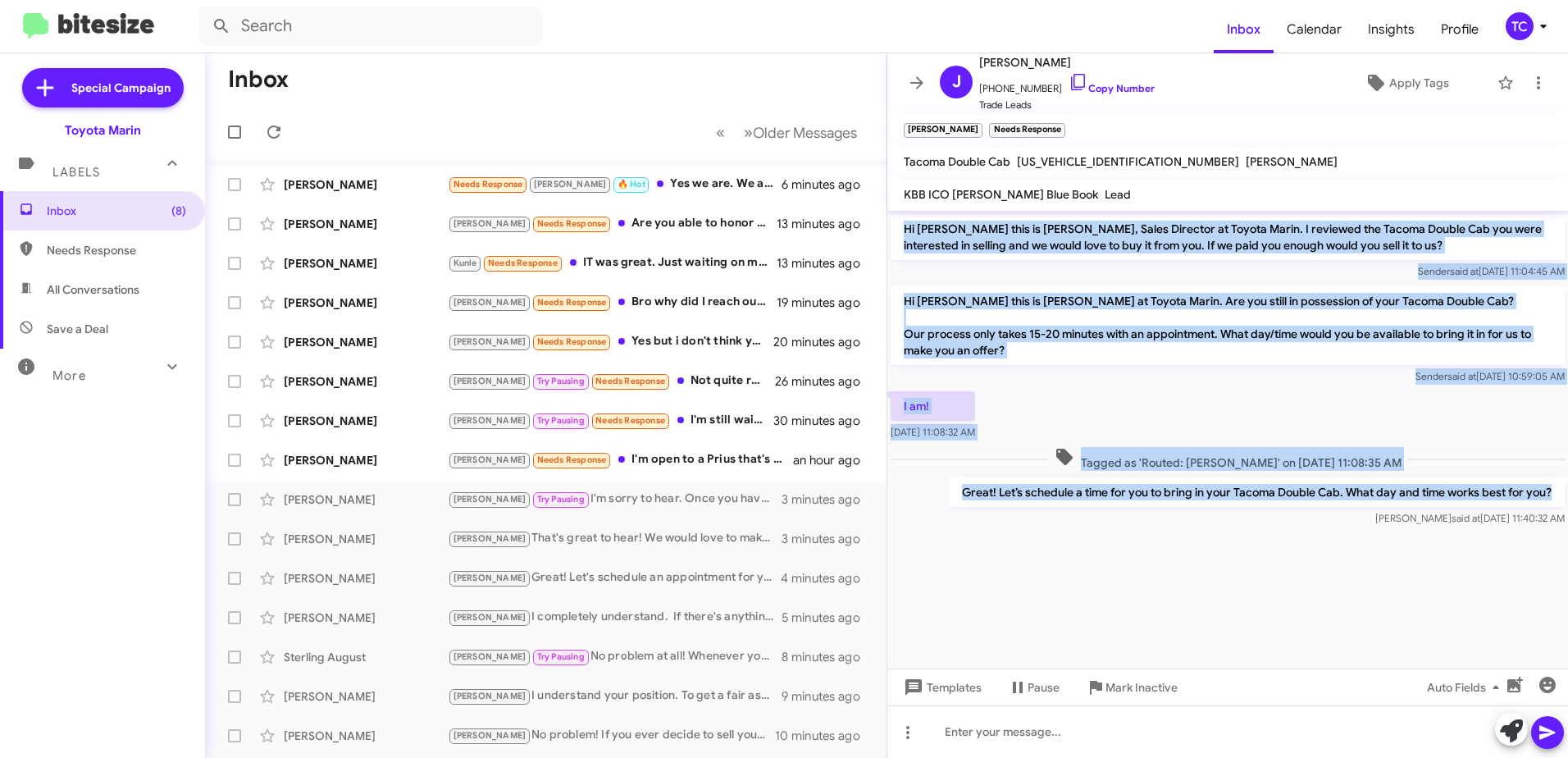
drag, startPoint x: 1555, startPoint y: 492, endPoint x: 899, endPoint y: 224, distance: 708.6
click at [899, 224] on div "Hi [PERSON_NAME] this is [PERSON_NAME], Sales Director at Toyota Marin. I revie…" at bounding box center [1227, 370] width 681 height 319
copy div "Hi [PERSON_NAME] this is [PERSON_NAME], Sales Director at Toyota Marin. I revie…"
click at [1068, 79] on icon at bounding box center [1078, 82] width 19 height 19
copy div "Hi [PERSON_NAME] this is [PERSON_NAME], Sales Director at Toyota Marin. I revie…"
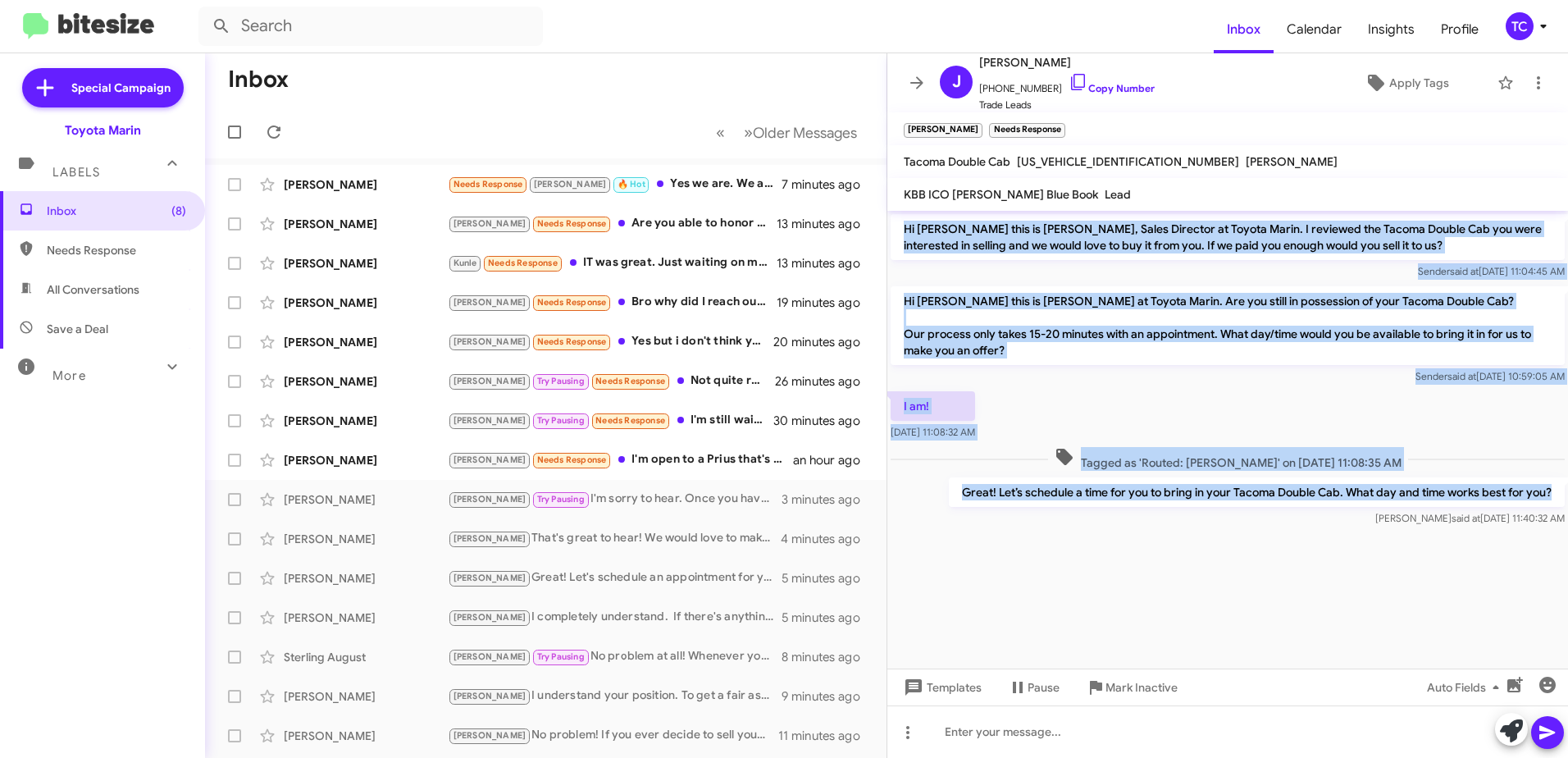
drag, startPoint x: 1556, startPoint y: 494, endPoint x: 907, endPoint y: 226, distance: 702.2
click at [907, 226] on div "Hi [PERSON_NAME] this is [PERSON_NAME], Sales Director at Toyota Marin. I revie…" at bounding box center [1227, 370] width 681 height 319
drag, startPoint x: 907, startPoint y: 226, endPoint x: 932, endPoint y: 235, distance: 26.6
copy div "Hi [PERSON_NAME] this is [PERSON_NAME], Sales Director at Toyota Marin. I revie…"
click at [922, 83] on icon at bounding box center [916, 82] width 13 height 13
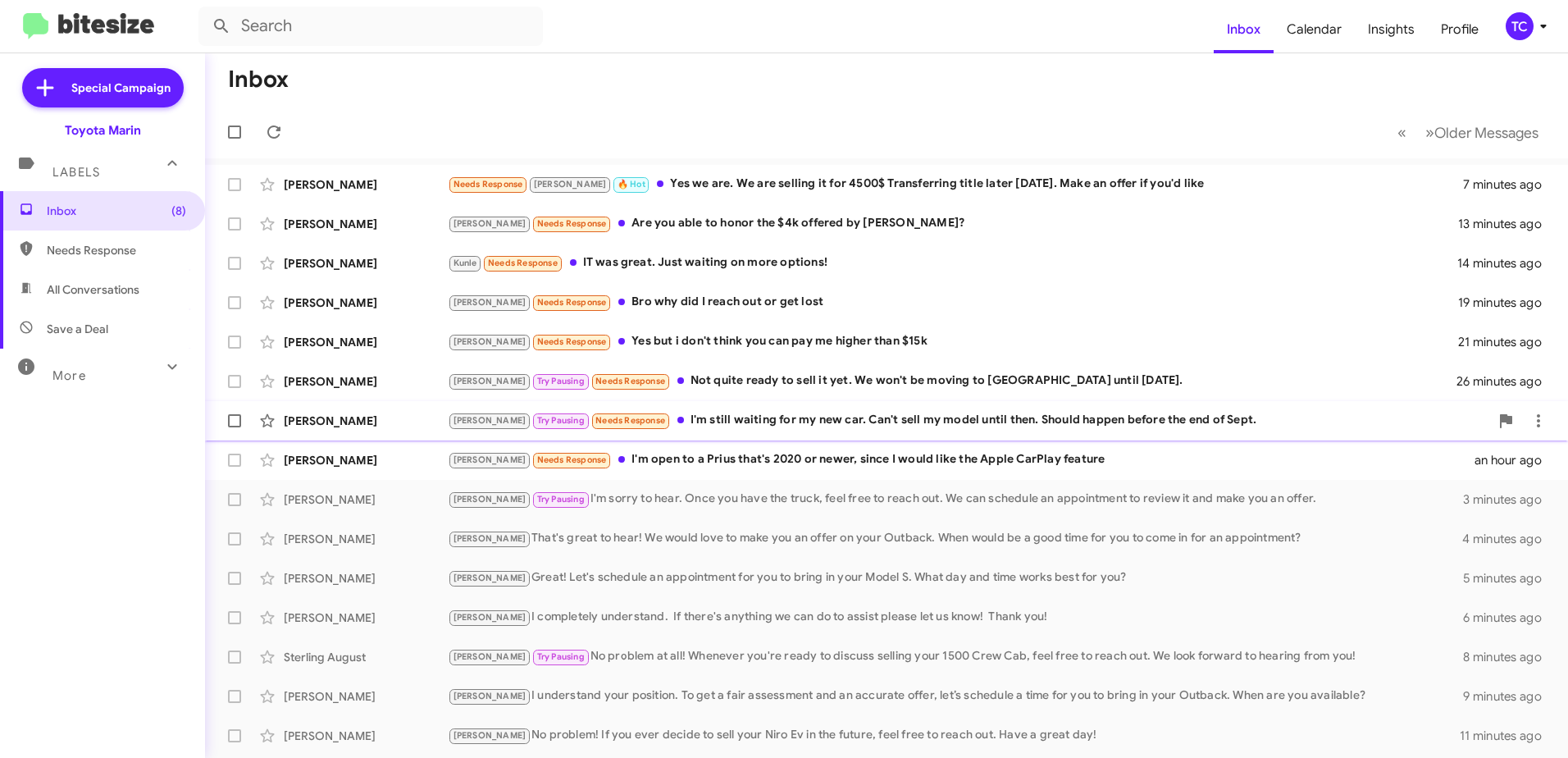
click at [755, 418] on div "[PERSON_NAME] Pausing Needs Response I'm still waiting for my new car. Can't se…" at bounding box center [968, 421] width 1041 height 19
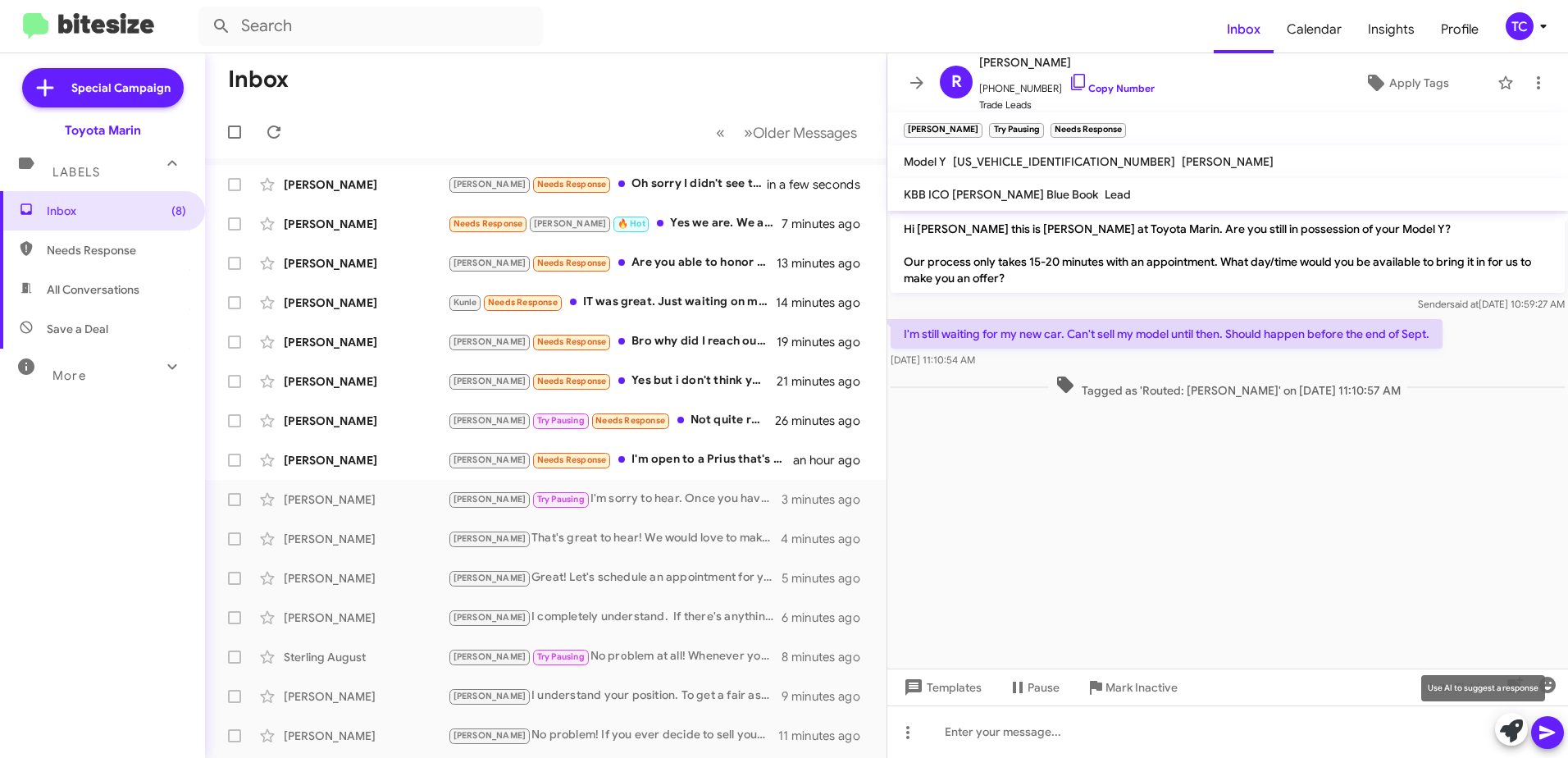
click at [1511, 726] on icon at bounding box center [1511, 731] width 23 height 23
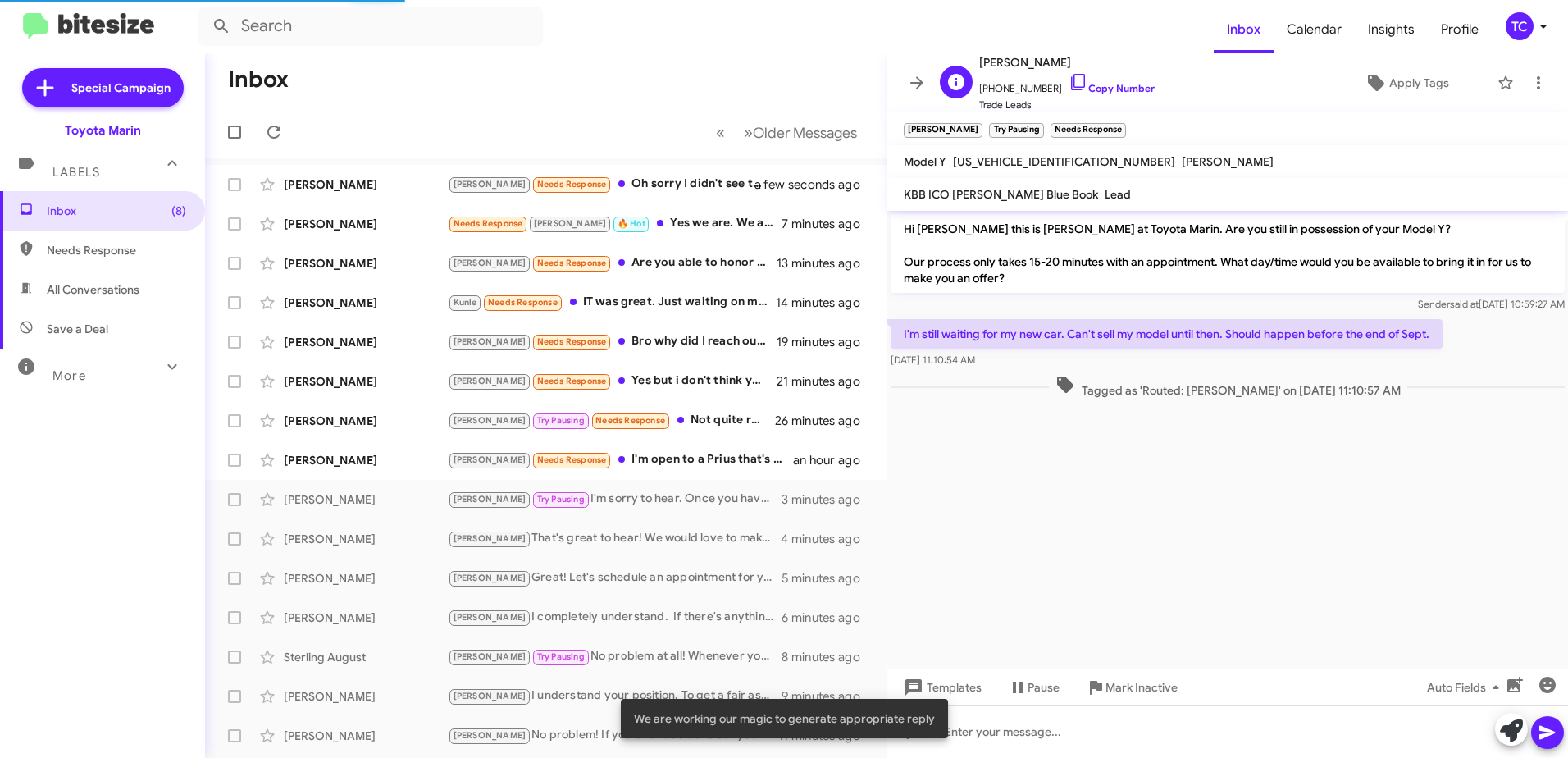
drag, startPoint x: 1061, startPoint y: 81, endPoint x: 1042, endPoint y: 75, distance: 19.9
click at [1068, 81] on icon at bounding box center [1078, 82] width 19 height 19
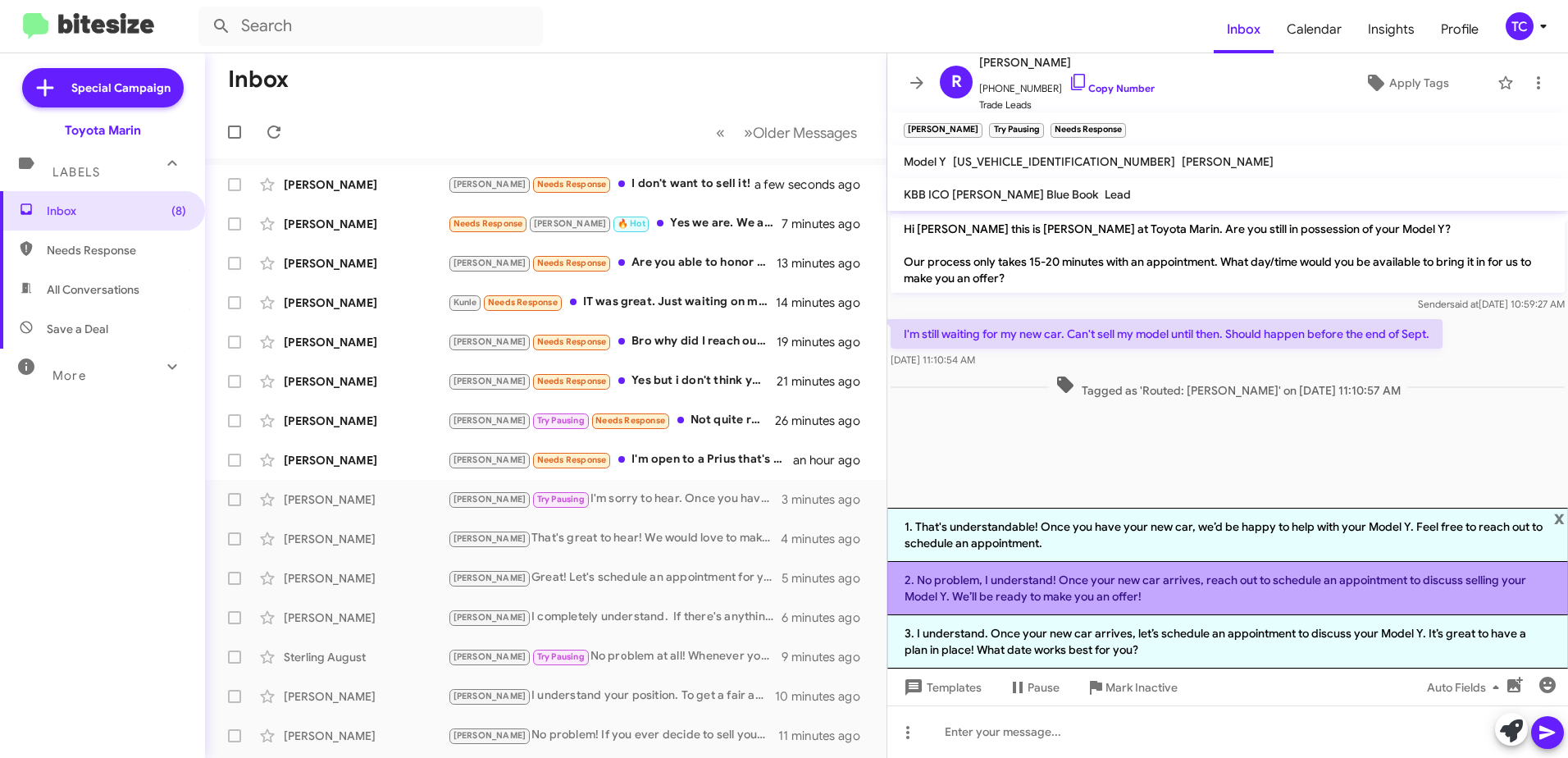
click at [1098, 584] on li "2. No problem, I understand! Once your new car arrives, reach out to schedule a…" at bounding box center [1227, 588] width 681 height 53
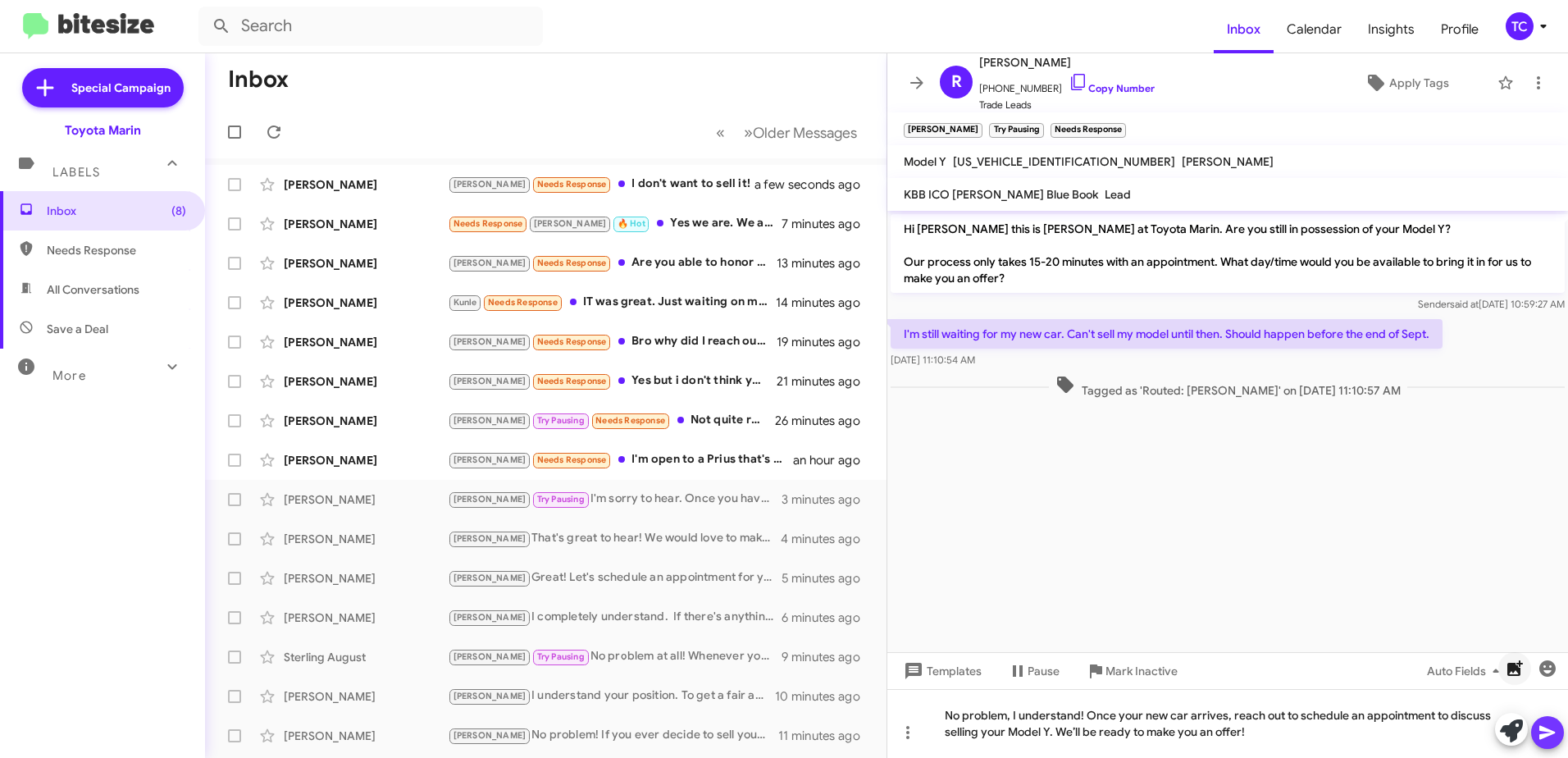
drag, startPoint x: 1551, startPoint y: 737, endPoint x: 1515, endPoint y: 680, distance: 67.4
click at [1548, 733] on icon at bounding box center [1547, 732] width 19 height 19
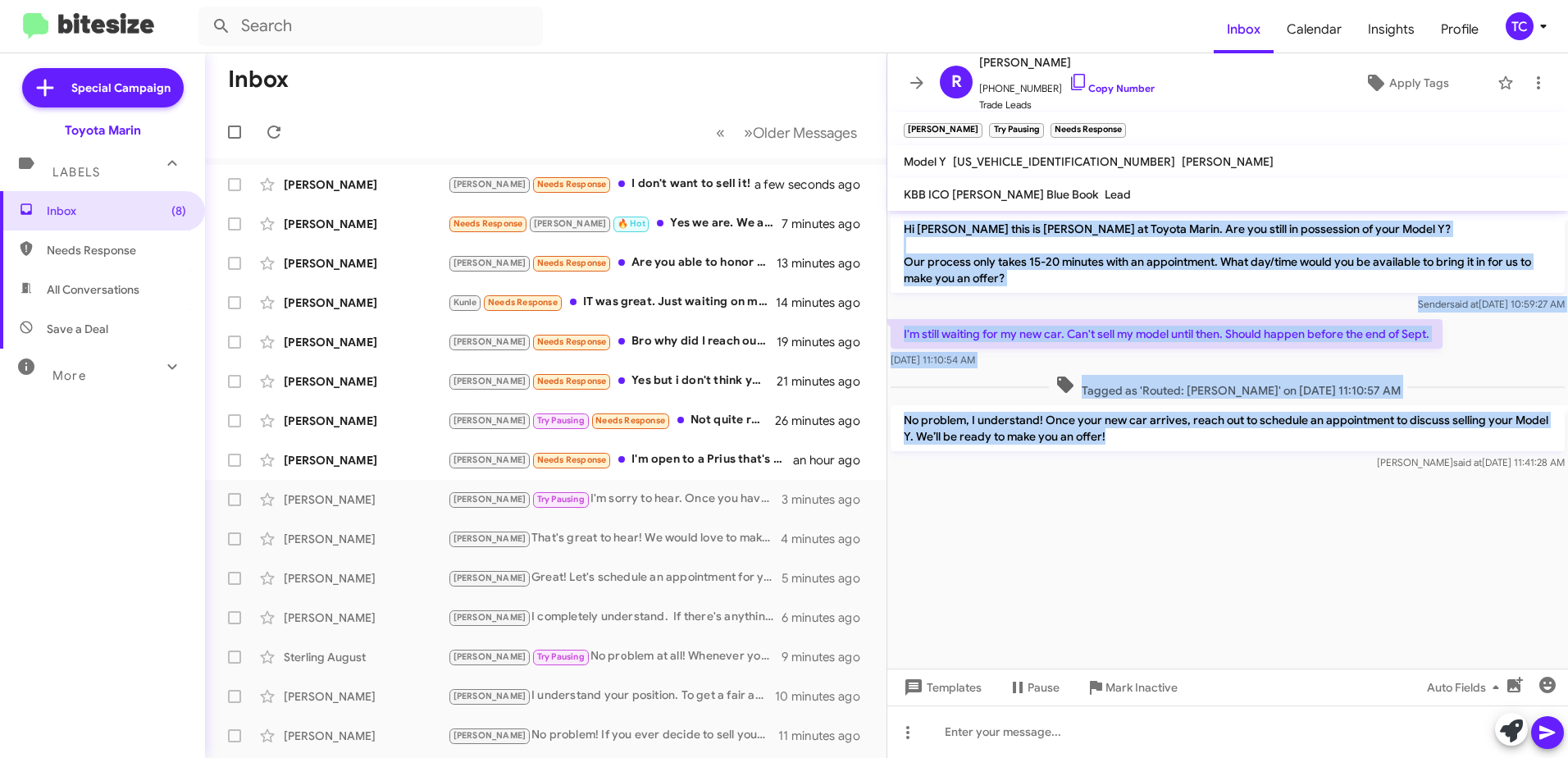
drag, startPoint x: 1122, startPoint y: 433, endPoint x: 901, endPoint y: 231, distance: 299.4
click at [901, 231] on div "Hi [PERSON_NAME] this is [PERSON_NAME] at Toyota Marin. Are you still in posses…" at bounding box center [1227, 342] width 681 height 263
drag, startPoint x: 901, startPoint y: 231, endPoint x: 915, endPoint y: 231, distance: 14.0
copy div "Hi [PERSON_NAME] this is [PERSON_NAME] at Toyota Marin. Are you still in posses…"
click at [915, 81] on icon at bounding box center [916, 83] width 19 height 19
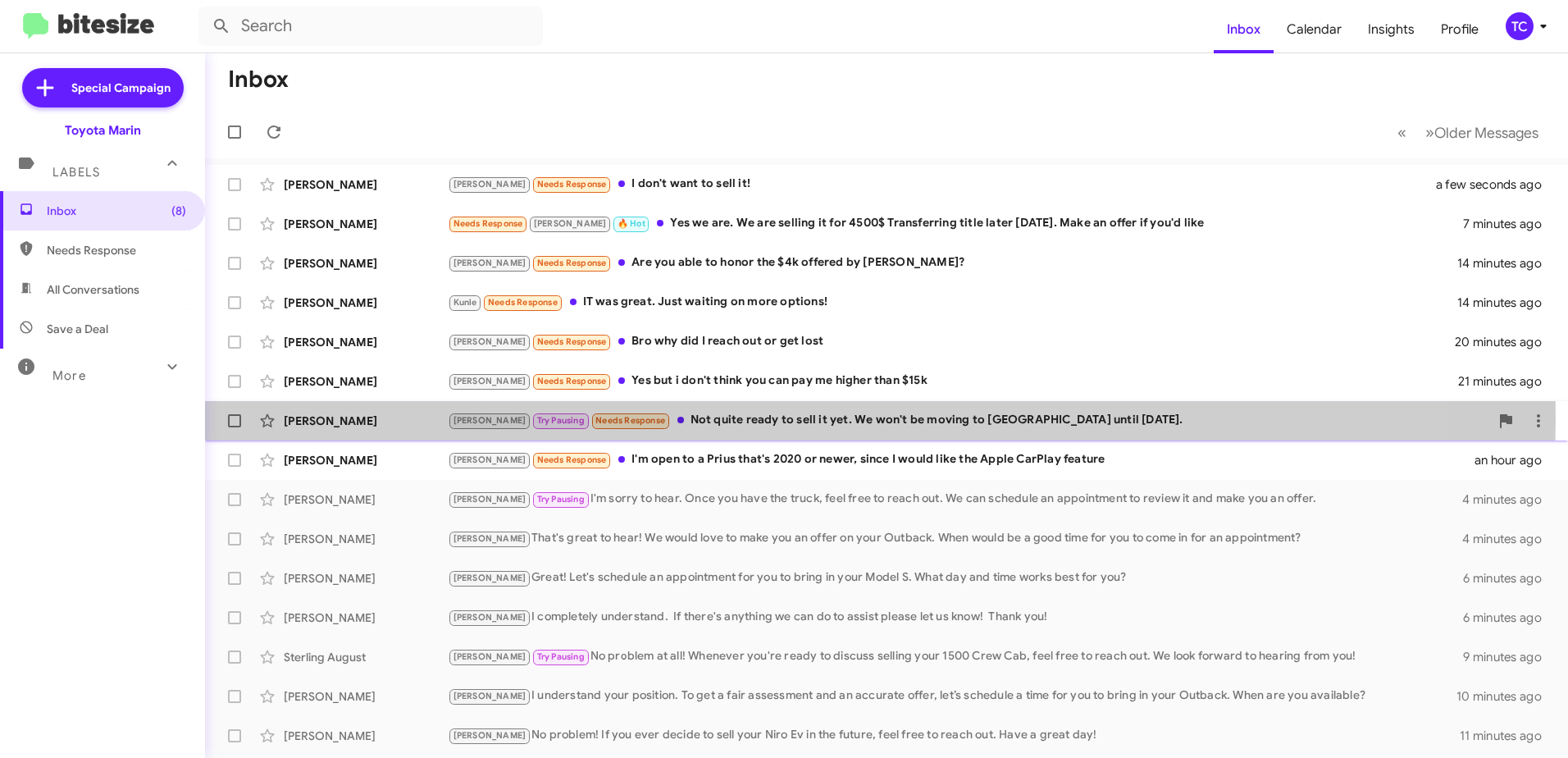
click at [772, 418] on div "[PERSON_NAME] Pausing Needs Response Not quite ready to sell it yet. We won't b…" at bounding box center [968, 421] width 1041 height 19
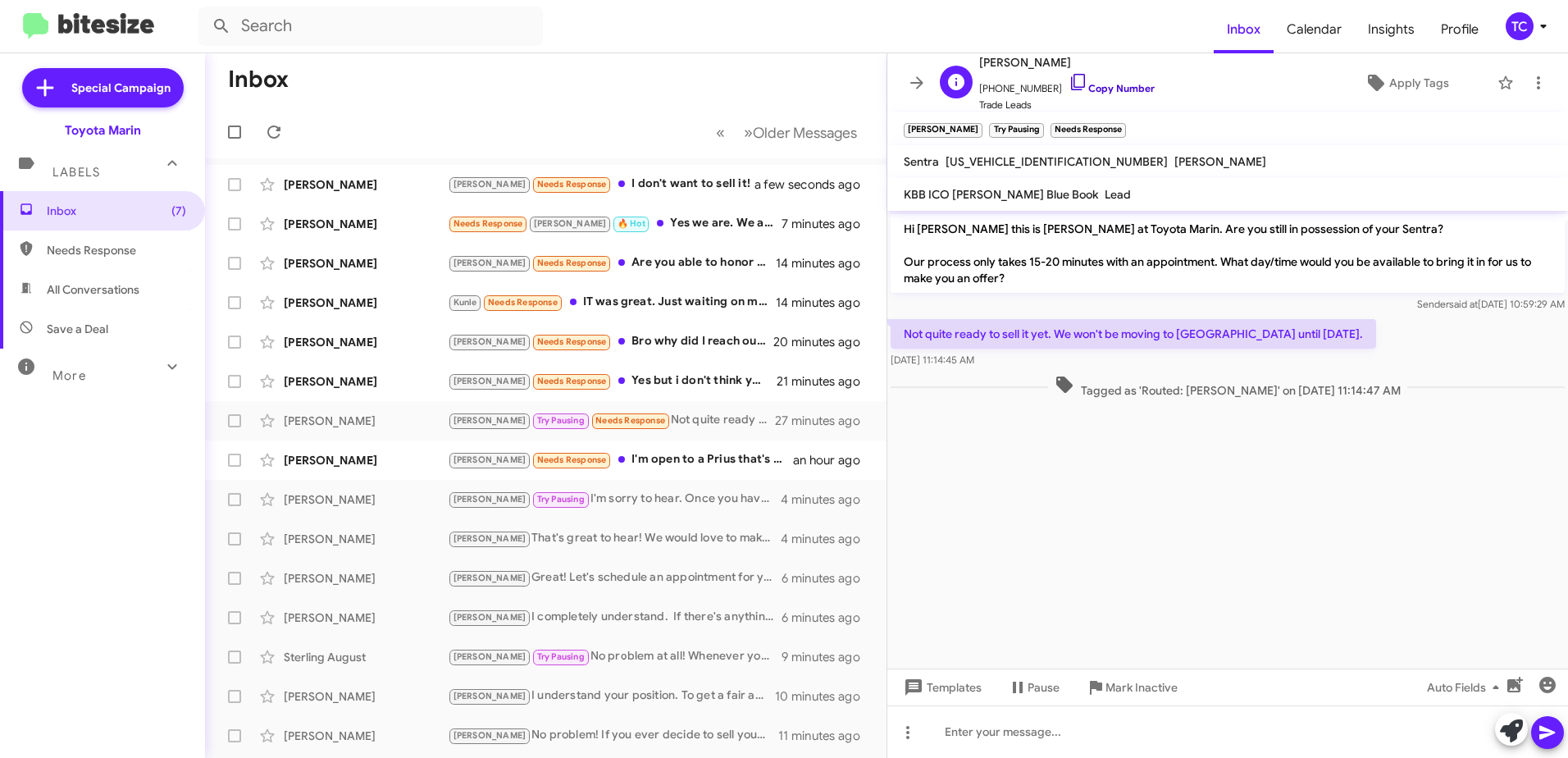
click at [1068, 81] on icon at bounding box center [1078, 82] width 19 height 19
click at [1514, 738] on icon at bounding box center [1511, 731] width 23 height 23
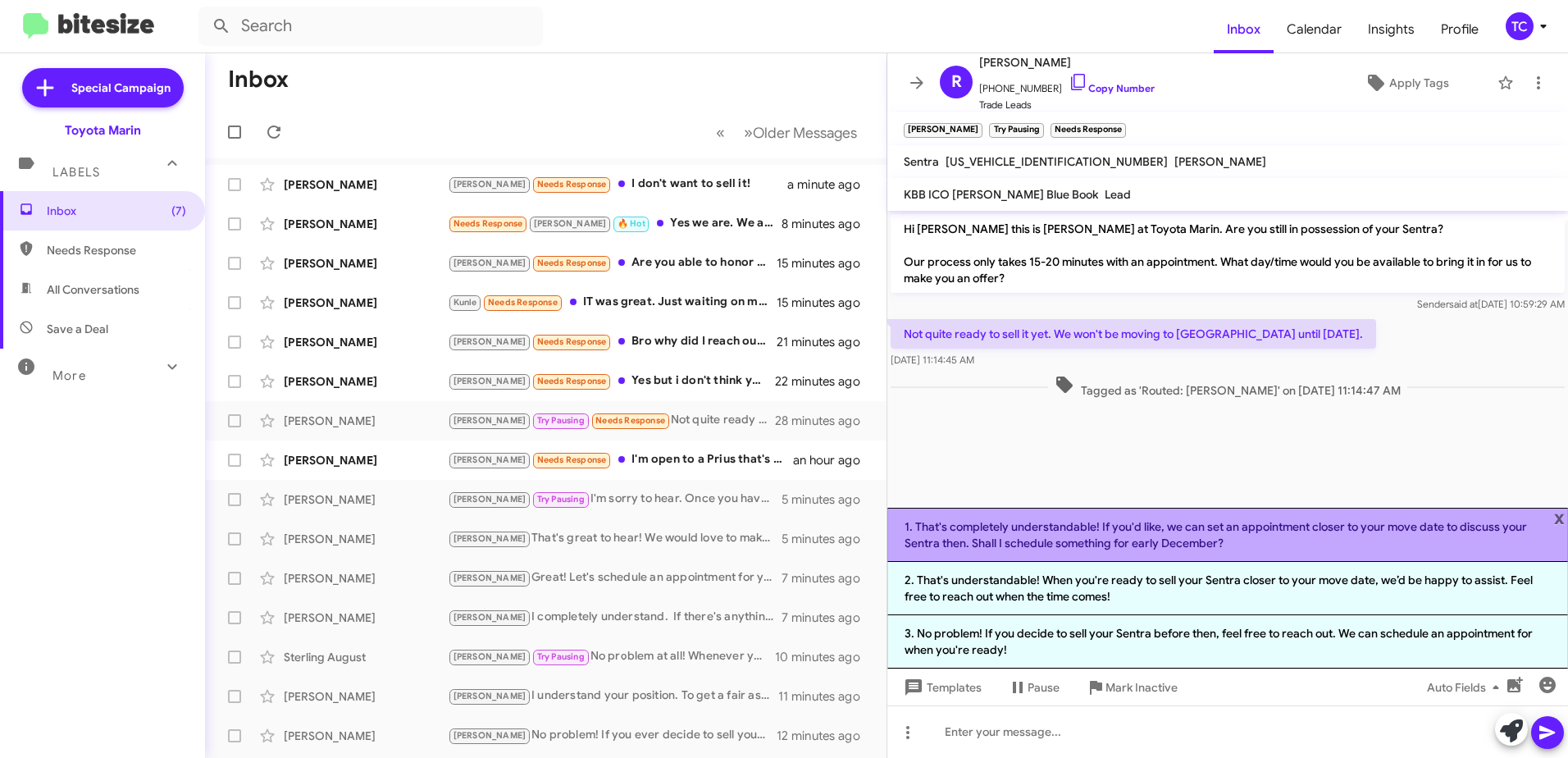
click at [1250, 548] on li "1. That's completely understandable! If you'd like, we can set an appointment c…" at bounding box center [1227, 535] width 681 height 54
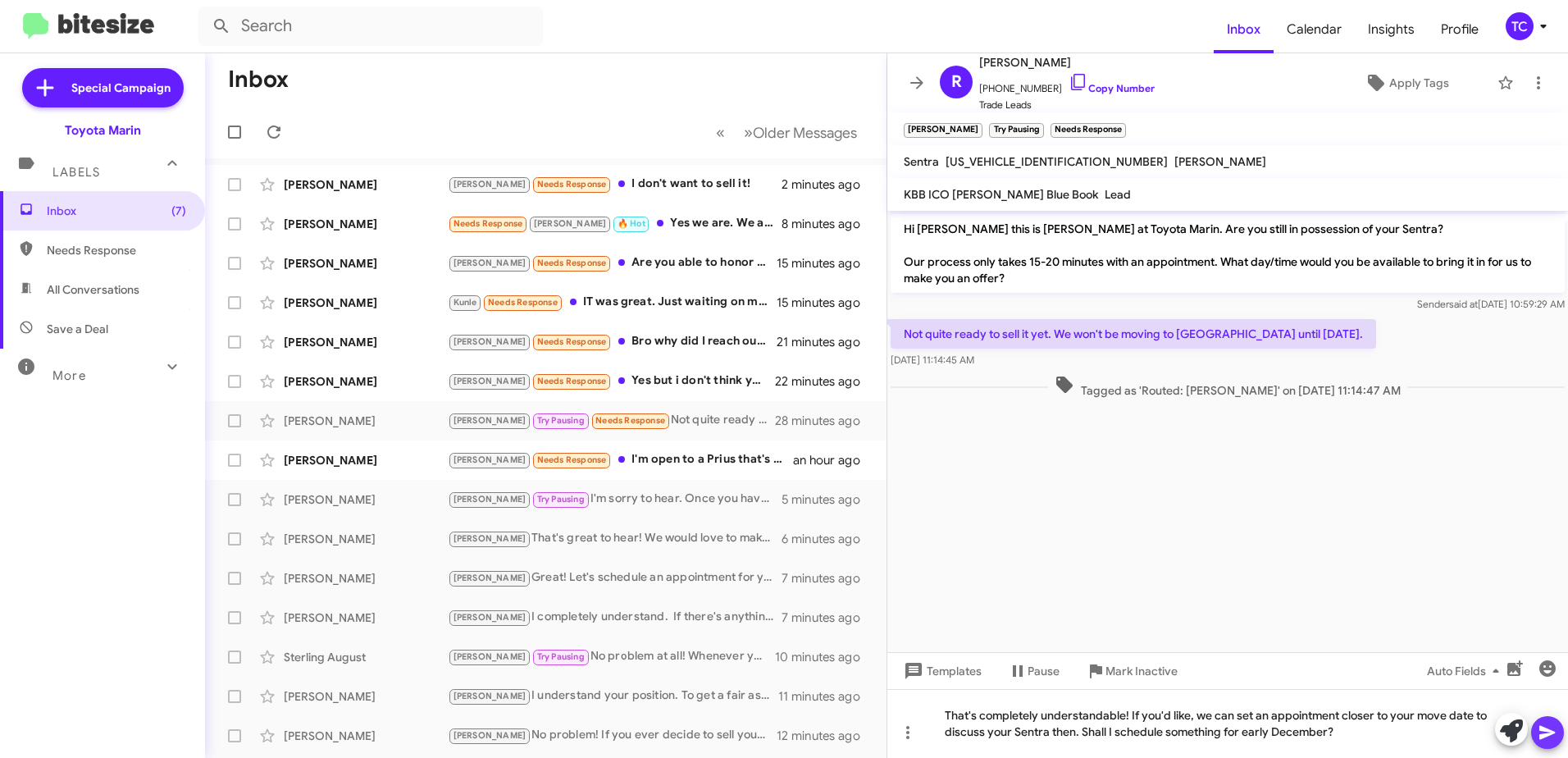
click at [1553, 736] on icon at bounding box center [1547, 732] width 19 height 19
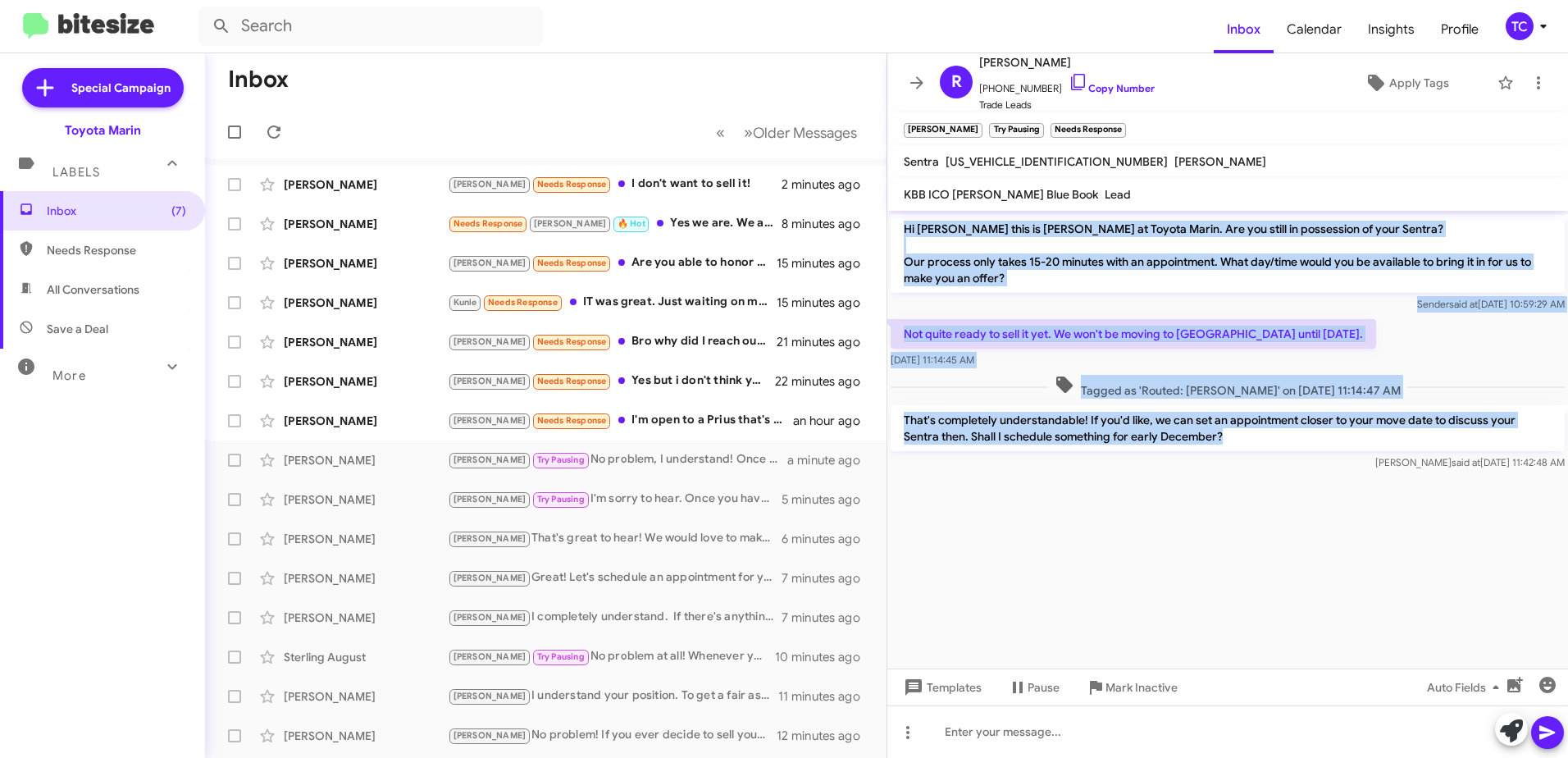
drag, startPoint x: 1245, startPoint y: 442, endPoint x: 902, endPoint y: 228, distance: 404.3
click at [902, 228] on div "Hi [PERSON_NAME] this is [PERSON_NAME] at Toyota Marin. Are you still in posses…" at bounding box center [1227, 342] width 681 height 263
copy div "Hi [PERSON_NAME] this is [PERSON_NAME] at Toyota Marin. Are you still in posses…"
click at [917, 90] on icon at bounding box center [916, 83] width 19 height 19
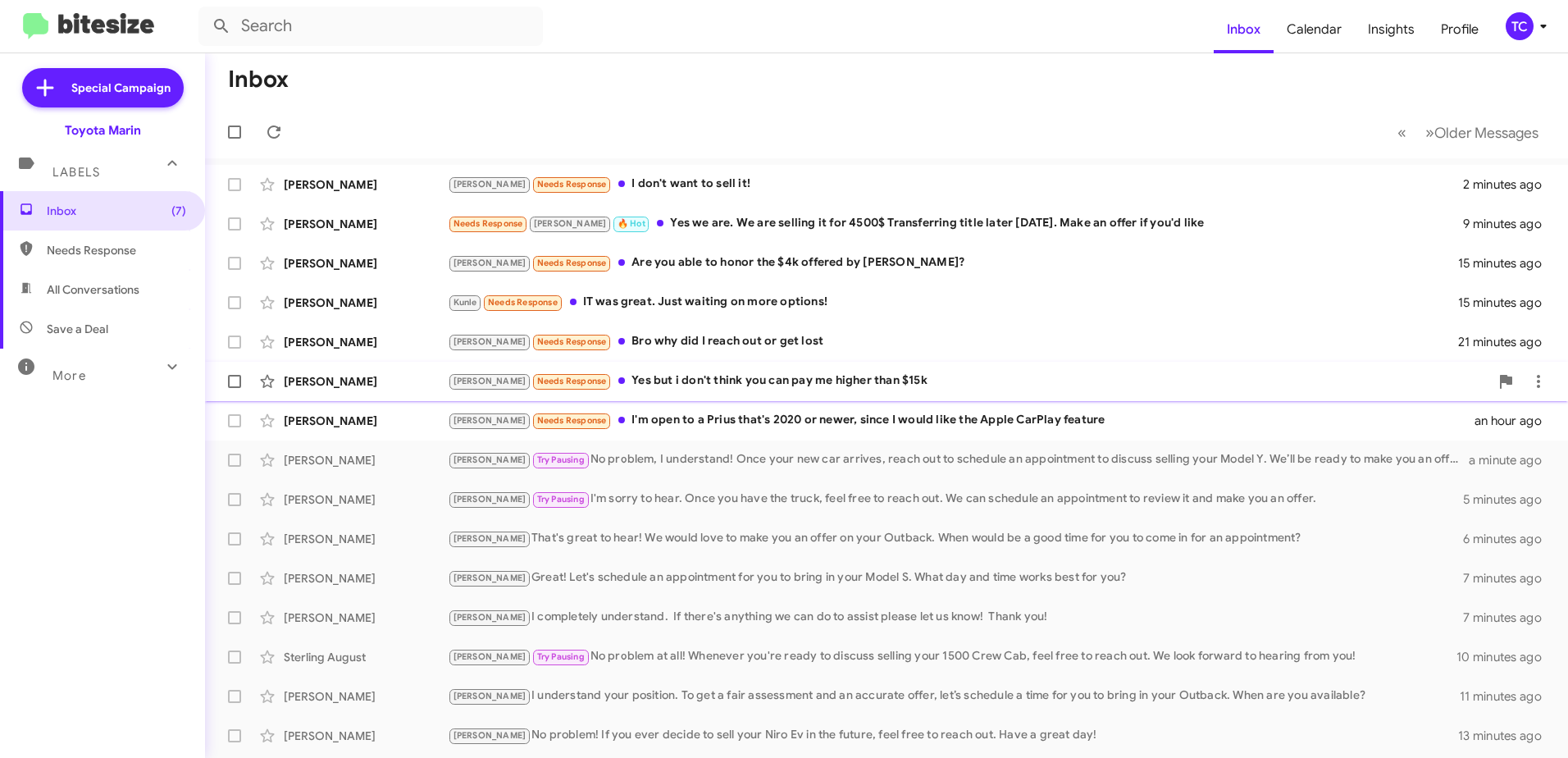
click at [607, 379] on div "[PERSON_NAME] Needs Response Yes but i don't think you can pay me higher than $…" at bounding box center [968, 381] width 1041 height 19
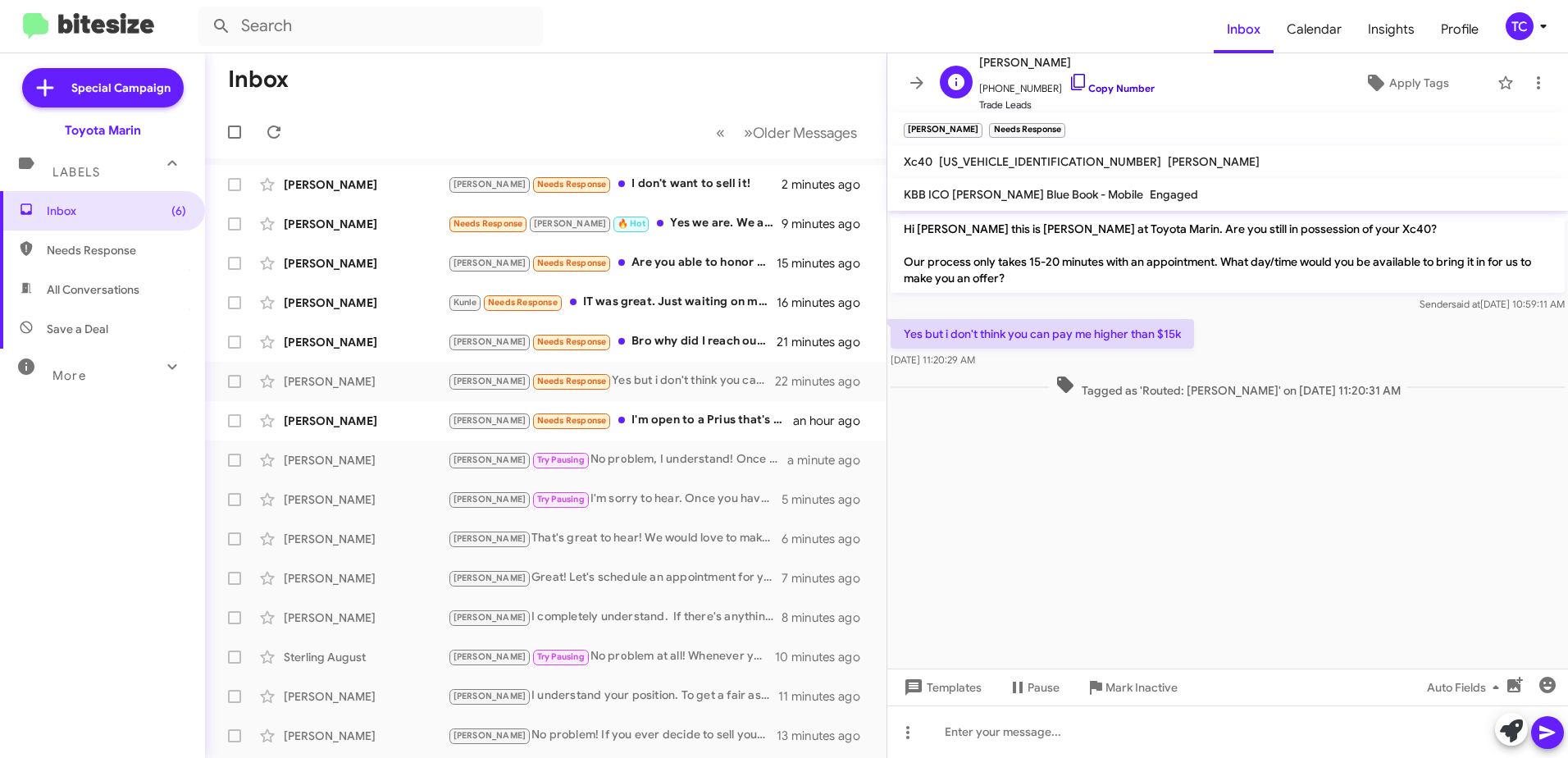
click at [1068, 81] on icon at bounding box center [1078, 82] width 19 height 19
click at [1518, 723] on icon at bounding box center [1511, 731] width 23 height 23
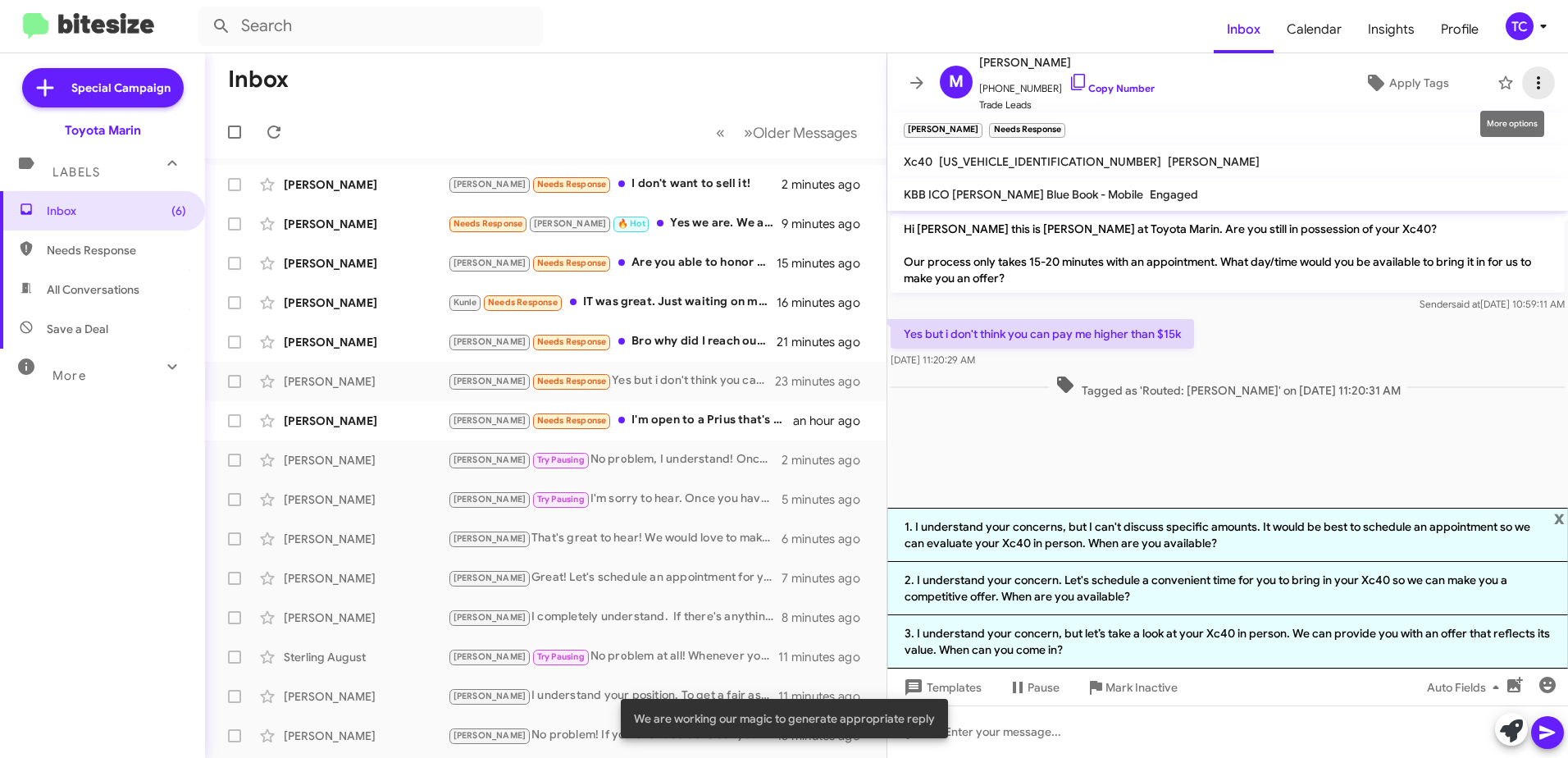
click at [1536, 83] on icon at bounding box center [1537, 83] width 3 height 13
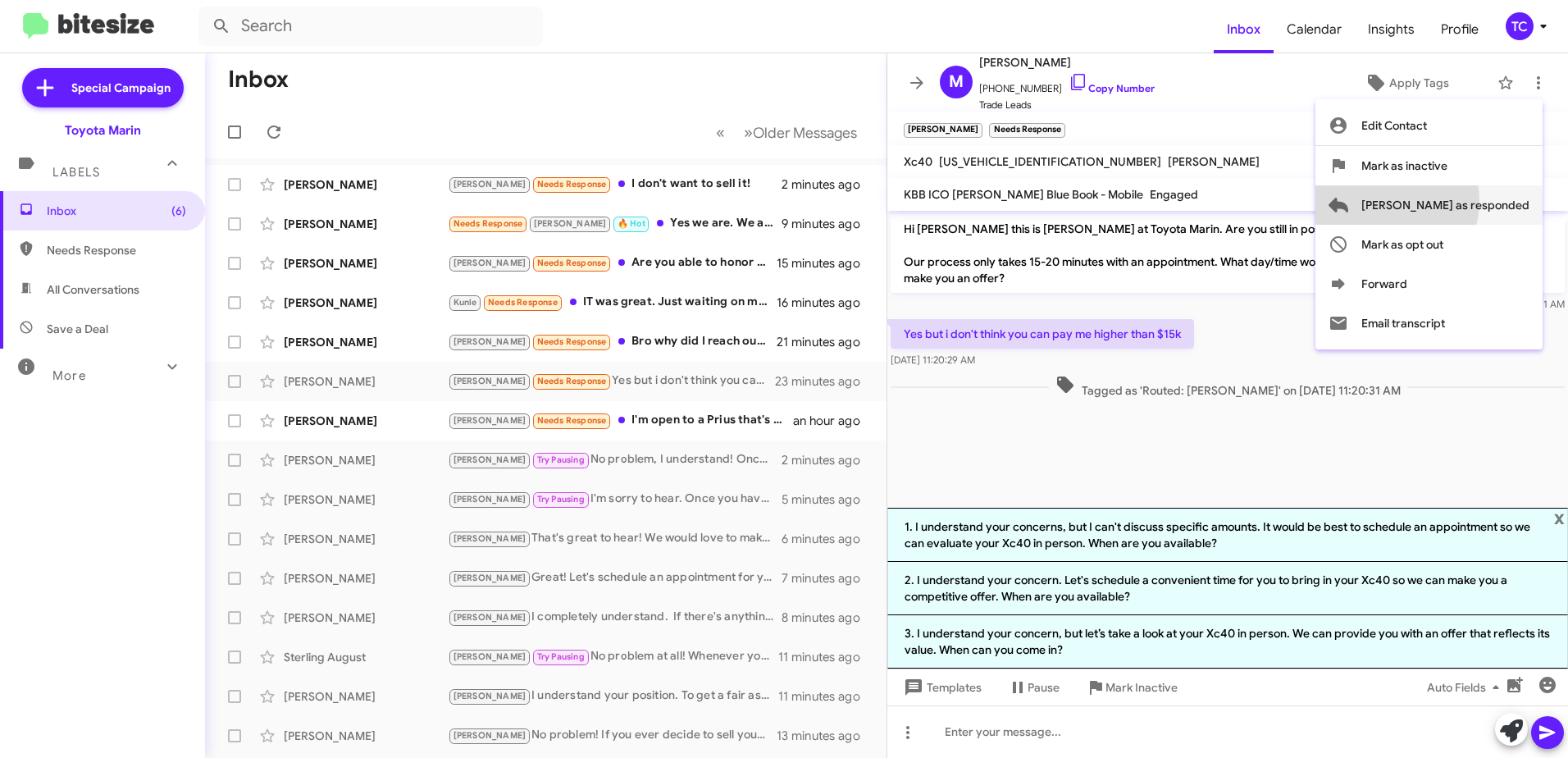
click at [1452, 201] on span "[PERSON_NAME] as responded" at bounding box center [1445, 205] width 168 height 39
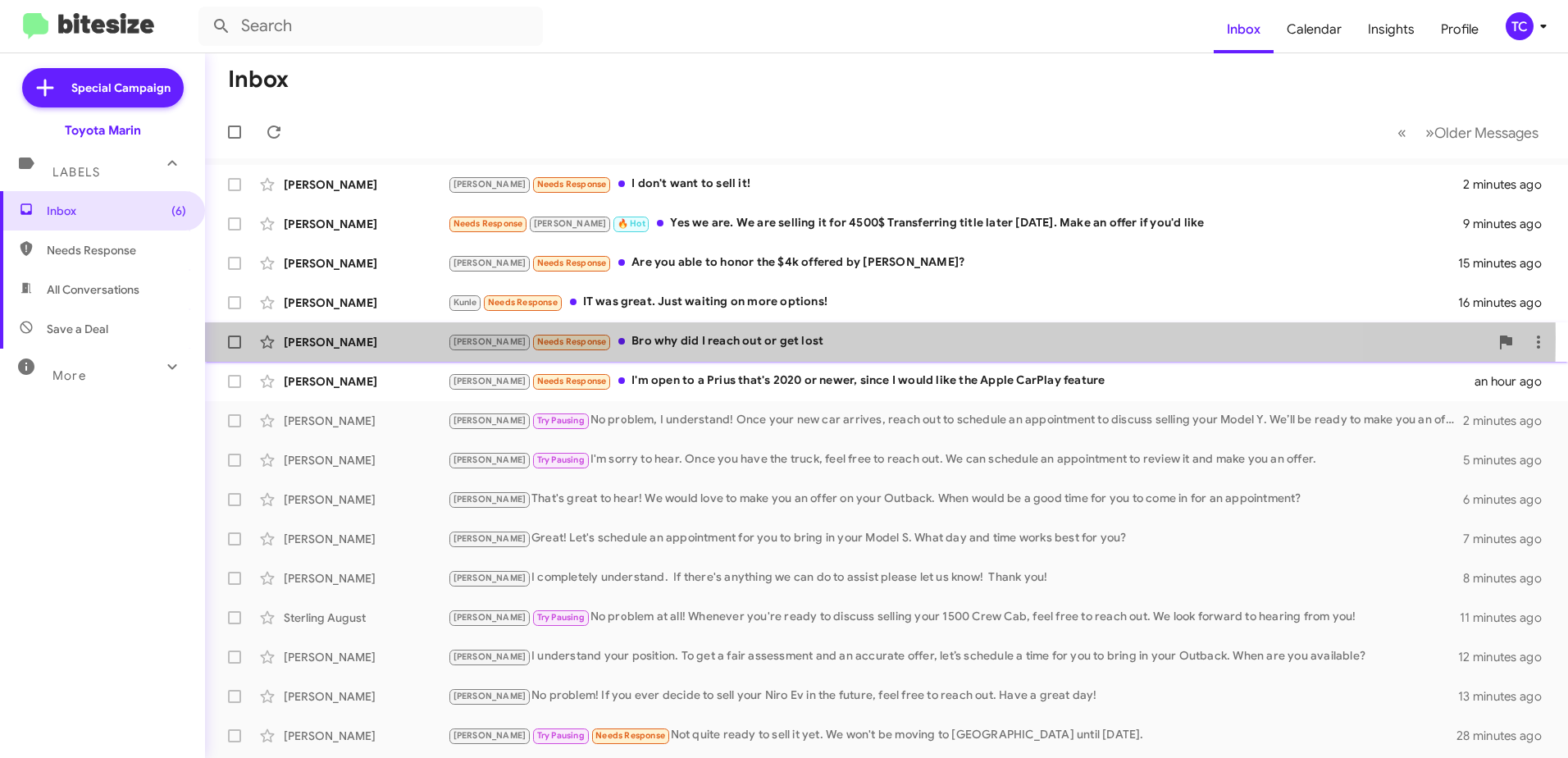
drag, startPoint x: 626, startPoint y: 338, endPoint x: 835, endPoint y: 346, distance: 209.2
click at [628, 338] on div "[PERSON_NAME] Needs Response Bro why did I reach out or get lost" at bounding box center [968, 342] width 1041 height 19
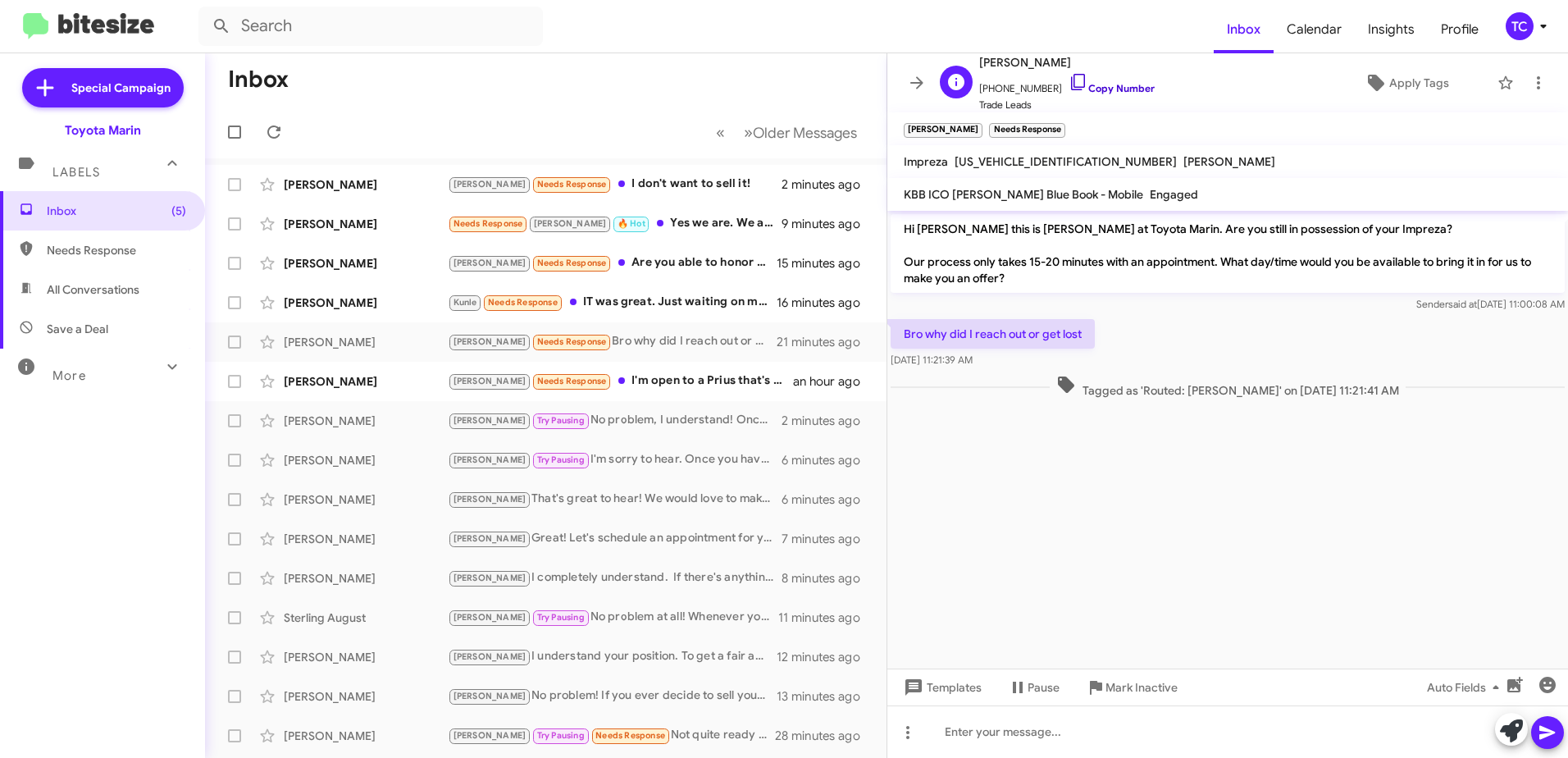
click at [1068, 82] on icon at bounding box center [1078, 82] width 19 height 19
click at [1511, 738] on icon at bounding box center [1511, 731] width 23 height 23
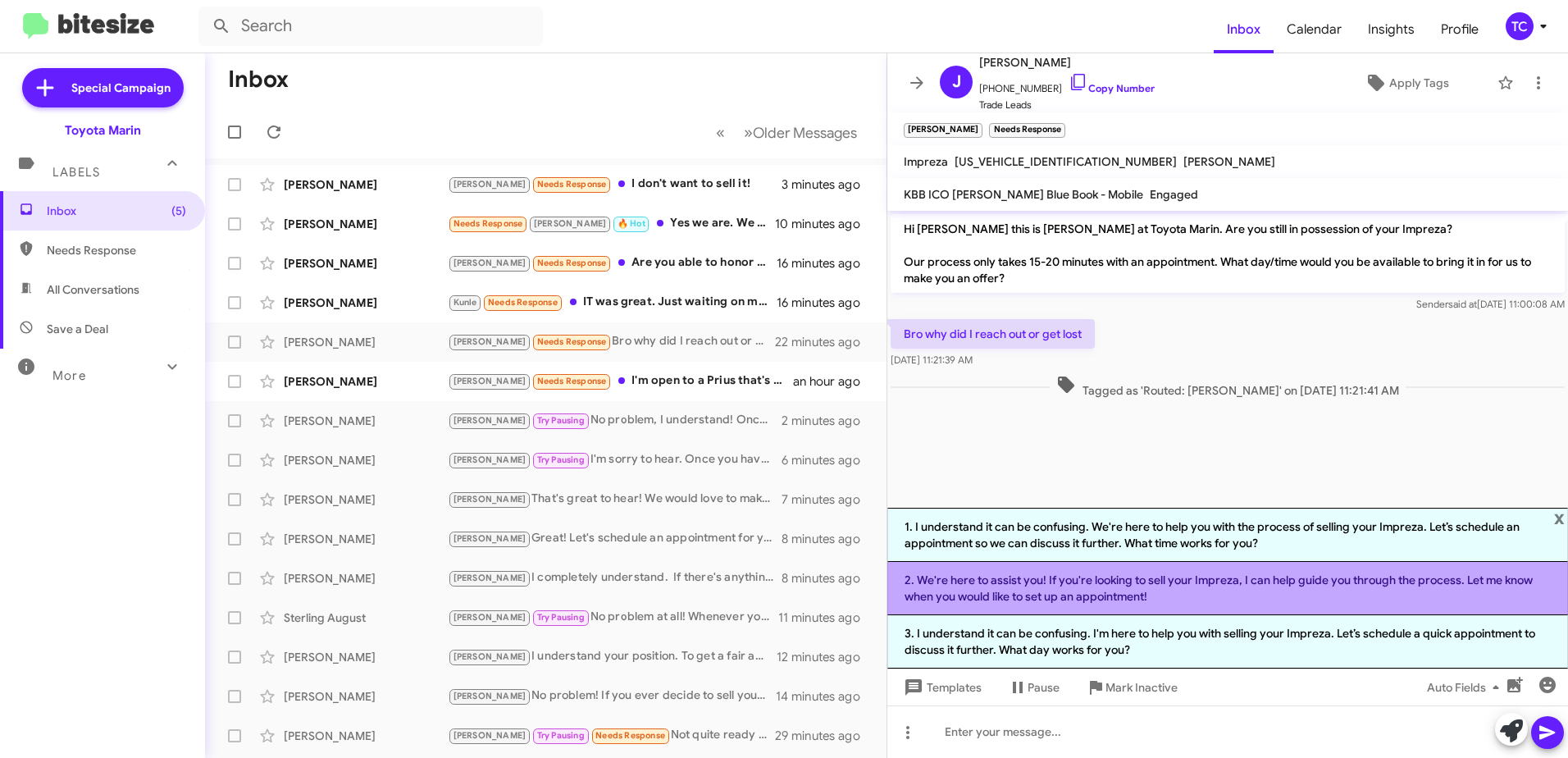
click at [1101, 589] on li "2. We're here to assist you! If you're looking to sell your Impreza, I can help…" at bounding box center [1227, 588] width 681 height 53
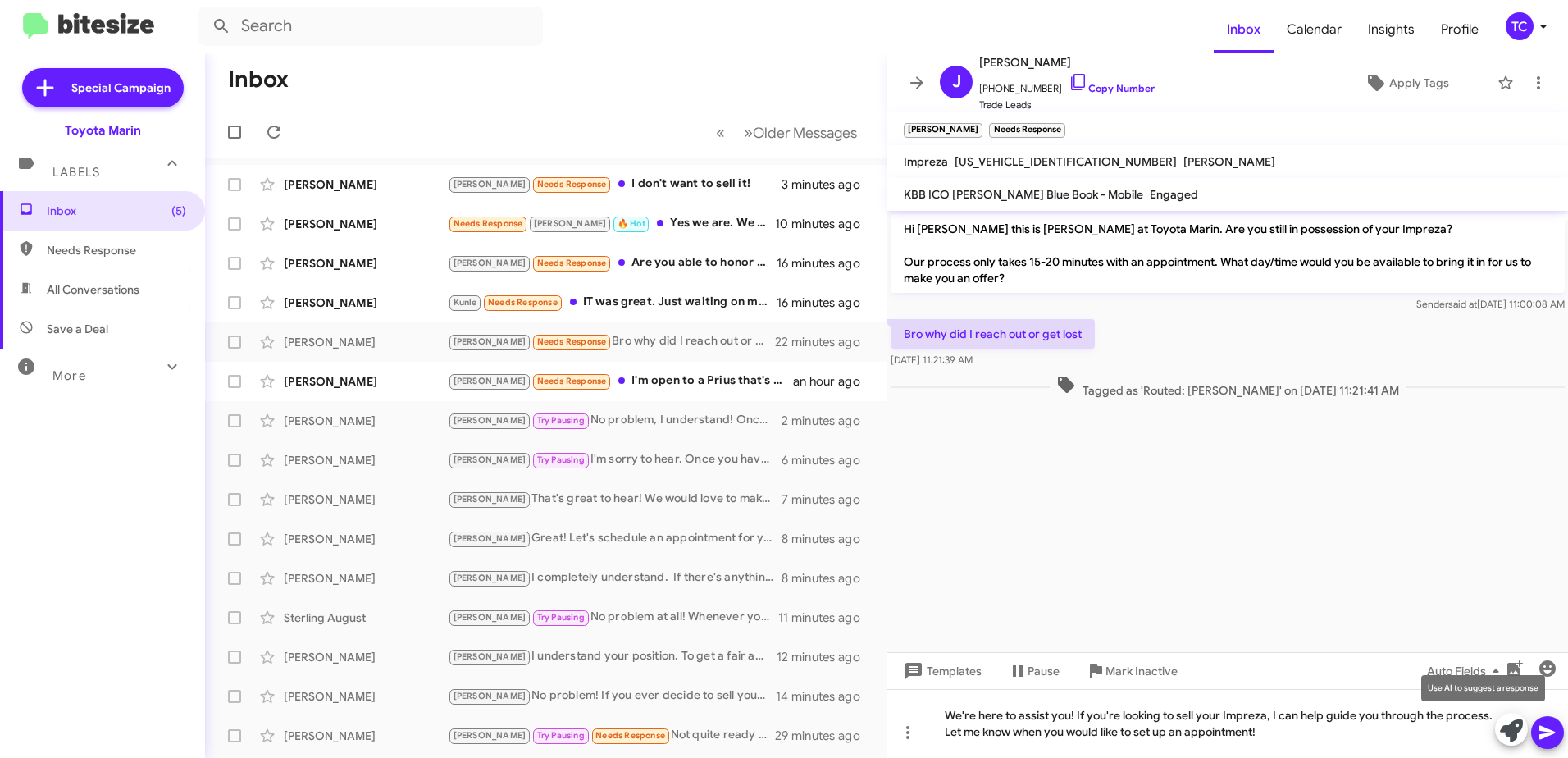
click at [1507, 733] on icon at bounding box center [1511, 731] width 23 height 23
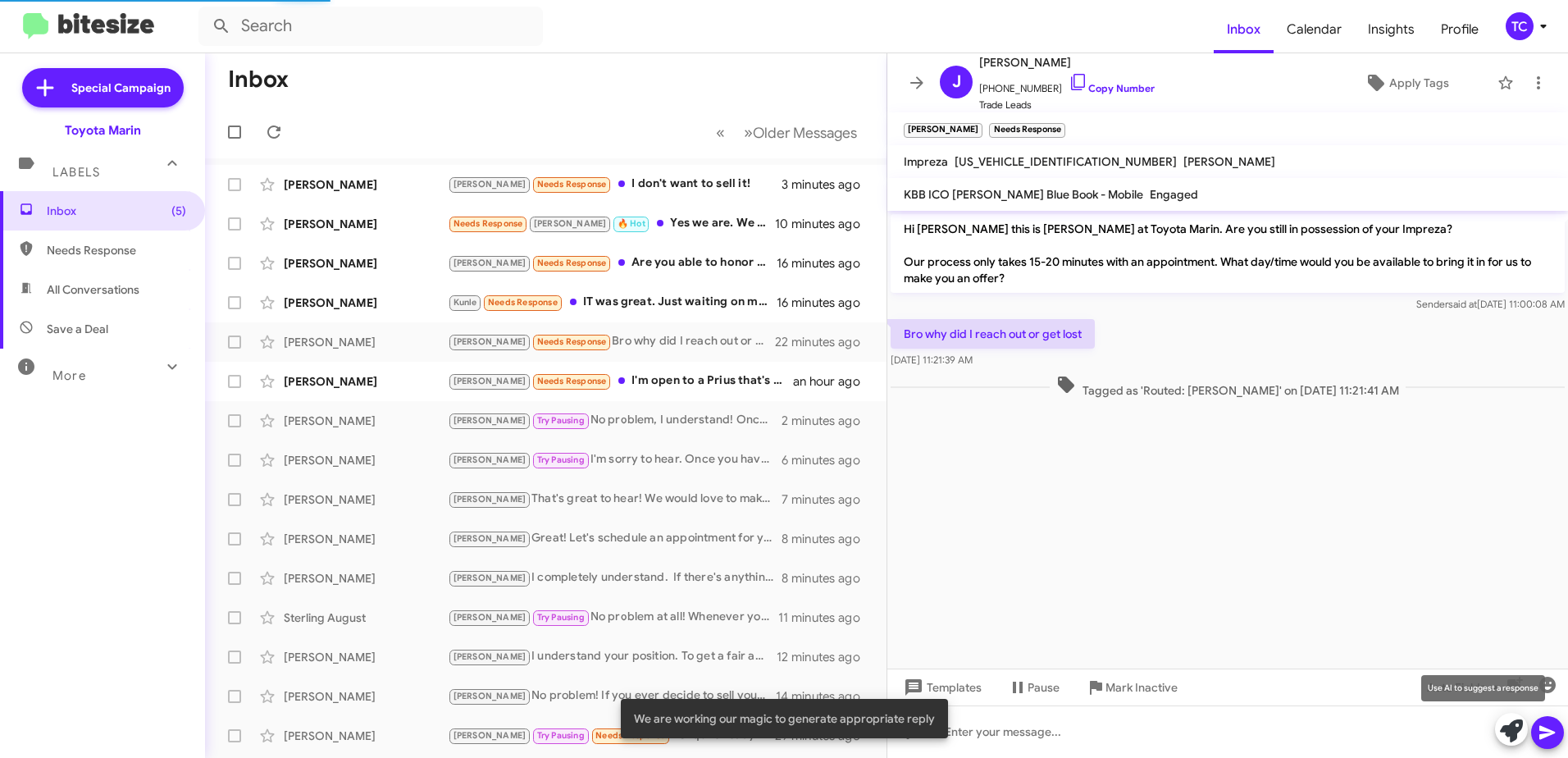
drag, startPoint x: 1518, startPoint y: 735, endPoint x: 1430, endPoint y: 690, distance: 98.8
click at [1519, 736] on icon at bounding box center [1511, 731] width 23 height 23
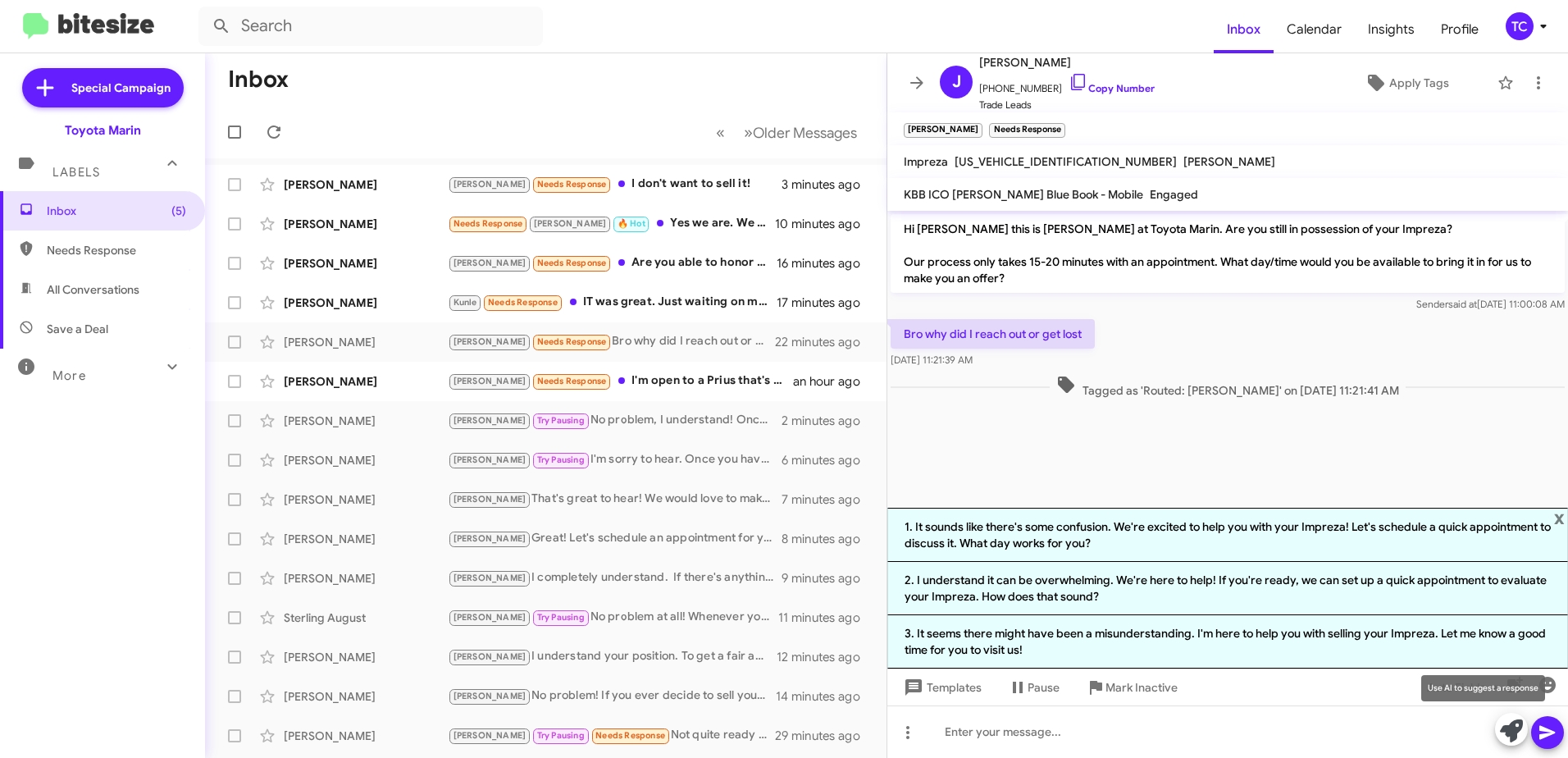
click at [1506, 733] on icon at bounding box center [1511, 731] width 23 height 23
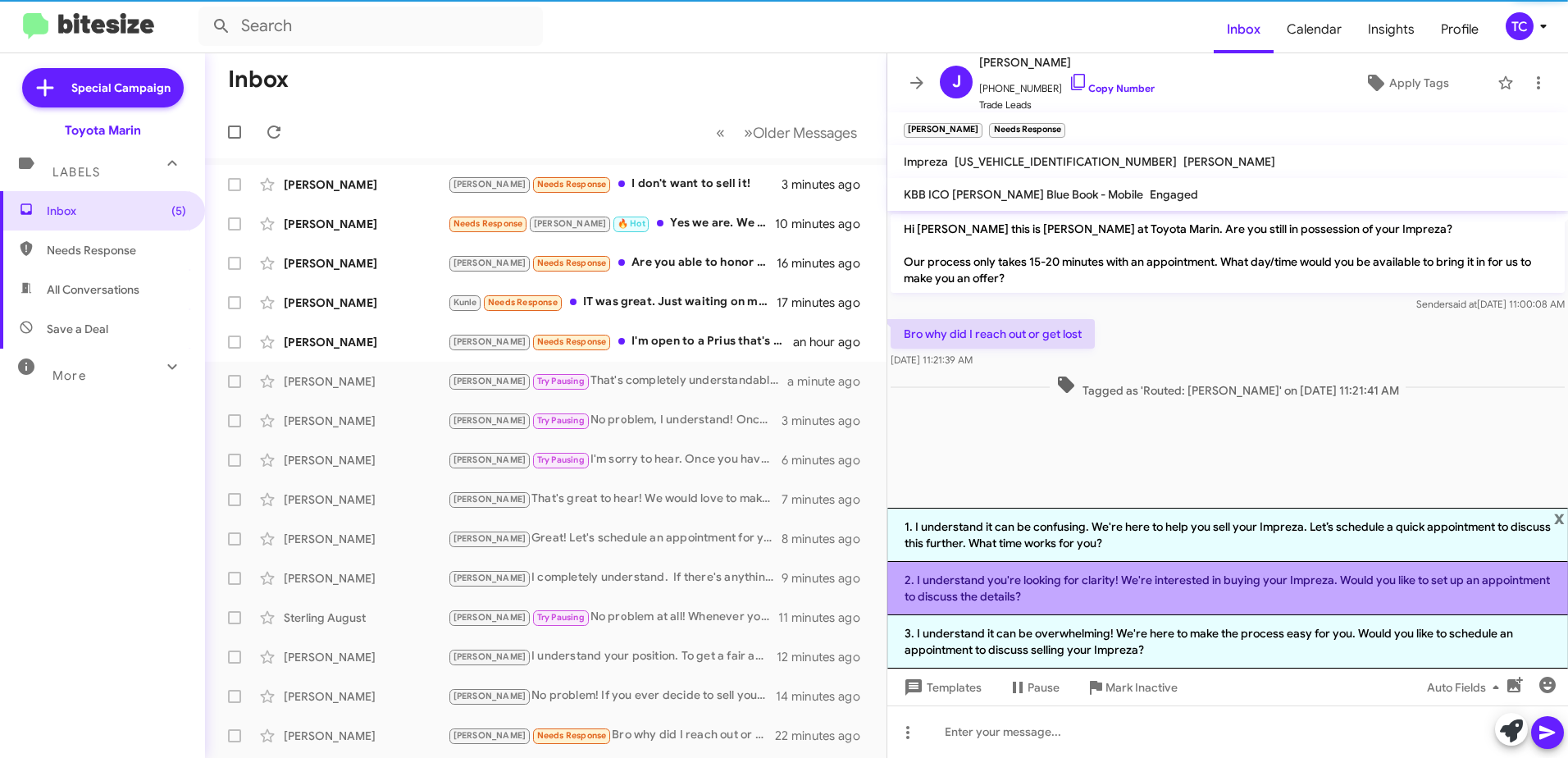
click at [1211, 585] on li "2. I understand you're looking for clarity! We're interested in buying your Imp…" at bounding box center [1227, 588] width 681 height 53
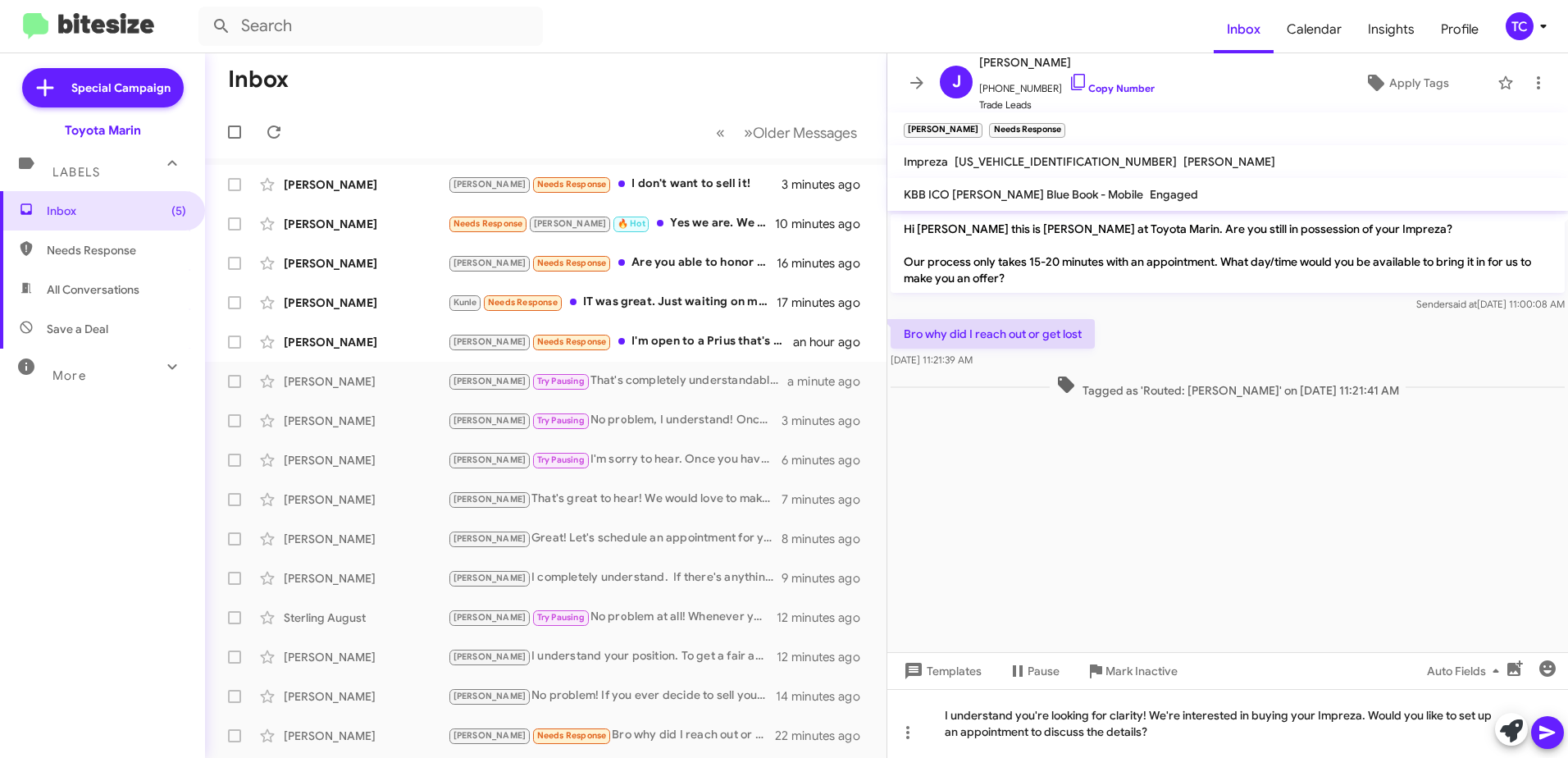
click at [1552, 731] on icon at bounding box center [1547, 733] width 15 height 13
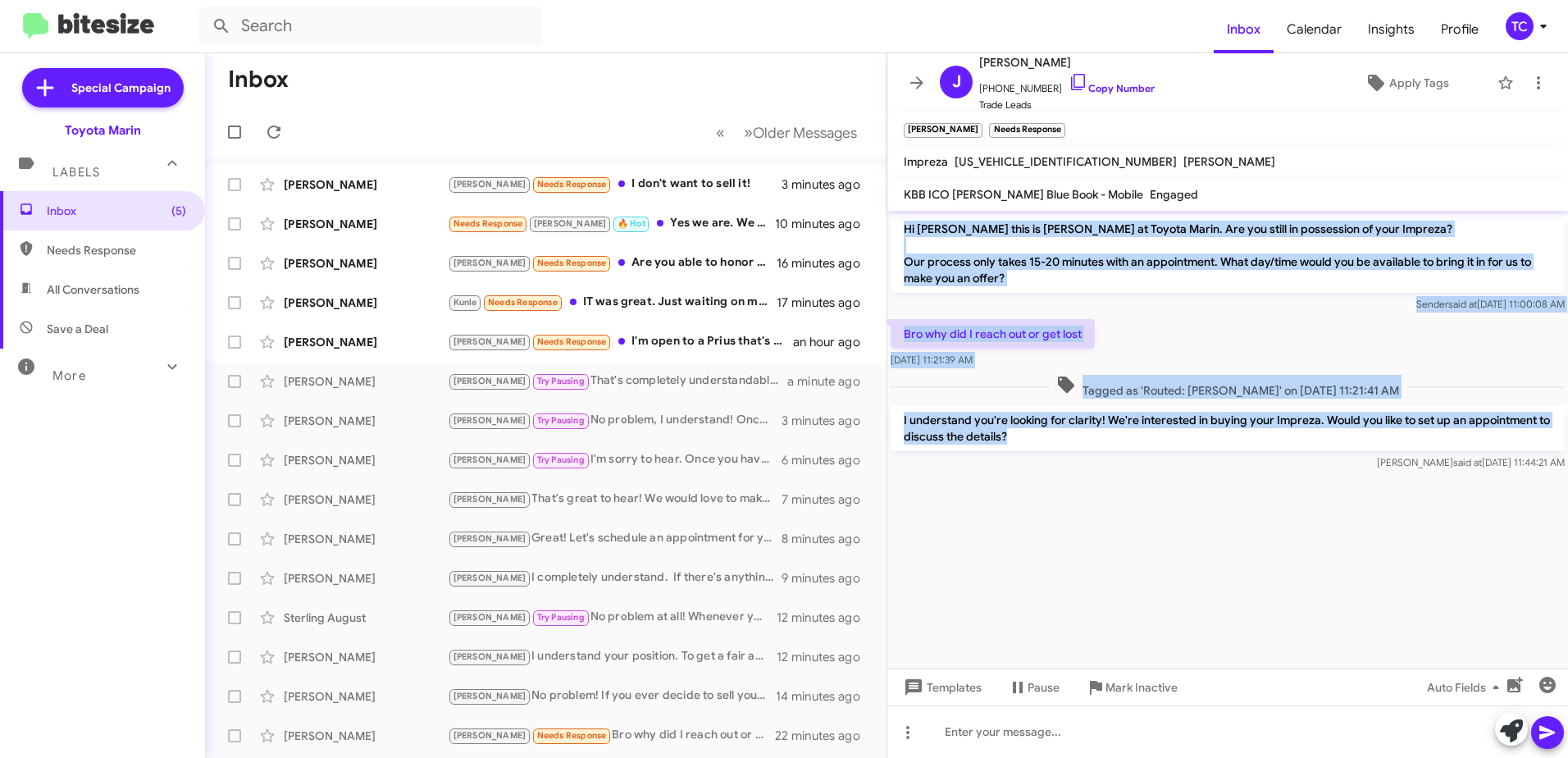
drag, startPoint x: 1049, startPoint y: 438, endPoint x: 905, endPoint y: 229, distance: 253.8
click at [905, 229] on div "Hi [PERSON_NAME] this is [PERSON_NAME] at Toyota Marin. Are you still in posses…" at bounding box center [1227, 342] width 681 height 263
copy div "Hi [PERSON_NAME] this is [PERSON_NAME] at Toyota Marin. Are you still in posses…"
click at [920, 84] on icon at bounding box center [916, 82] width 13 height 13
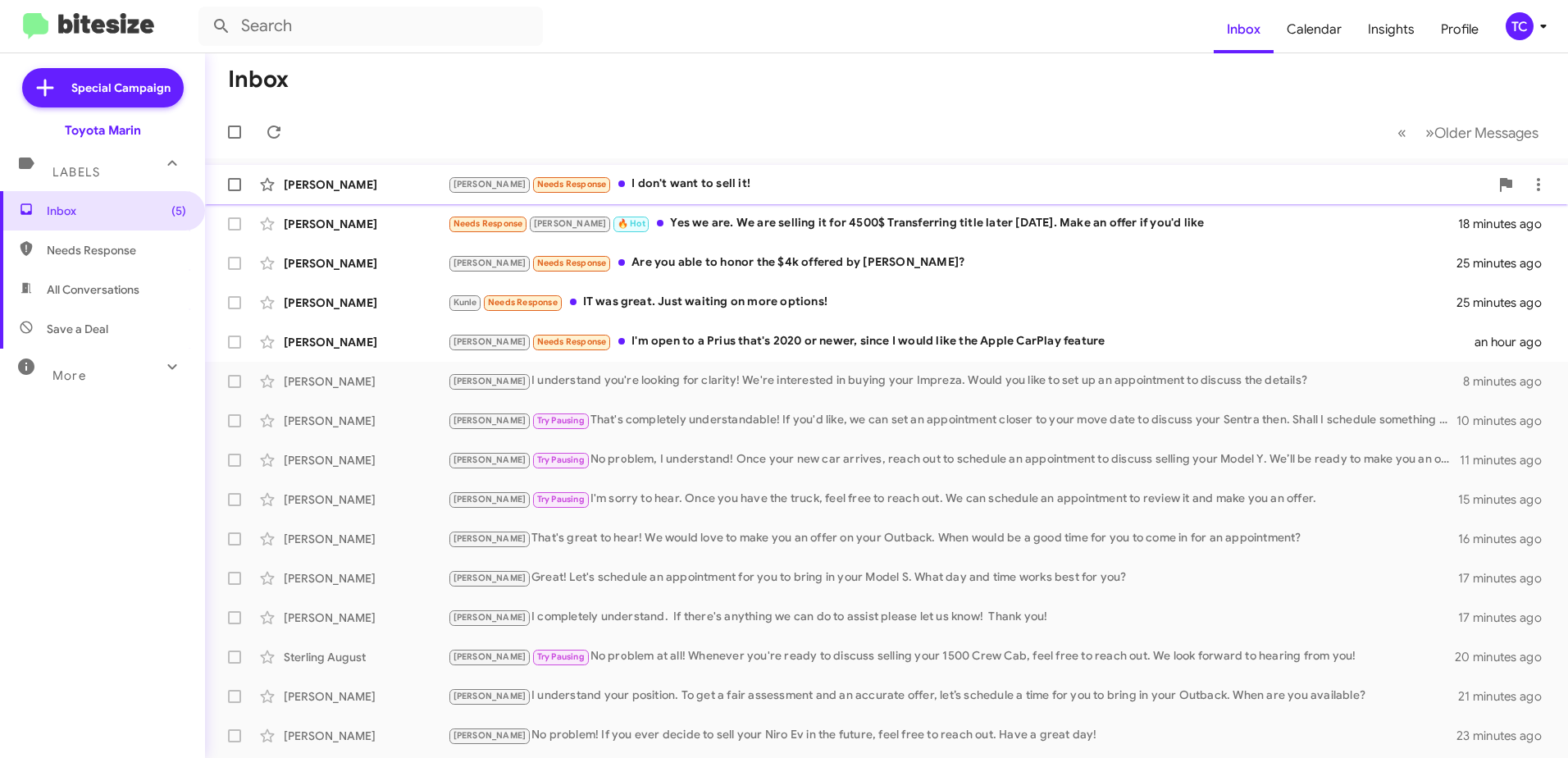
click at [653, 178] on div "[PERSON_NAME] Needs Response I don't want to sell it!" at bounding box center [968, 184] width 1041 height 19
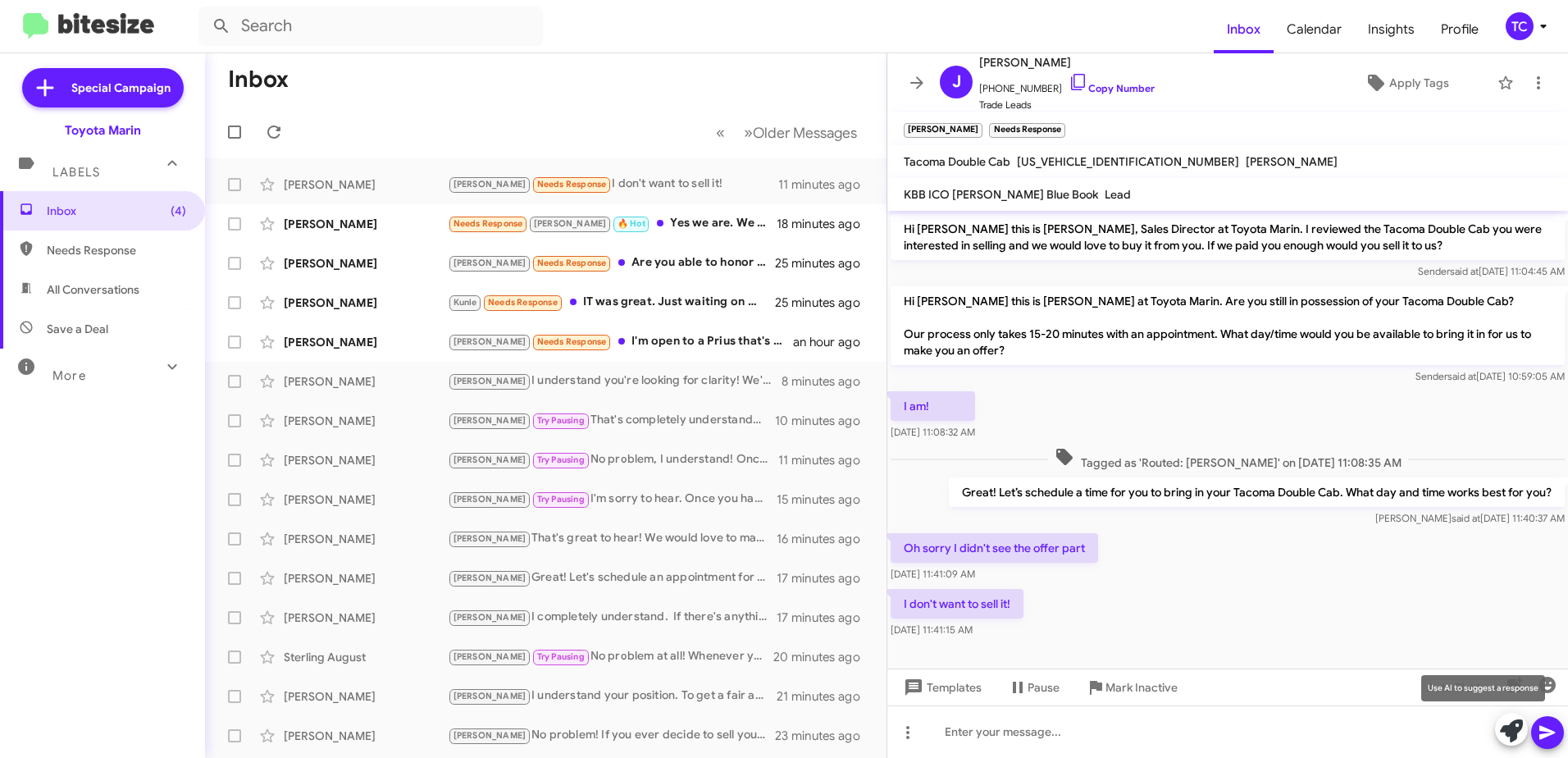
click at [1506, 722] on icon at bounding box center [1511, 731] width 23 height 23
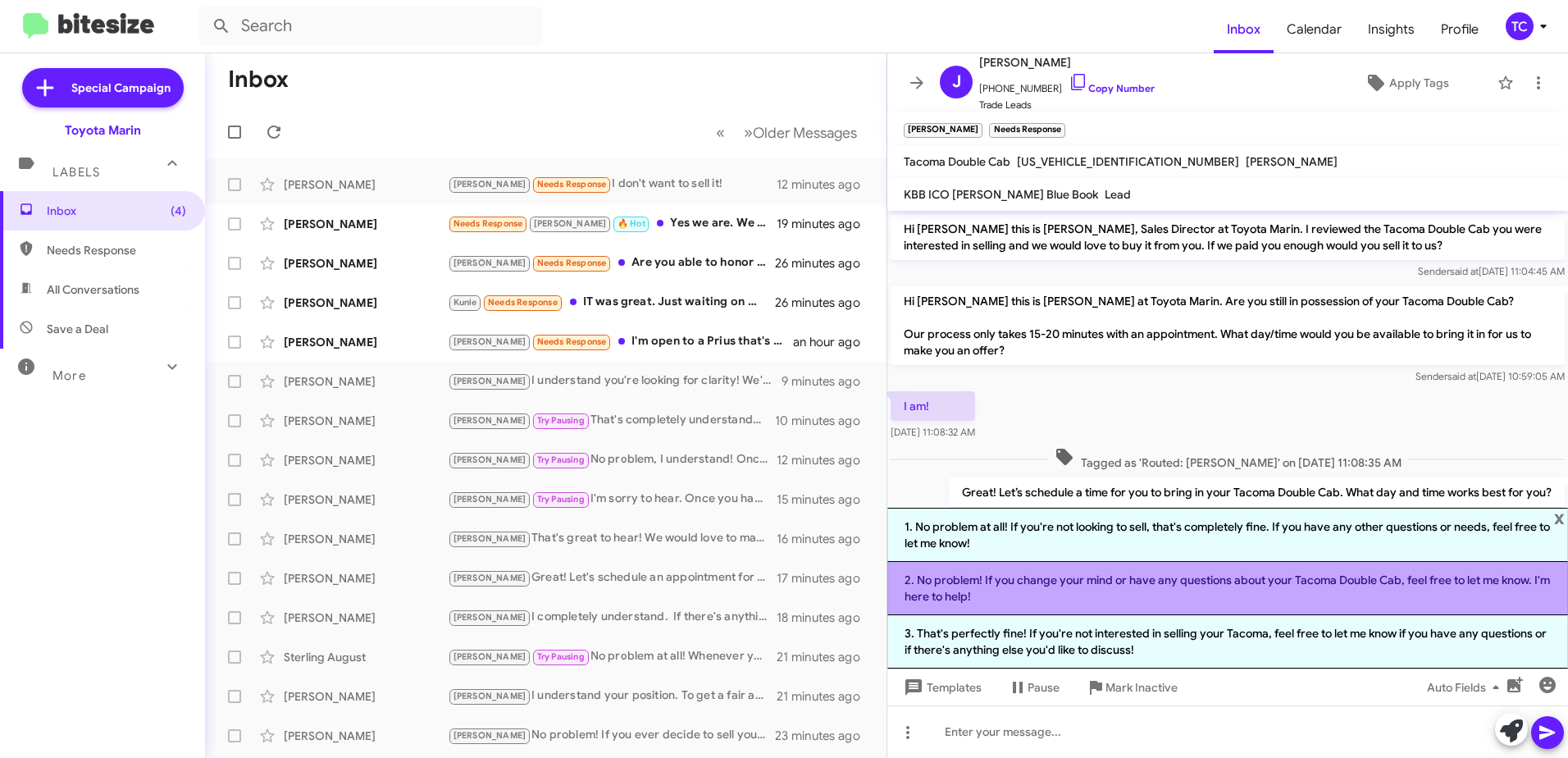
click at [1159, 587] on li "2. No problem! If you change your mind or have any questions about your Tacoma …" at bounding box center [1227, 588] width 681 height 53
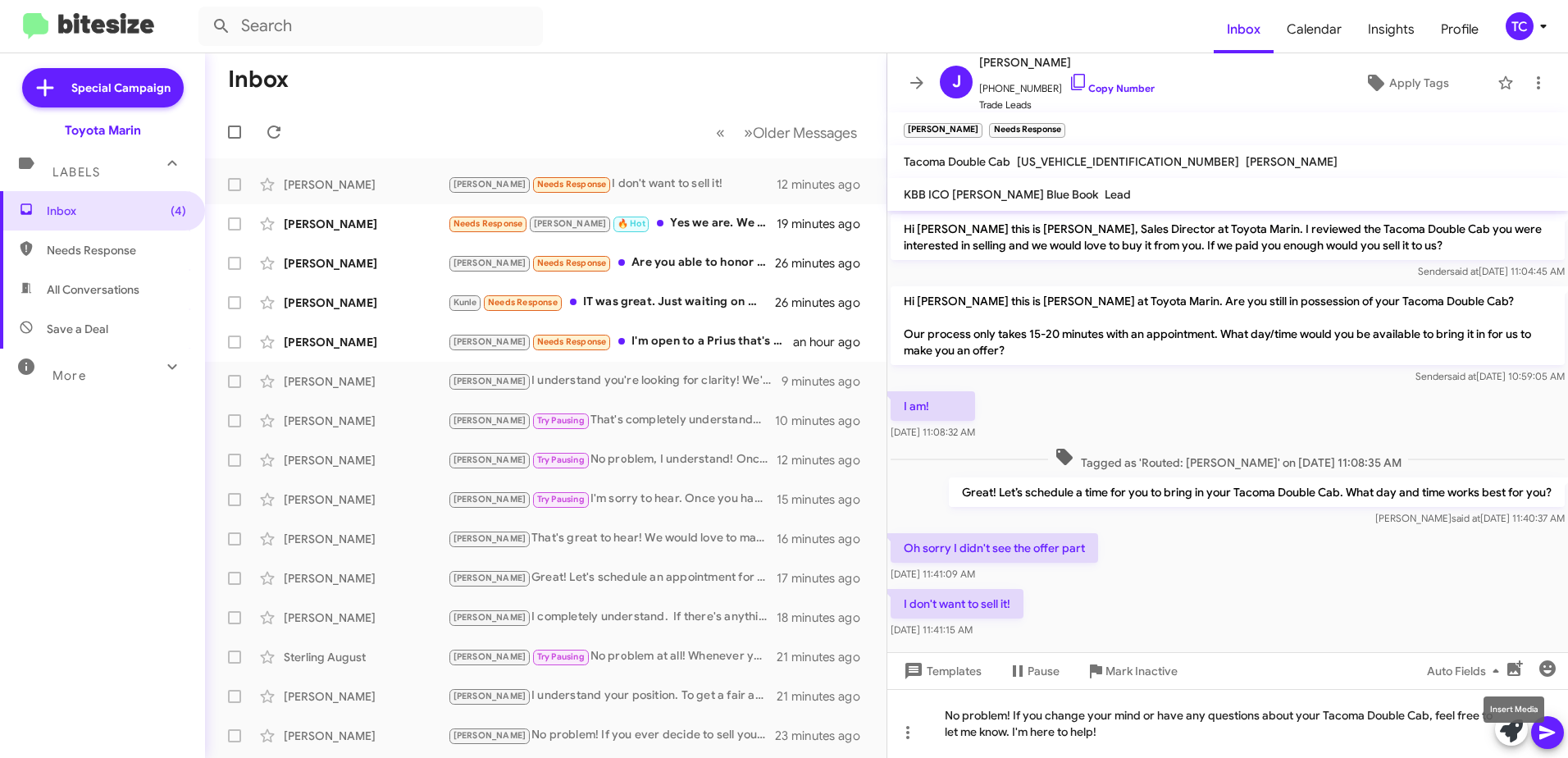
click at [1549, 727] on mat-tooltip-component "Insert Media" at bounding box center [1513, 709] width 84 height 49
click at [1545, 731] on icon at bounding box center [1547, 733] width 15 height 13
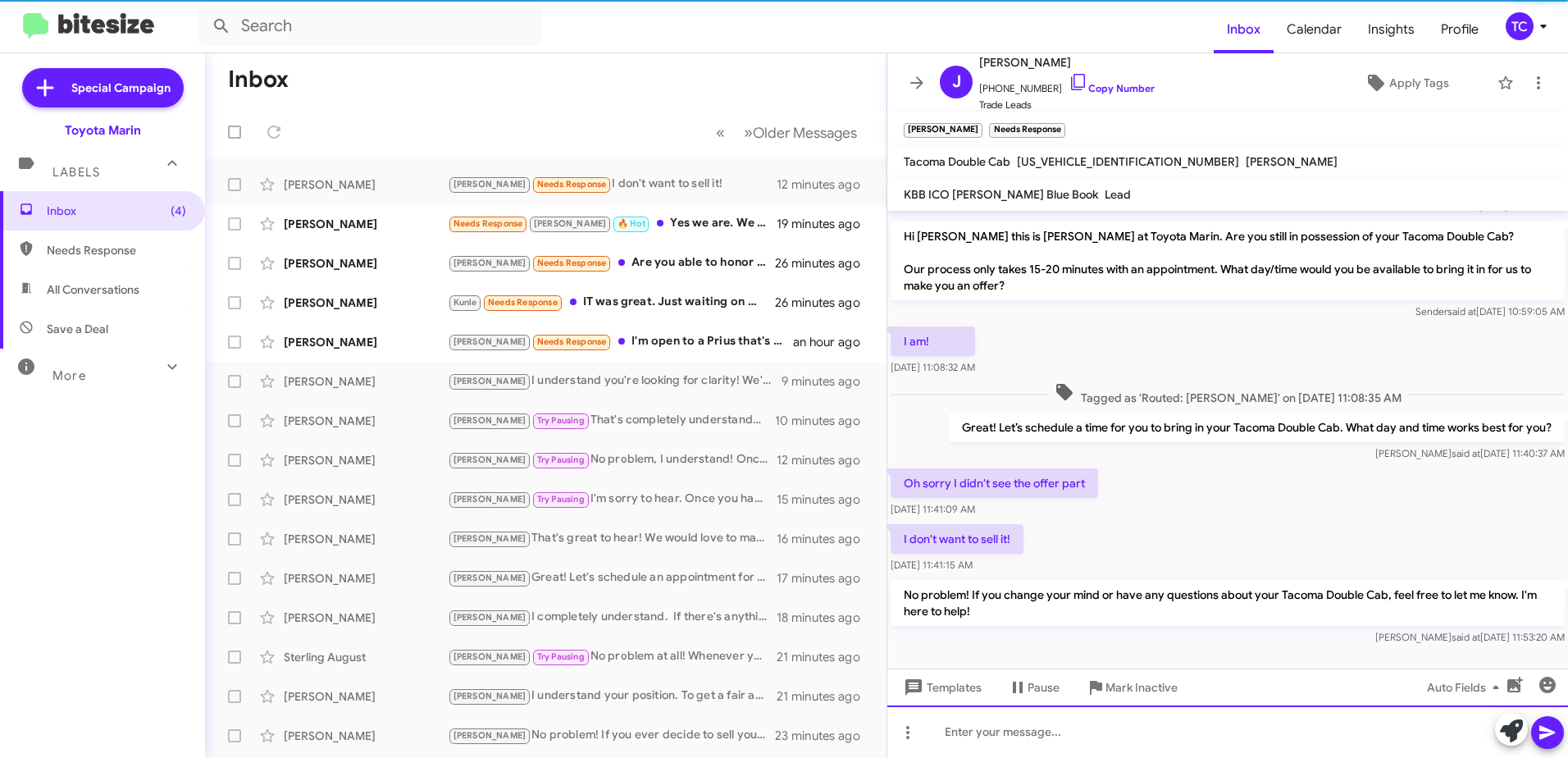
scroll to position [78, 0]
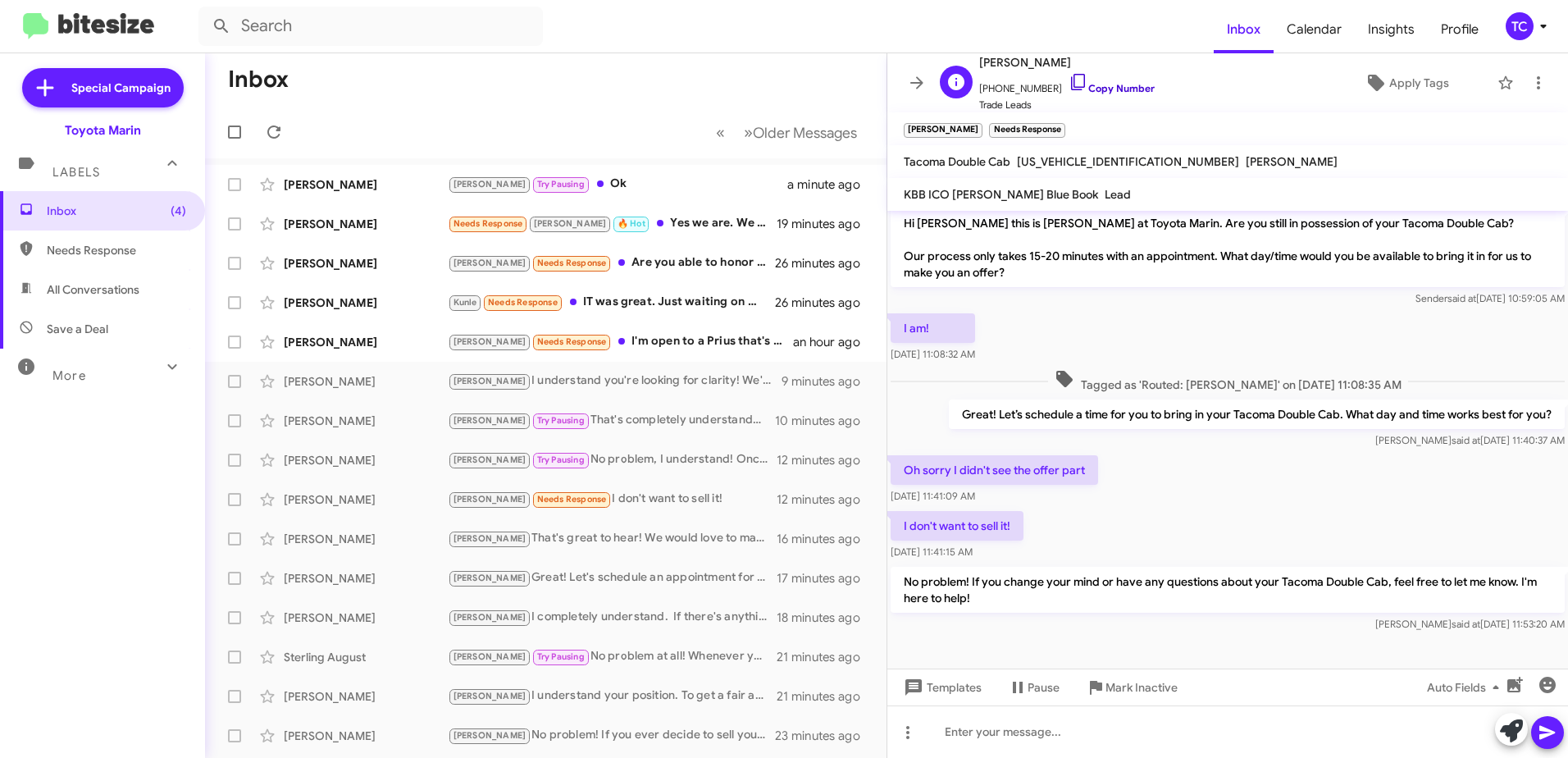
click at [1070, 81] on icon at bounding box center [1077, 82] width 13 height 16
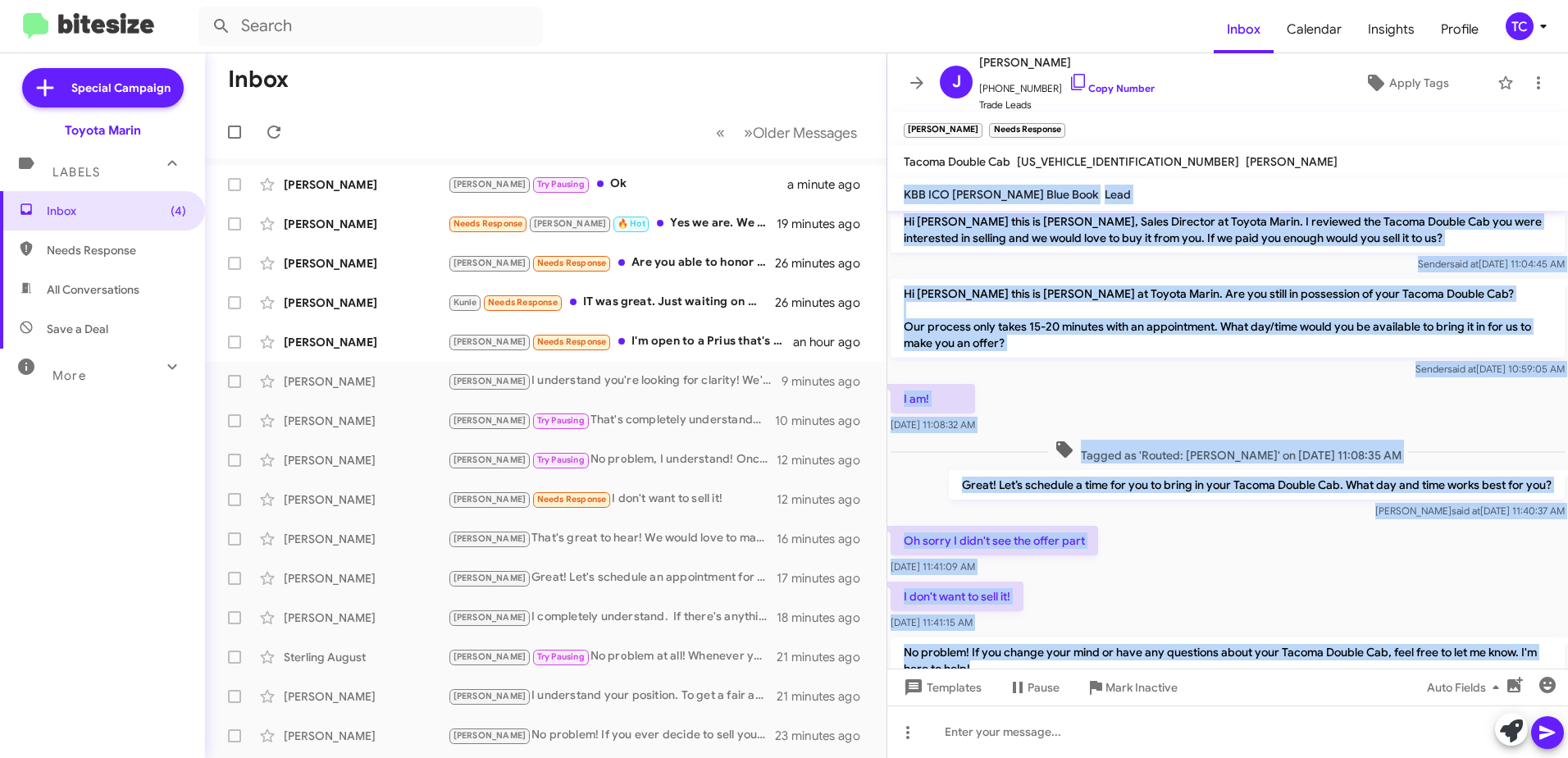
scroll to position [0, 0]
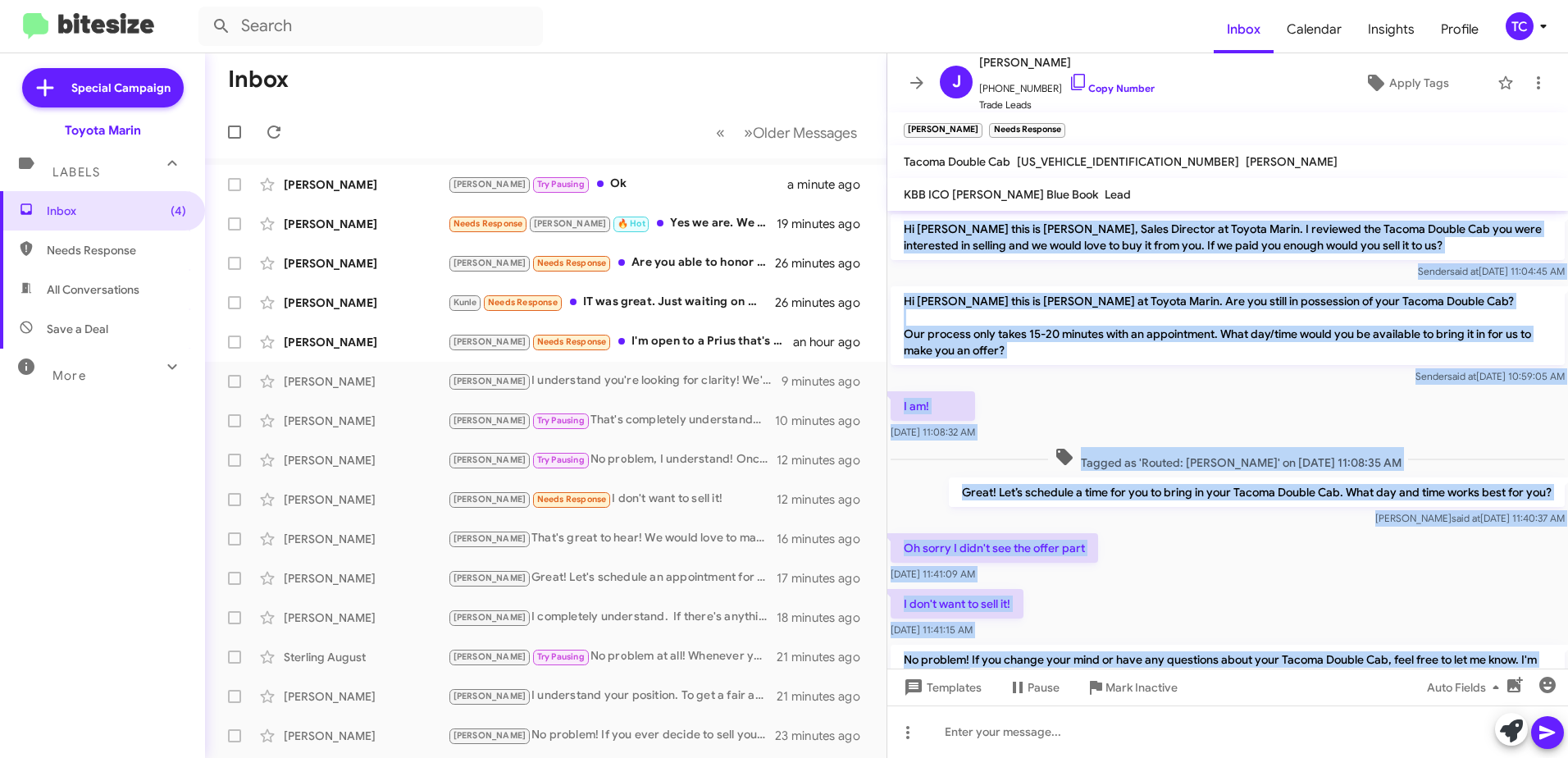
drag, startPoint x: 1015, startPoint y: 591, endPoint x: 905, endPoint y: 224, distance: 383.1
click at [905, 224] on div "Hi [PERSON_NAME] this is [PERSON_NAME], Sales Director at Toyota Marin. I revie…" at bounding box center [1227, 462] width 681 height 503
drag, startPoint x: 905, startPoint y: 224, endPoint x: 954, endPoint y: 242, distance: 52.2
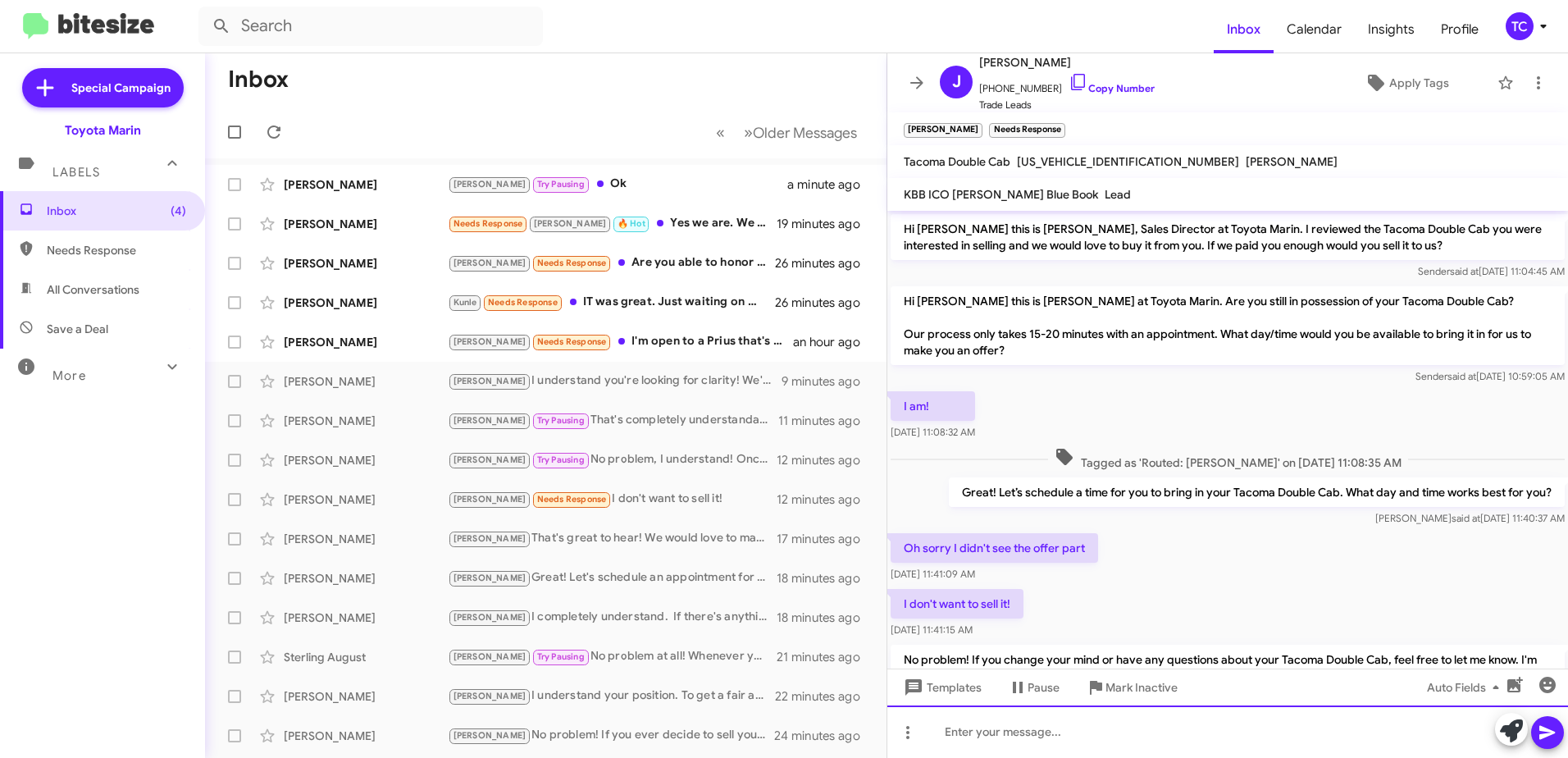
click at [1164, 729] on div at bounding box center [1227, 732] width 681 height 53
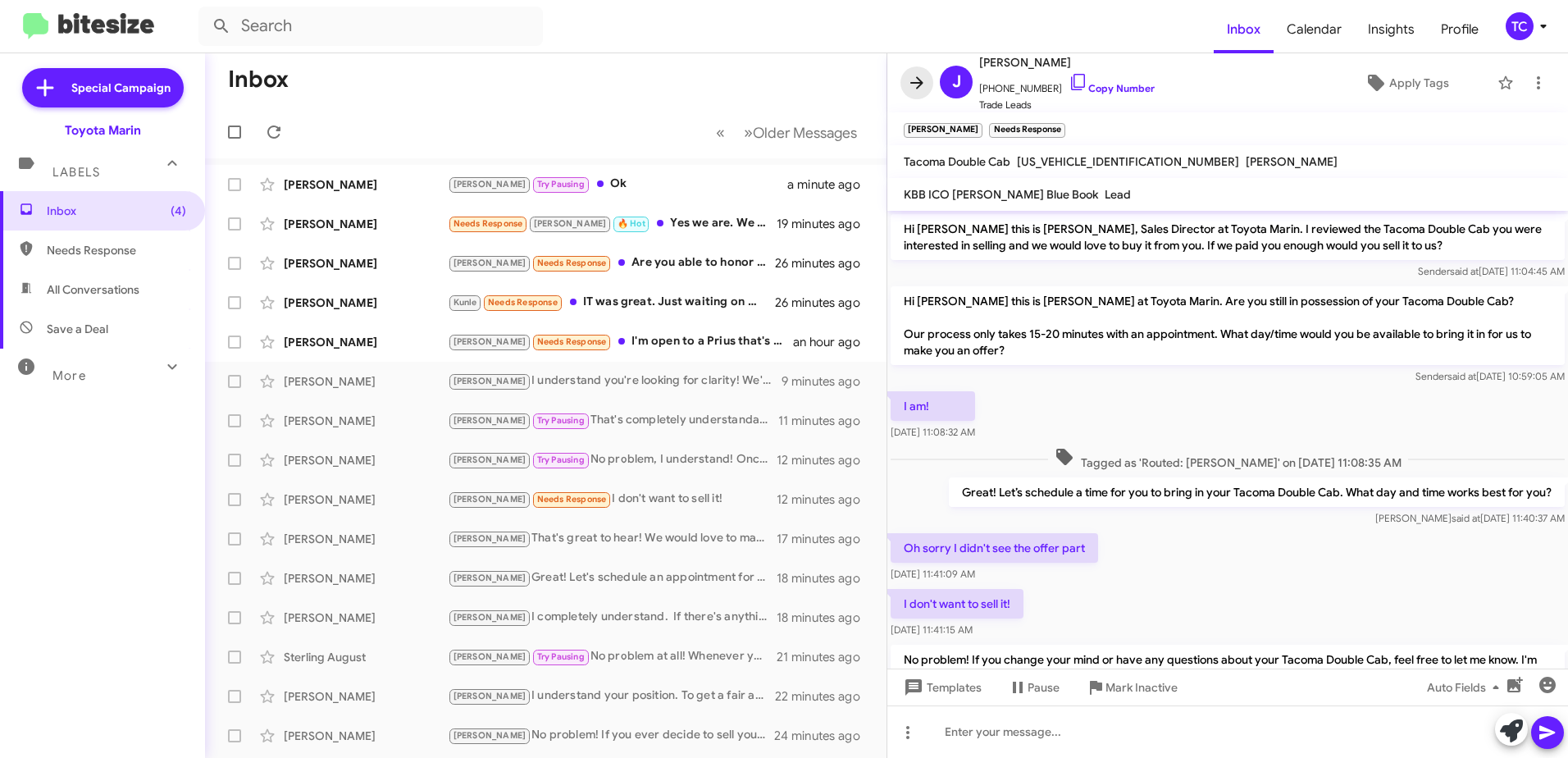
click at [910, 86] on icon at bounding box center [916, 83] width 19 height 19
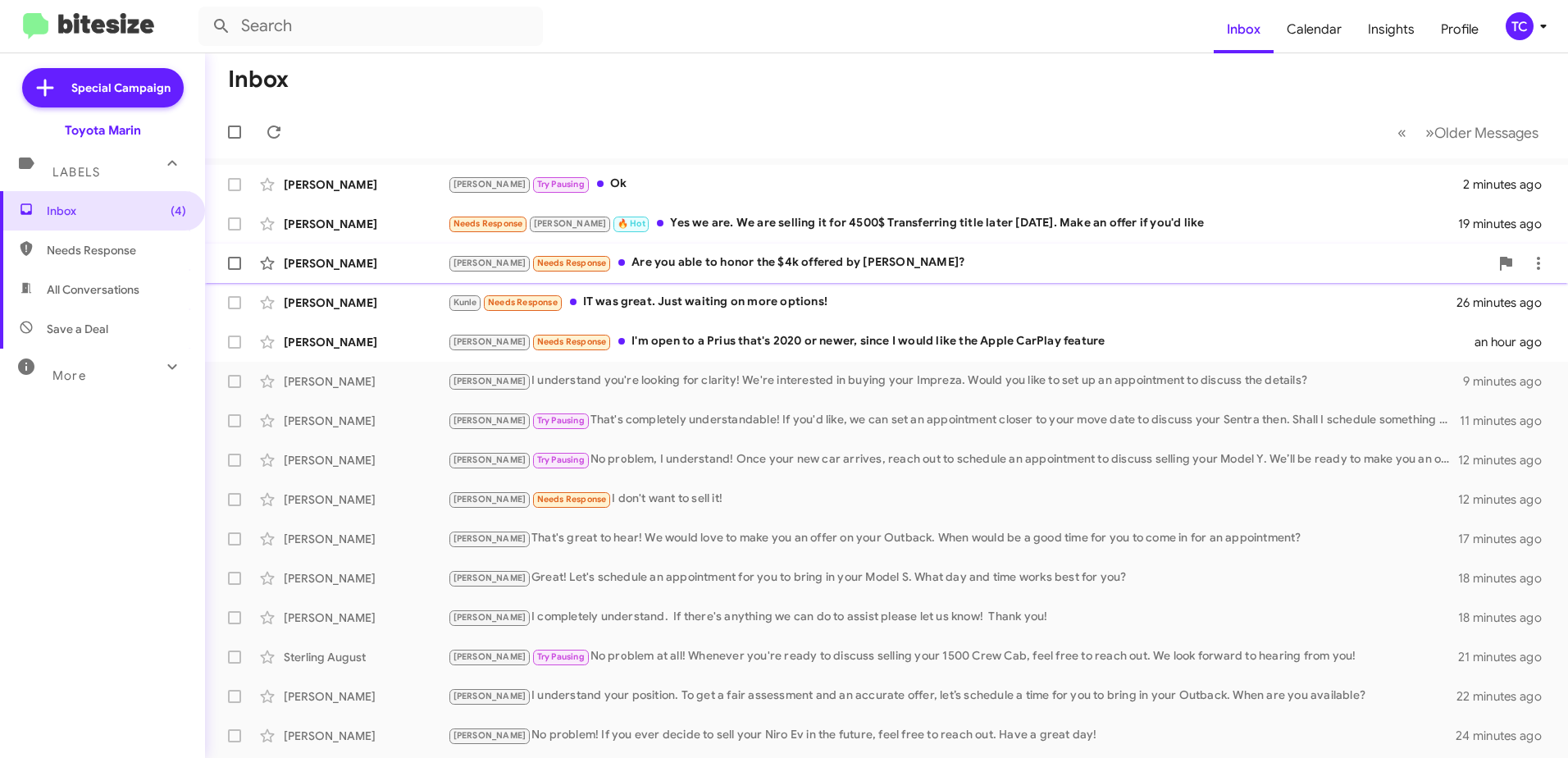
click at [685, 263] on div "[PERSON_NAME] Needs Response Are you able to honor the $4k offered by Cadillac?" at bounding box center [968, 263] width 1041 height 19
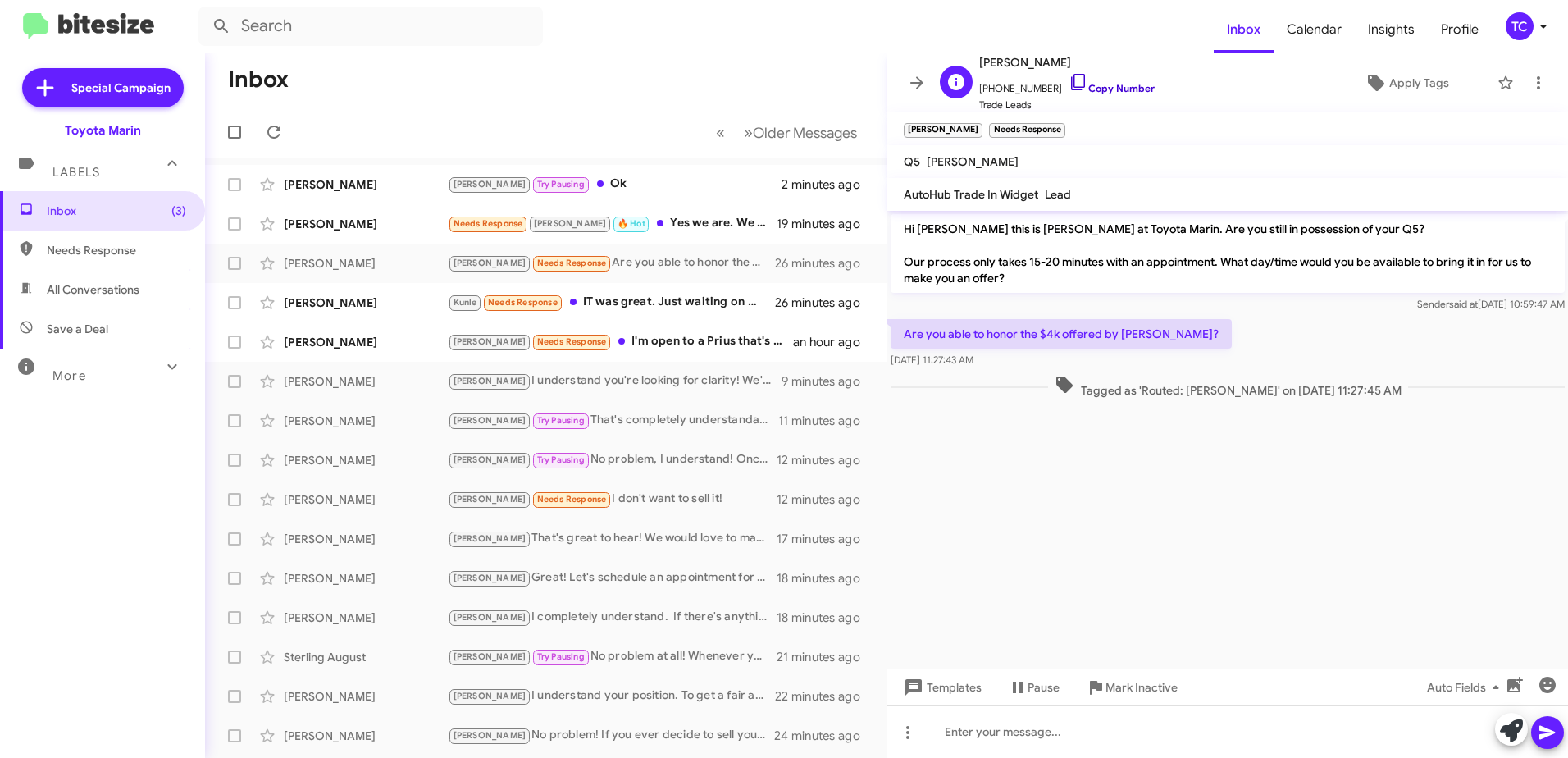
click at [1068, 81] on icon at bounding box center [1078, 82] width 19 height 19
click at [913, 84] on icon at bounding box center [916, 82] width 13 height 13
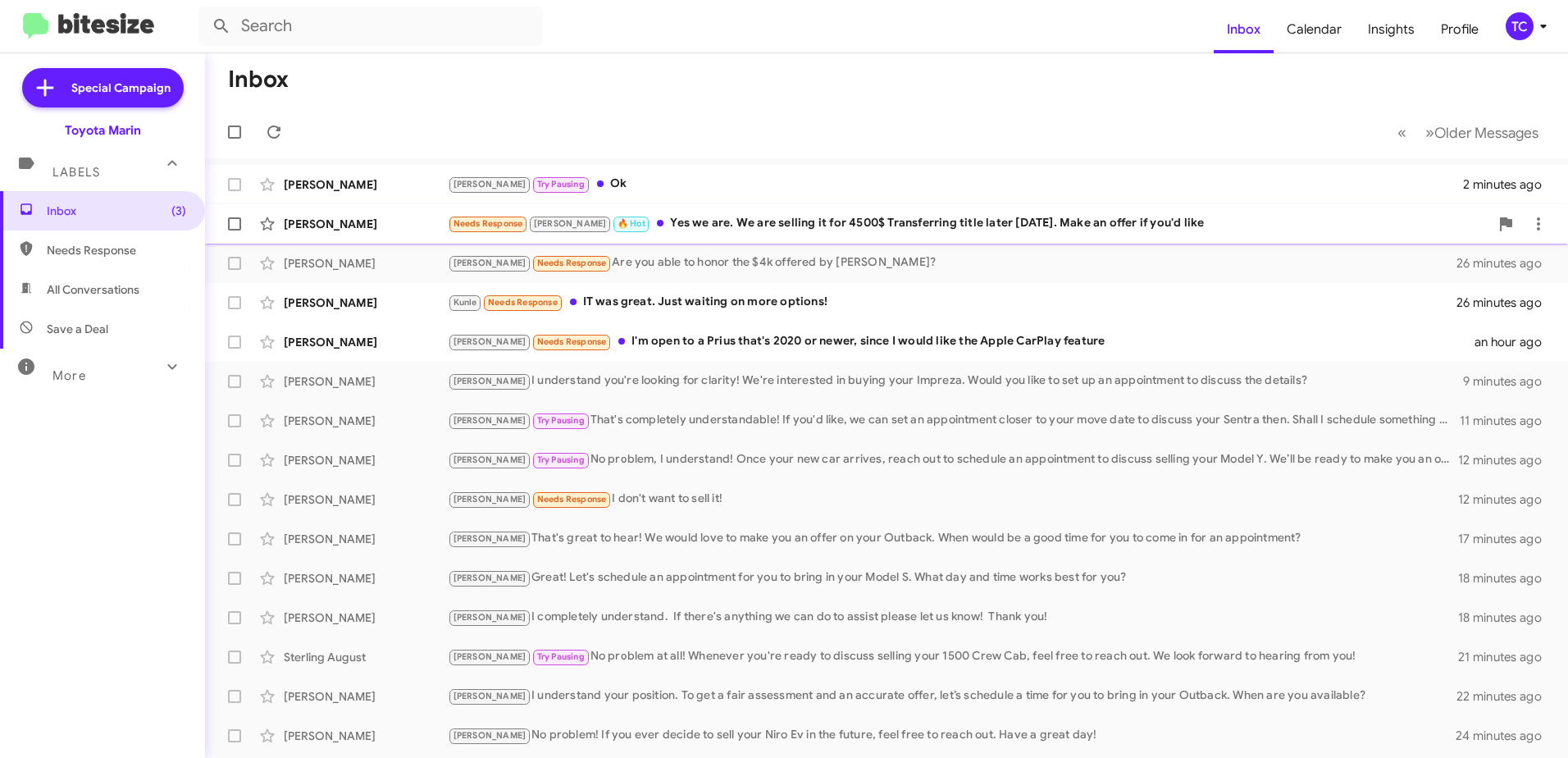
click at [683, 222] on div "Needs Response [PERSON_NAME] 🔥 Hot Yes we are. We are selling it for 4500$ Tran…" at bounding box center [968, 223] width 1041 height 19
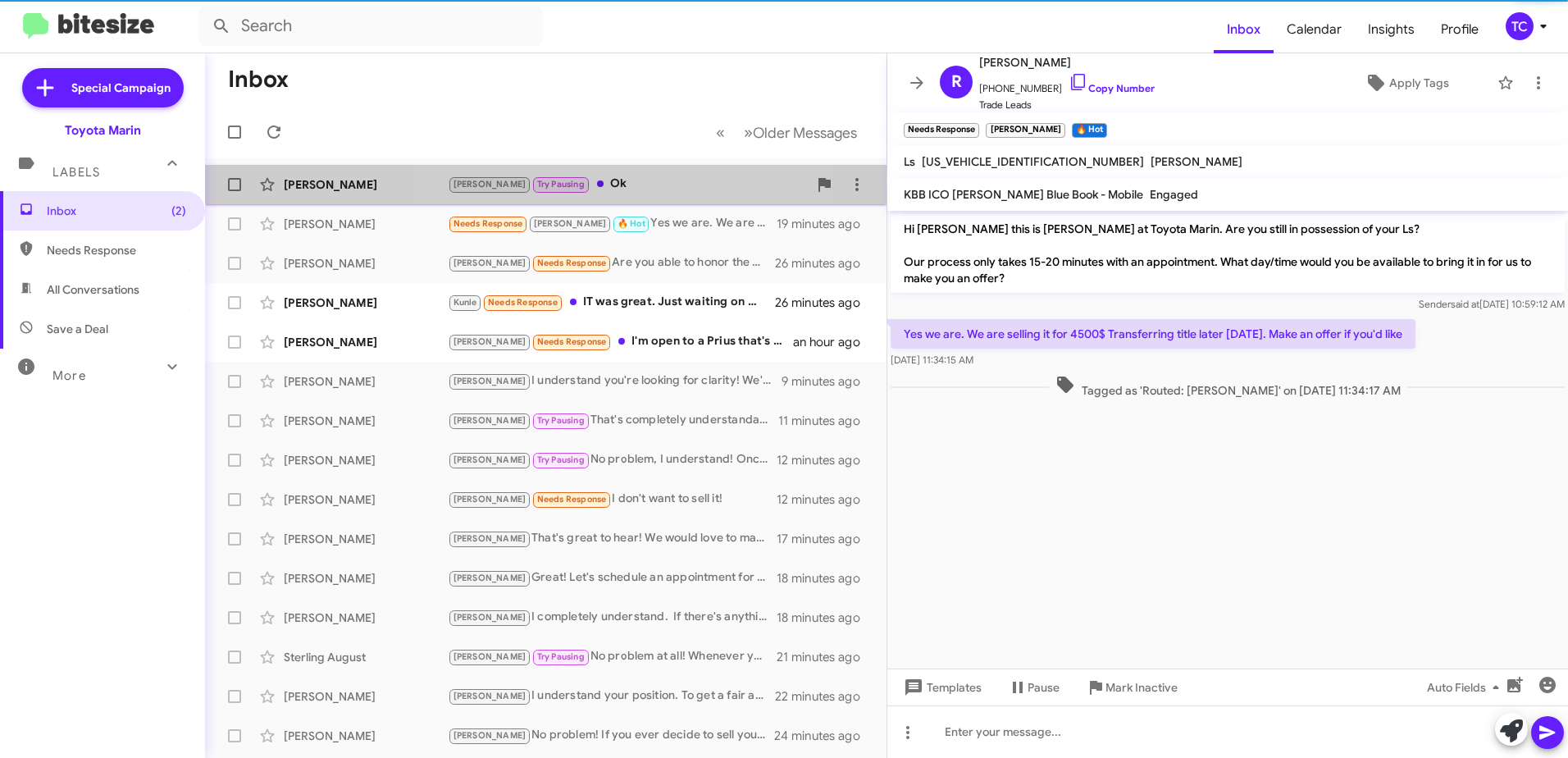
click at [597, 187] on div "[PERSON_NAME] Pausing Ok" at bounding box center [628, 184] width 360 height 19
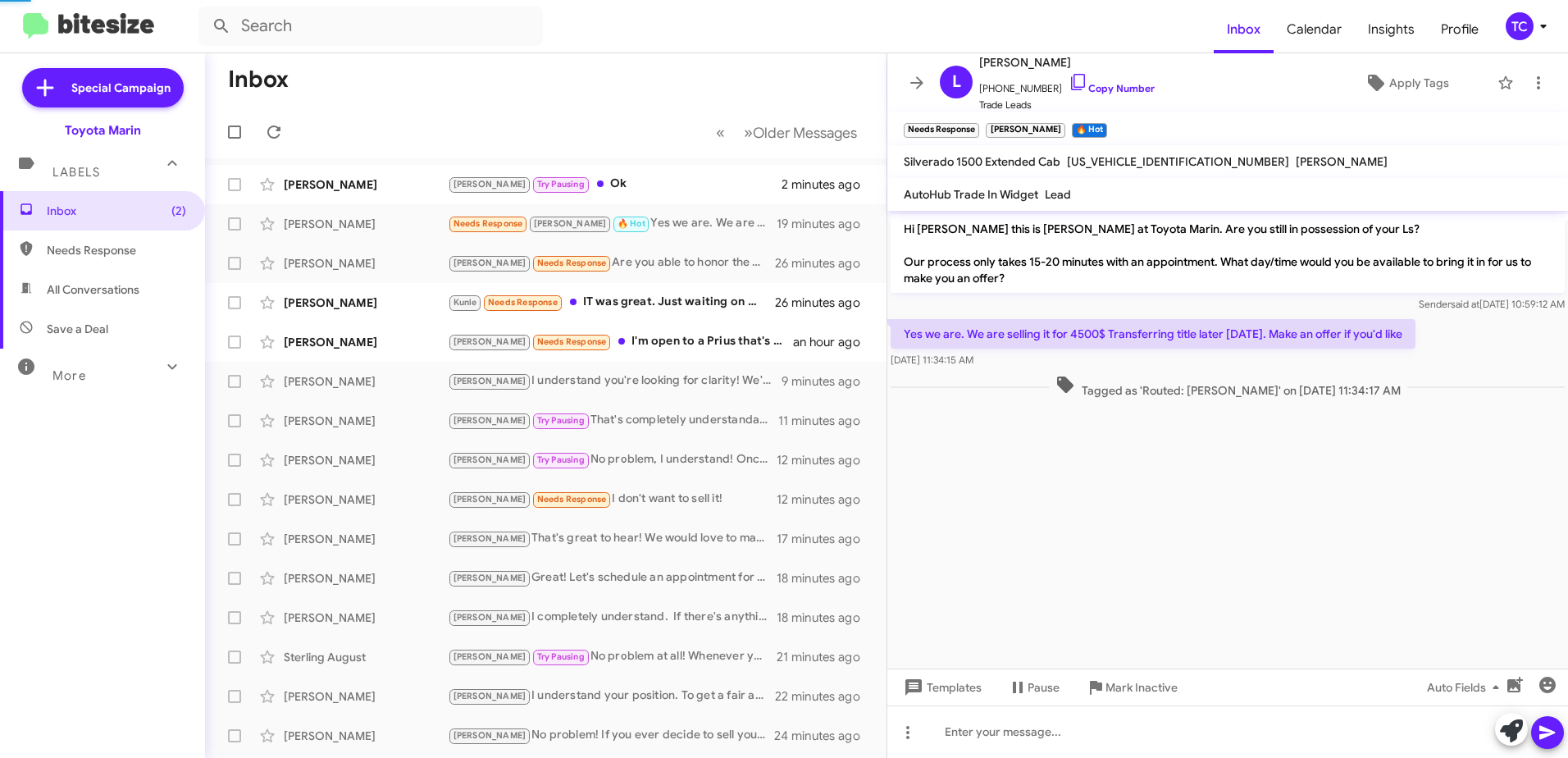
scroll to position [51, 0]
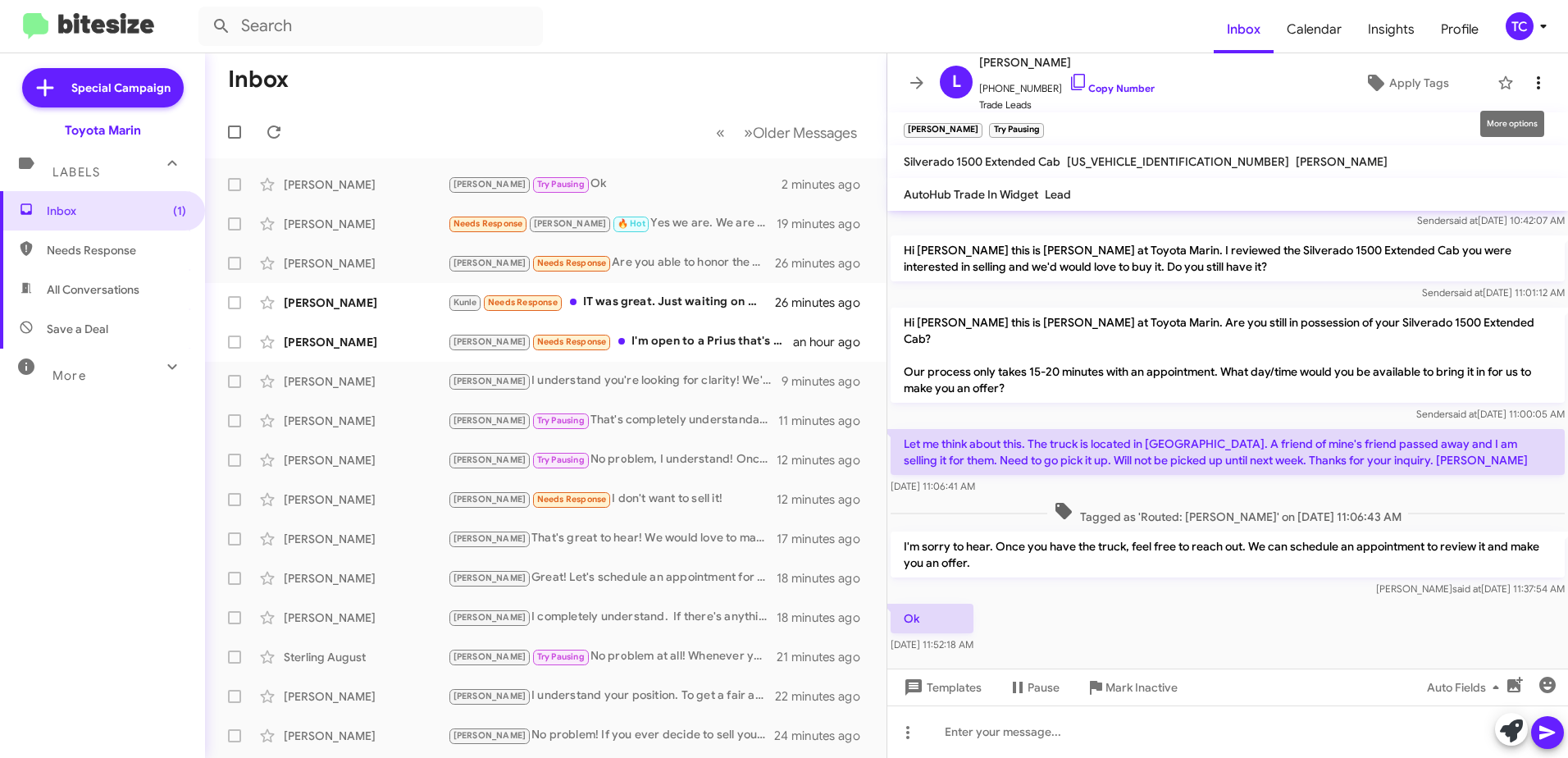
click at [1529, 83] on icon at bounding box center [1538, 83] width 19 height 19
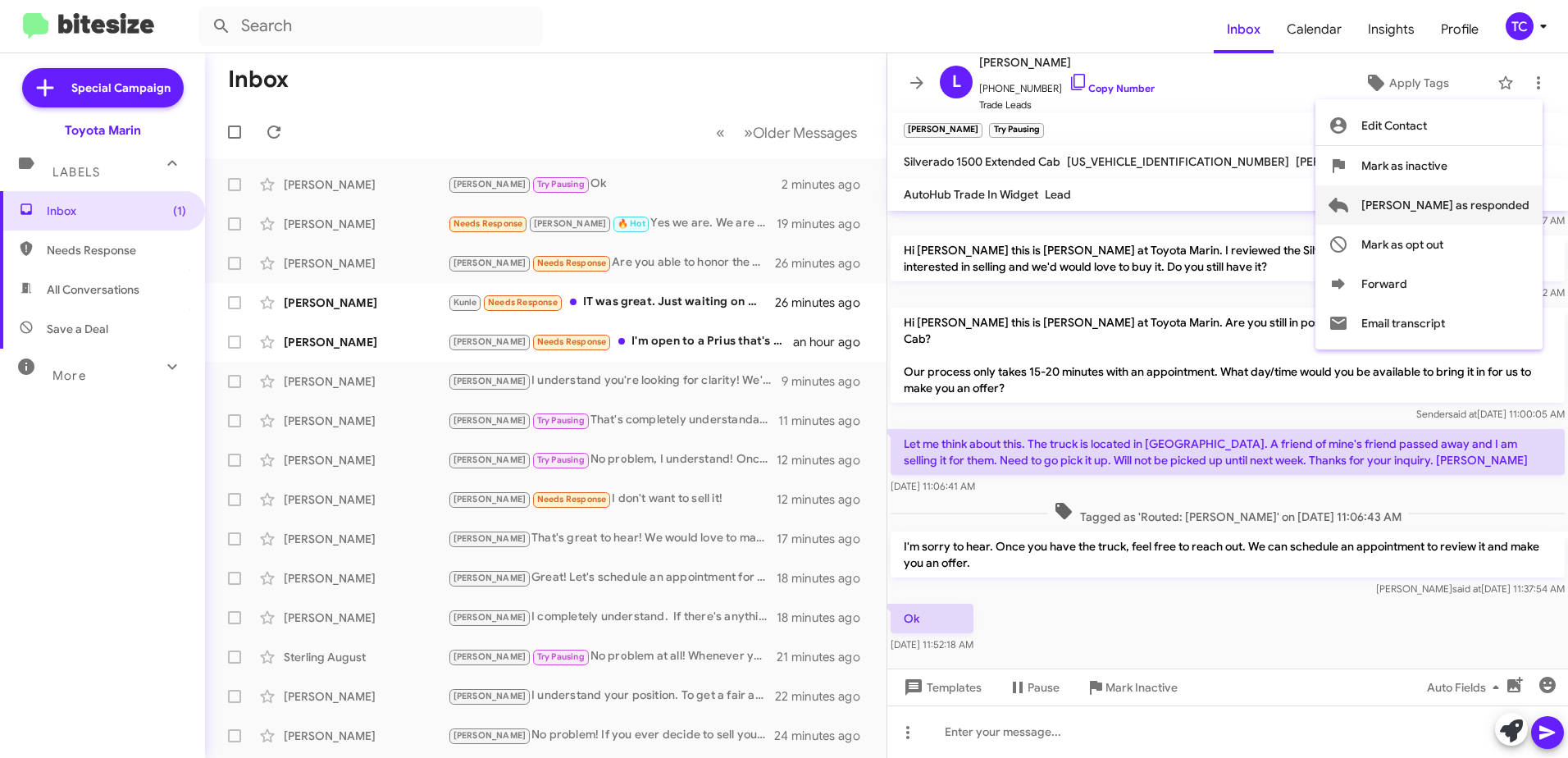
click at [1466, 201] on span "[PERSON_NAME] as responded" at bounding box center [1445, 205] width 168 height 39
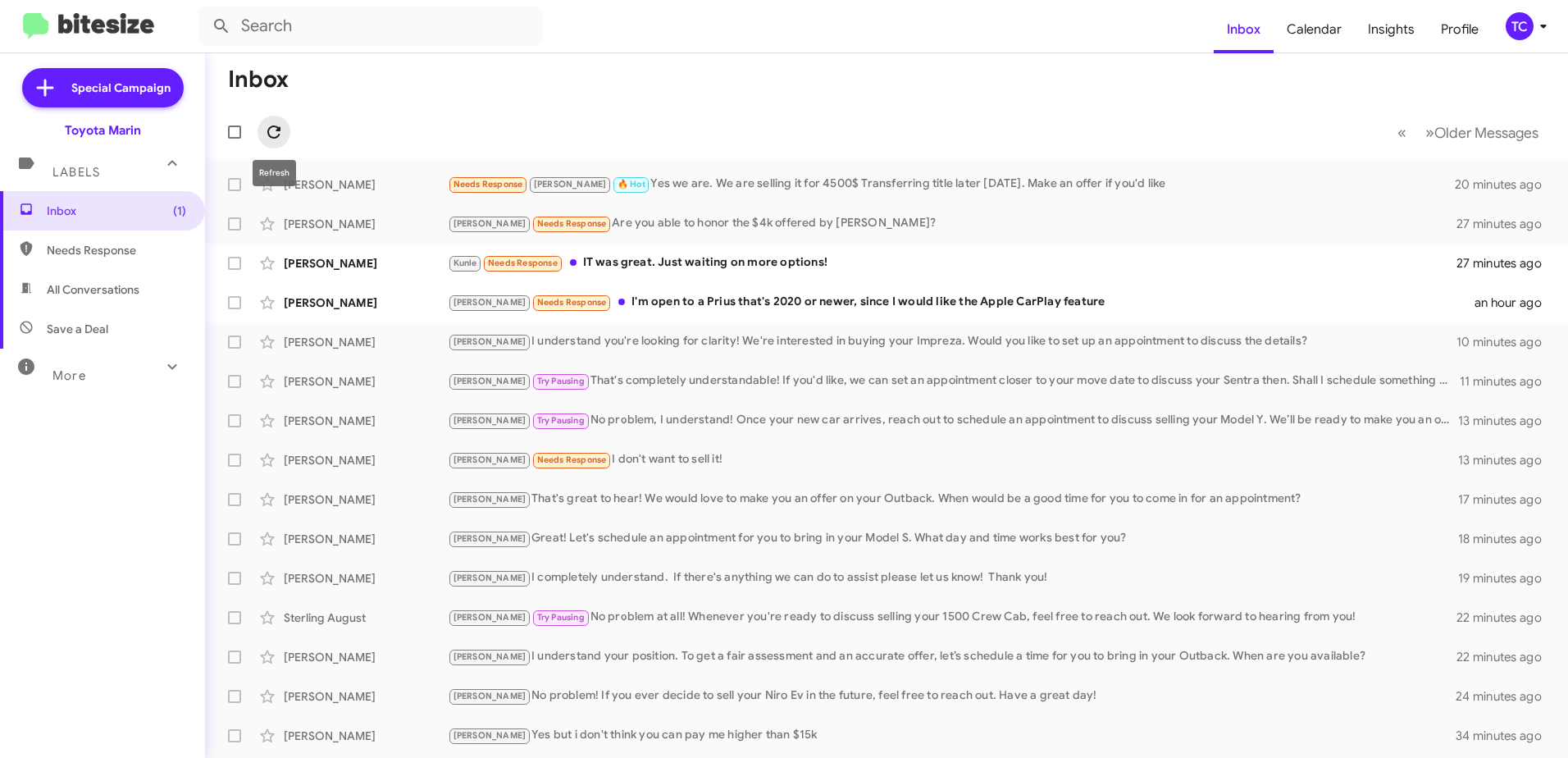
click at [270, 133] on icon at bounding box center [273, 132] width 19 height 19
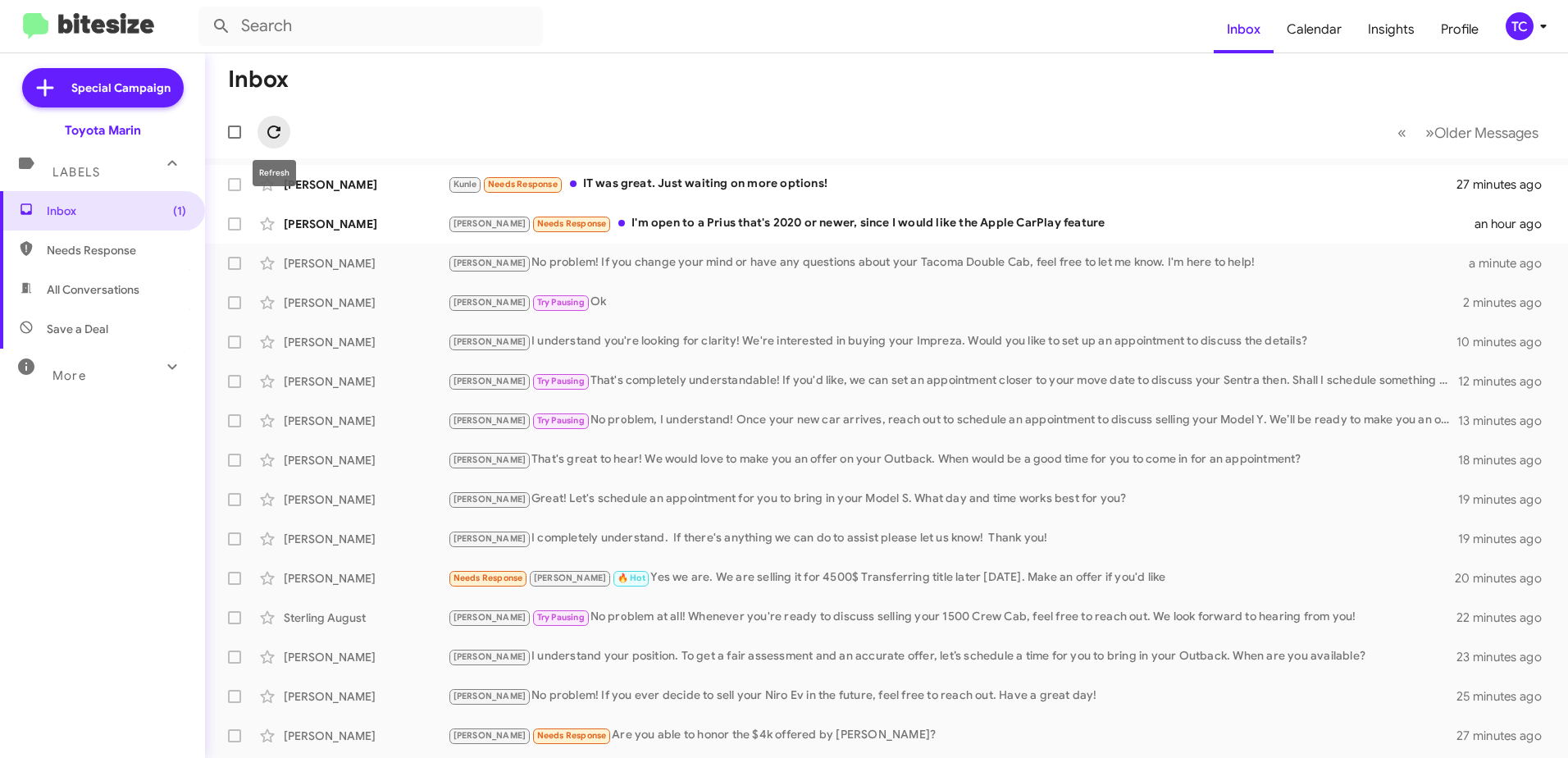
click at [269, 124] on icon at bounding box center [273, 132] width 19 height 19
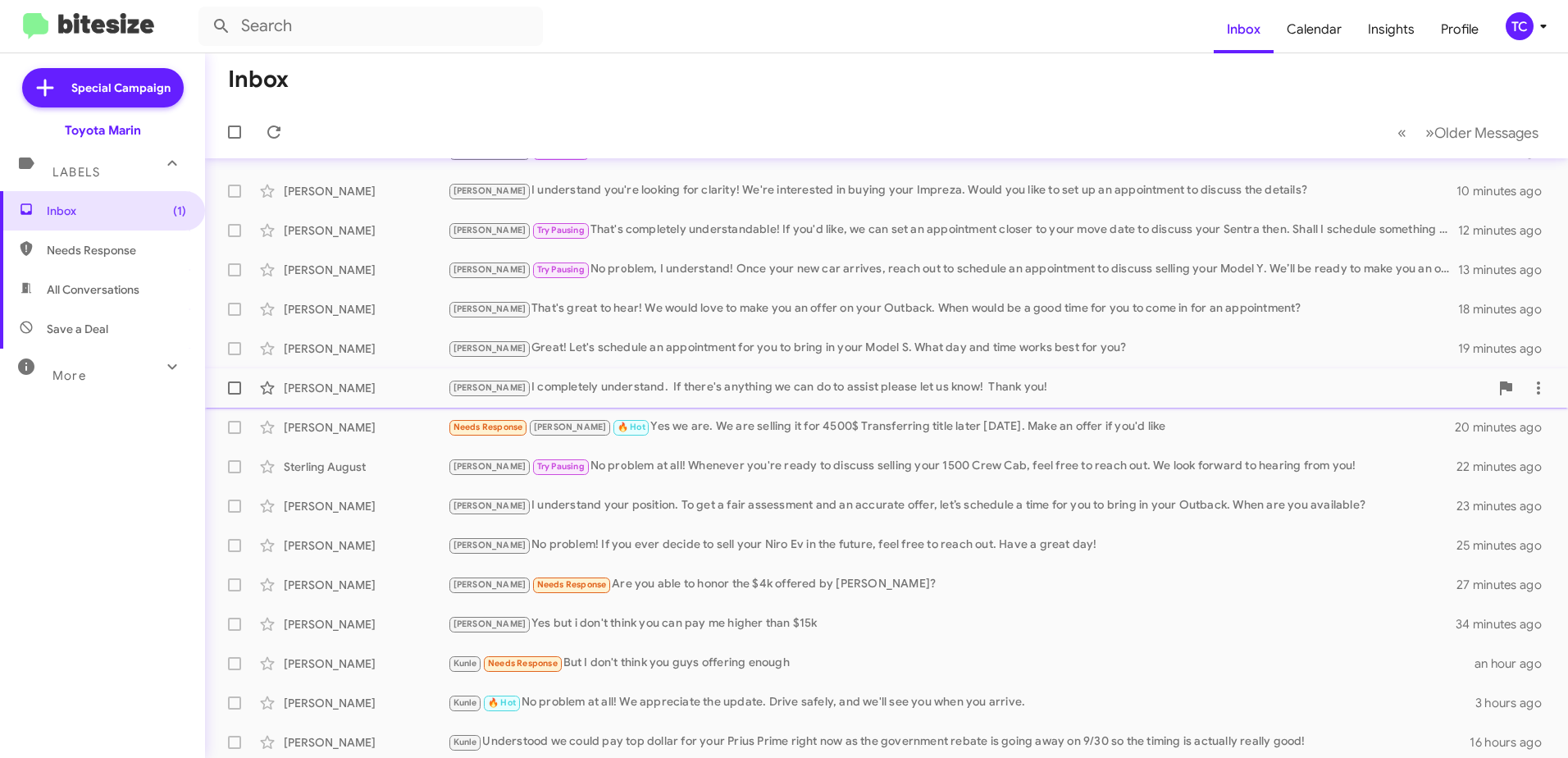
scroll to position [113, 0]
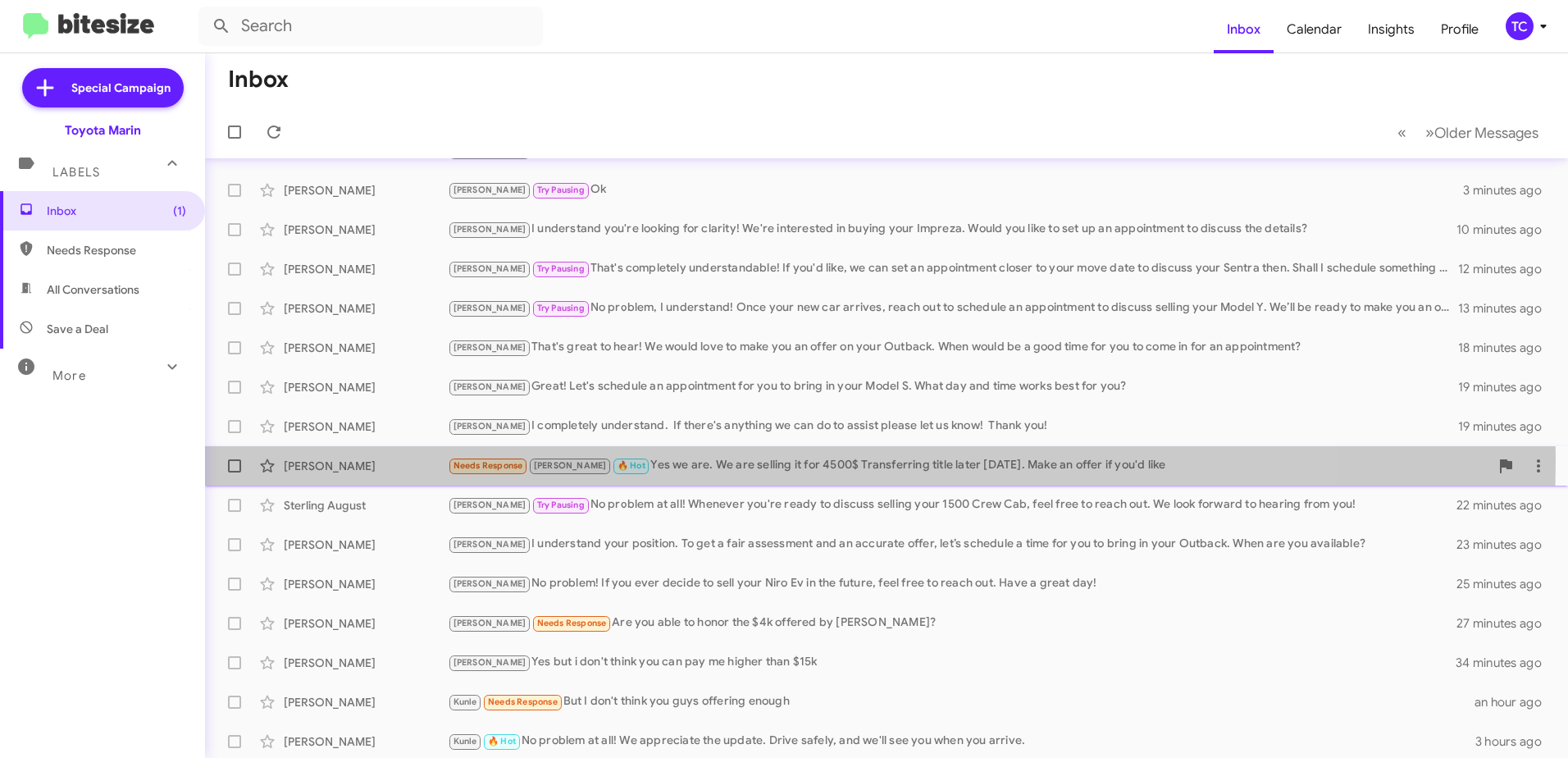
click at [716, 460] on div "Needs Response [PERSON_NAME] 🔥 Hot Yes we are. We are selling it for 4500$ Tran…" at bounding box center [968, 466] width 1041 height 19
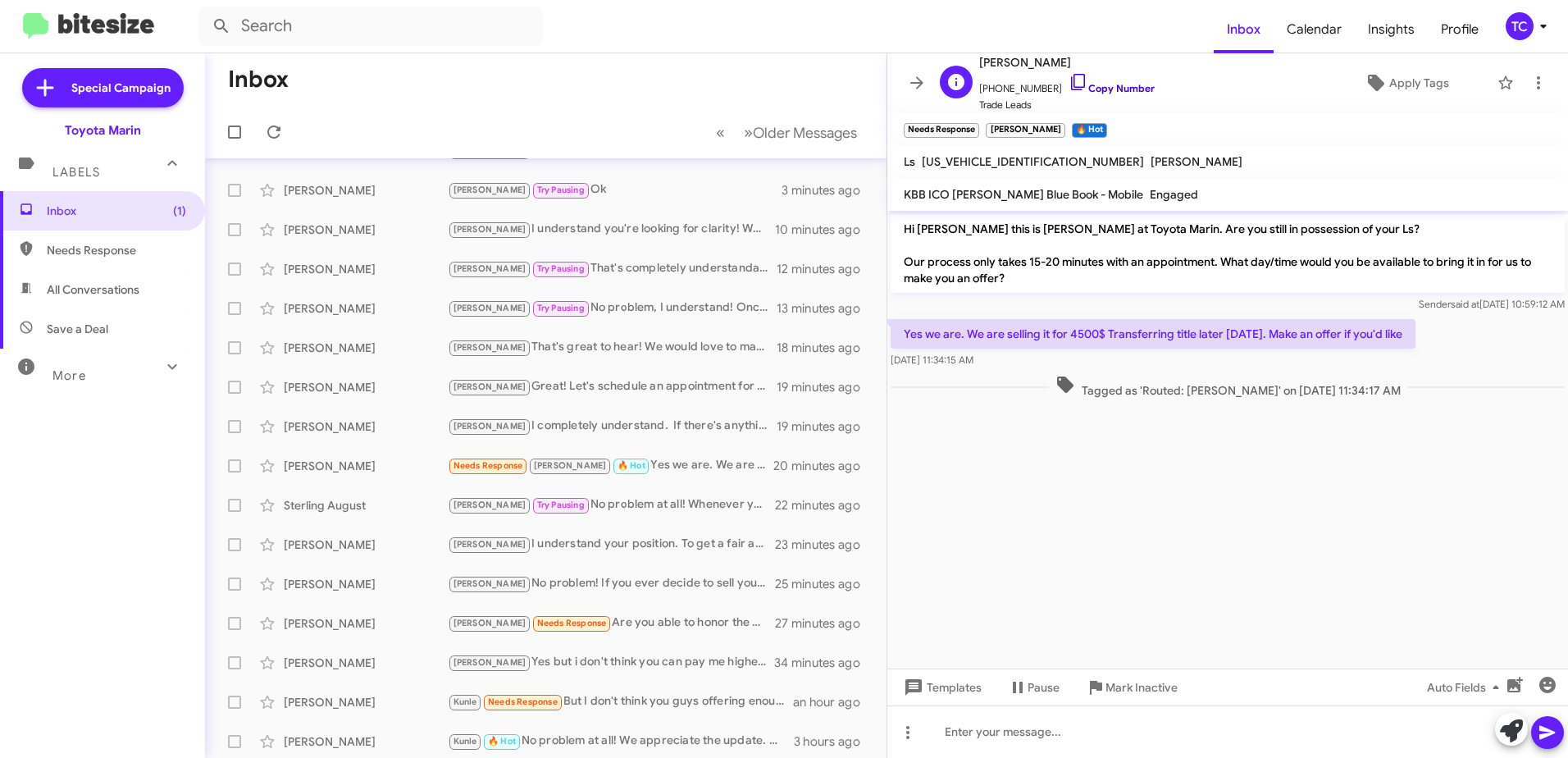
click at [1070, 75] on icon at bounding box center [1077, 82] width 13 height 16
click at [1504, 730] on icon at bounding box center [1511, 731] width 23 height 23
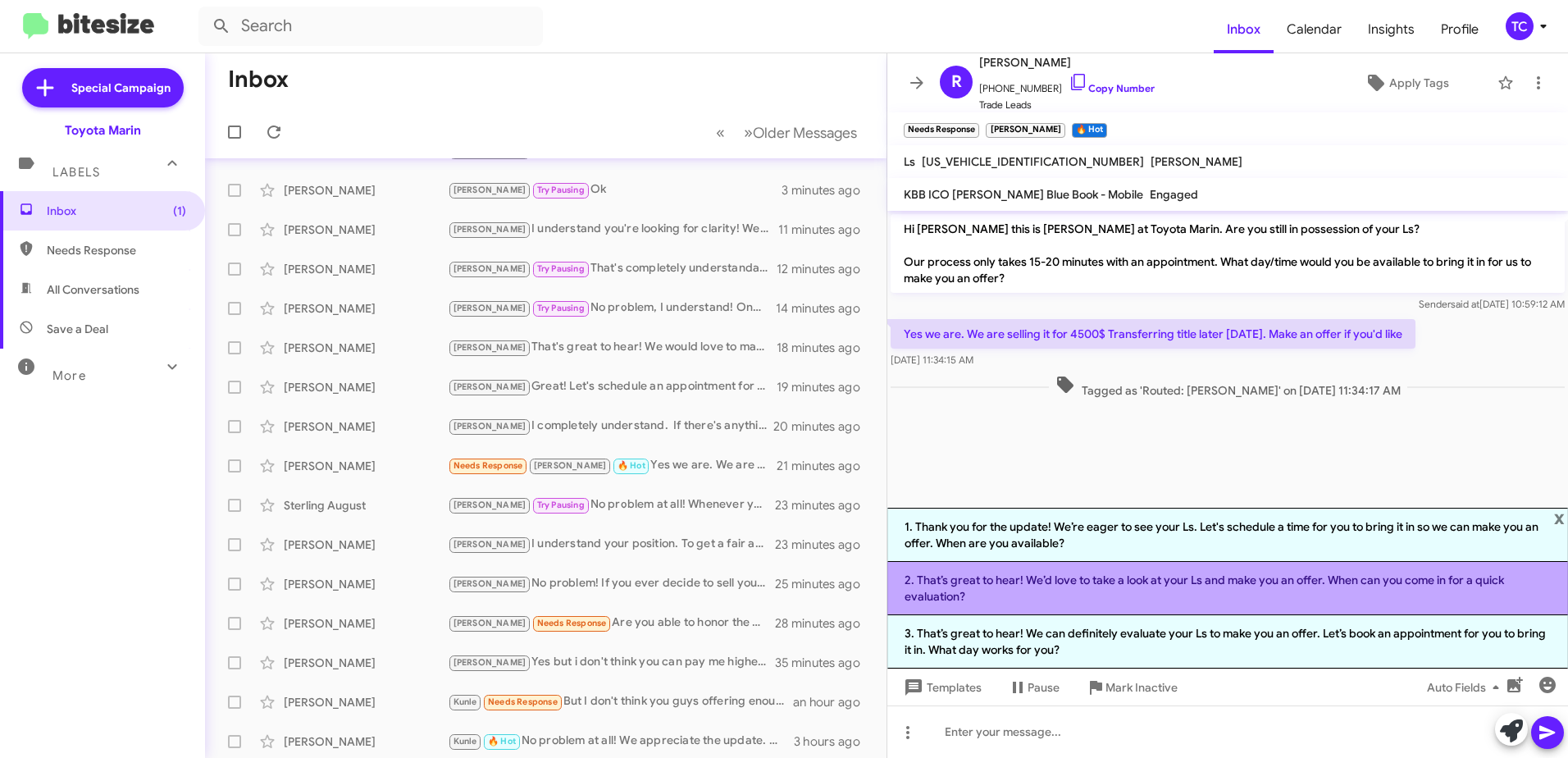
drag, startPoint x: 1120, startPoint y: 589, endPoint x: 1277, endPoint y: 640, distance: 165.1
click at [1122, 590] on li "2. That’s great to hear! We’d love to take a look at your Ls and make you an of…" at bounding box center [1227, 588] width 681 height 53
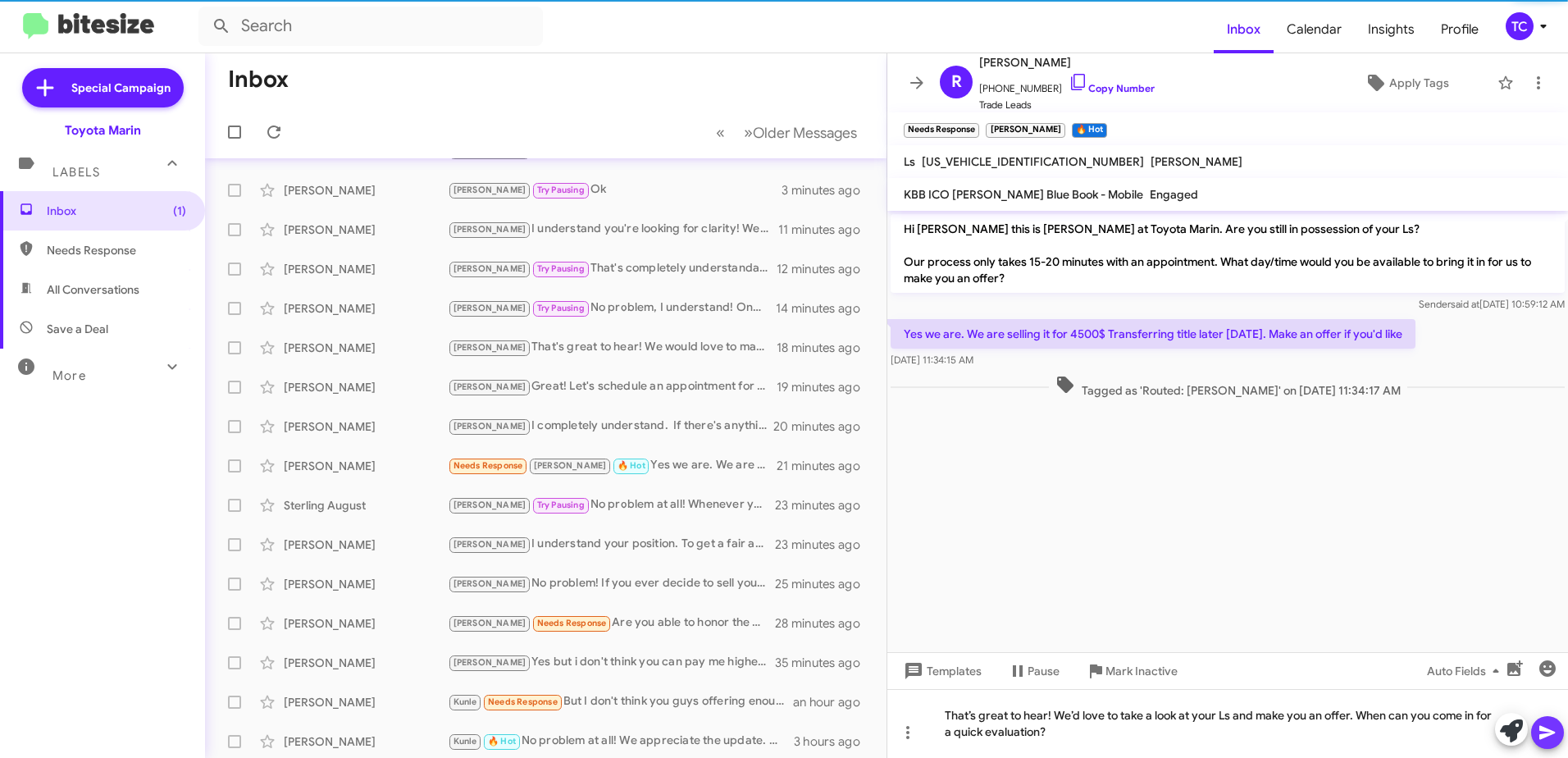
click at [1556, 730] on icon at bounding box center [1547, 732] width 19 height 19
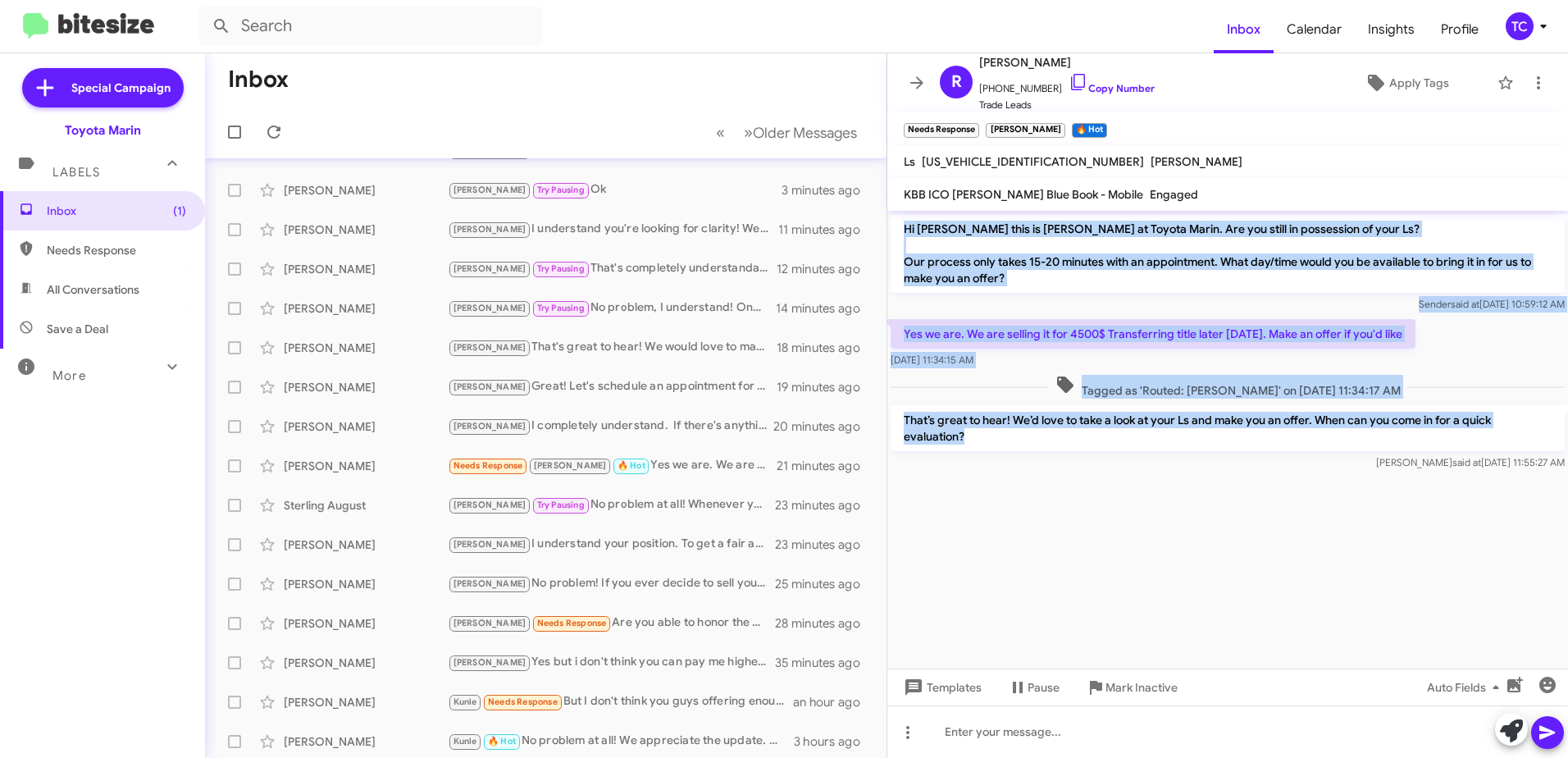
drag, startPoint x: 1007, startPoint y: 440, endPoint x: 897, endPoint y: 229, distance: 238.0
click at [897, 229] on div "Hi [PERSON_NAME] this is [PERSON_NAME] at Toyota Marin. Are you still in posses…" at bounding box center [1227, 342] width 681 height 263
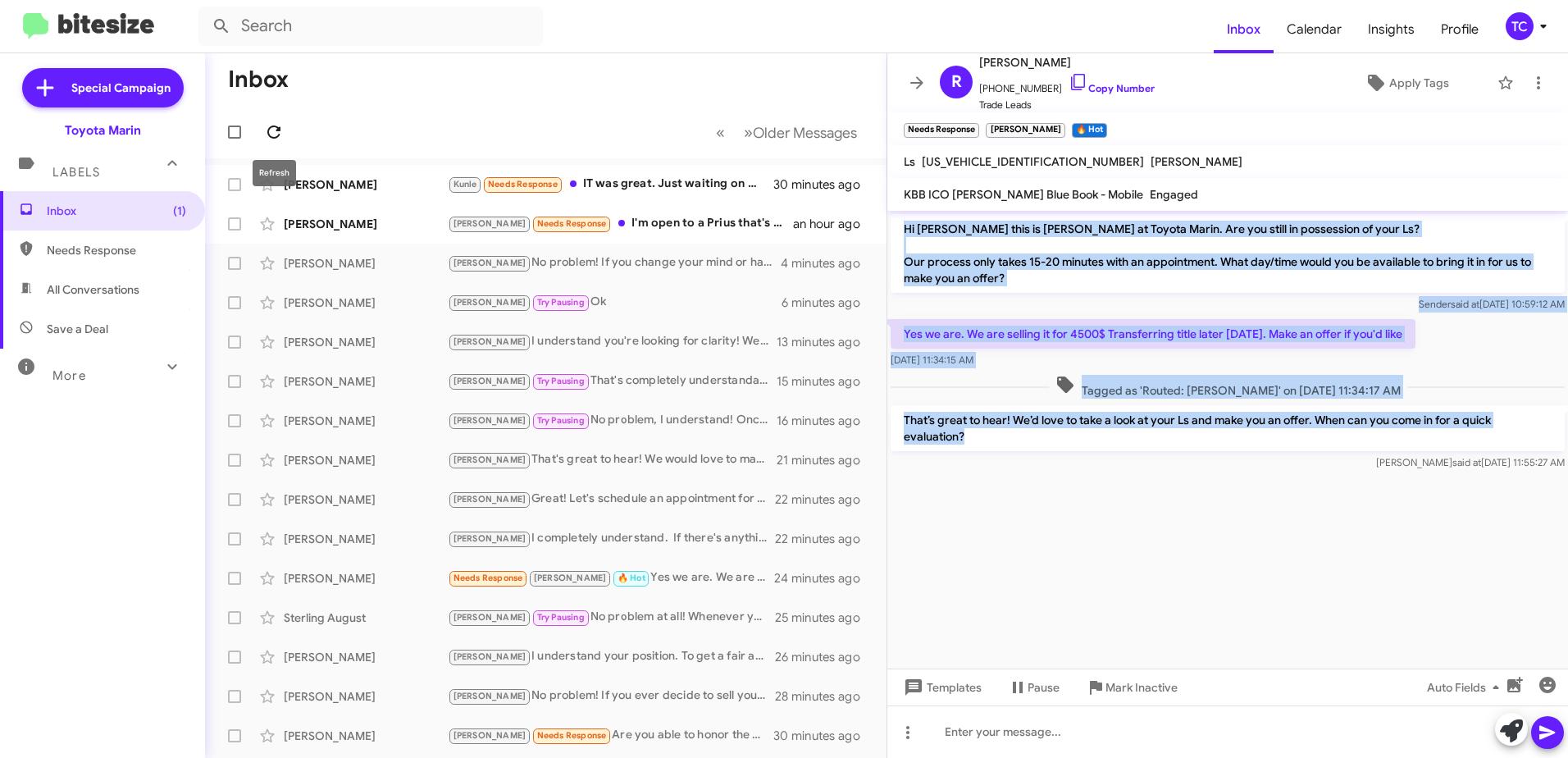
click at [277, 127] on icon at bounding box center [274, 132] width 13 height 13
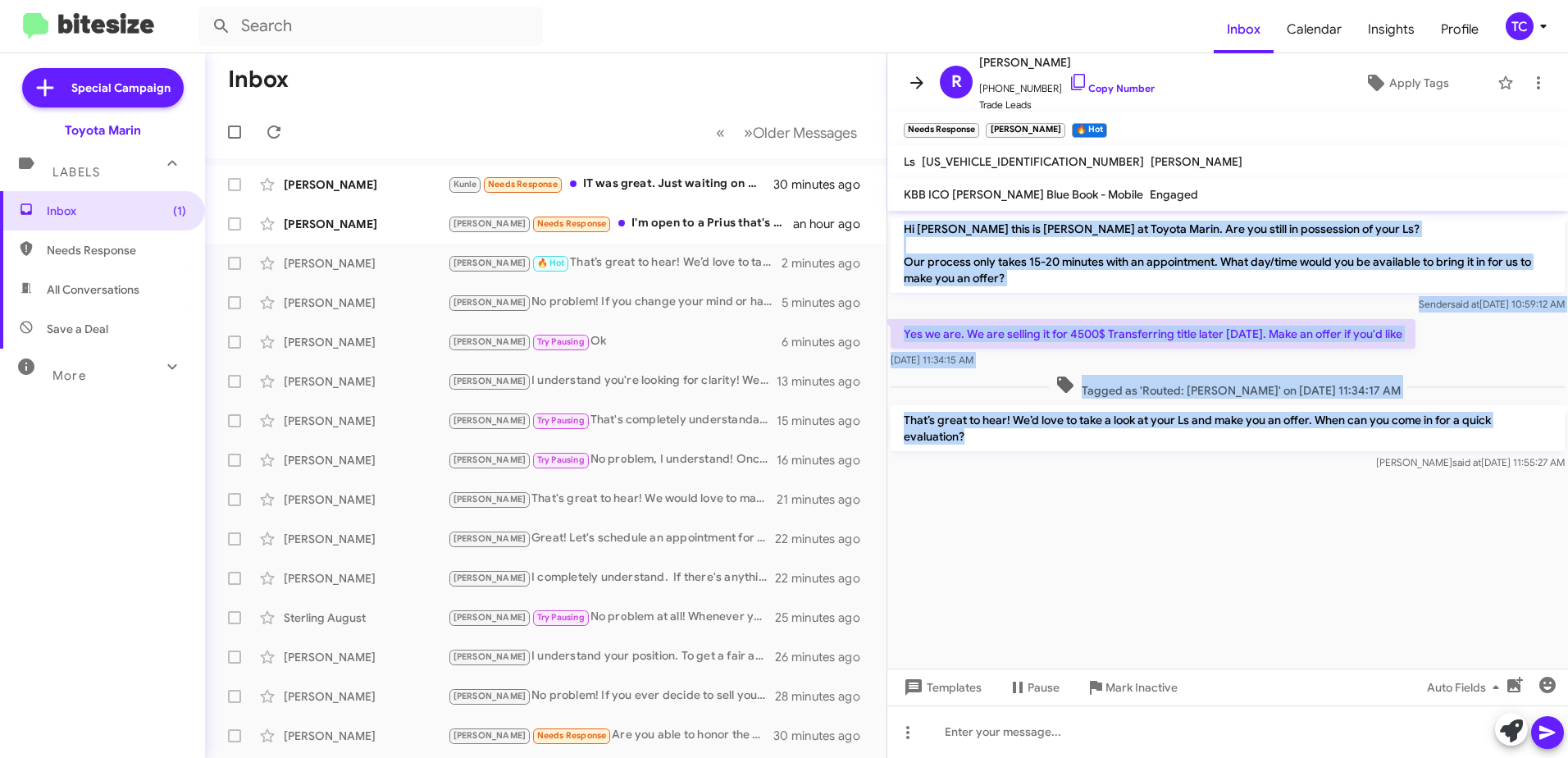
click at [912, 85] on icon at bounding box center [916, 83] width 19 height 19
